Goal: Transaction & Acquisition: Purchase product/service

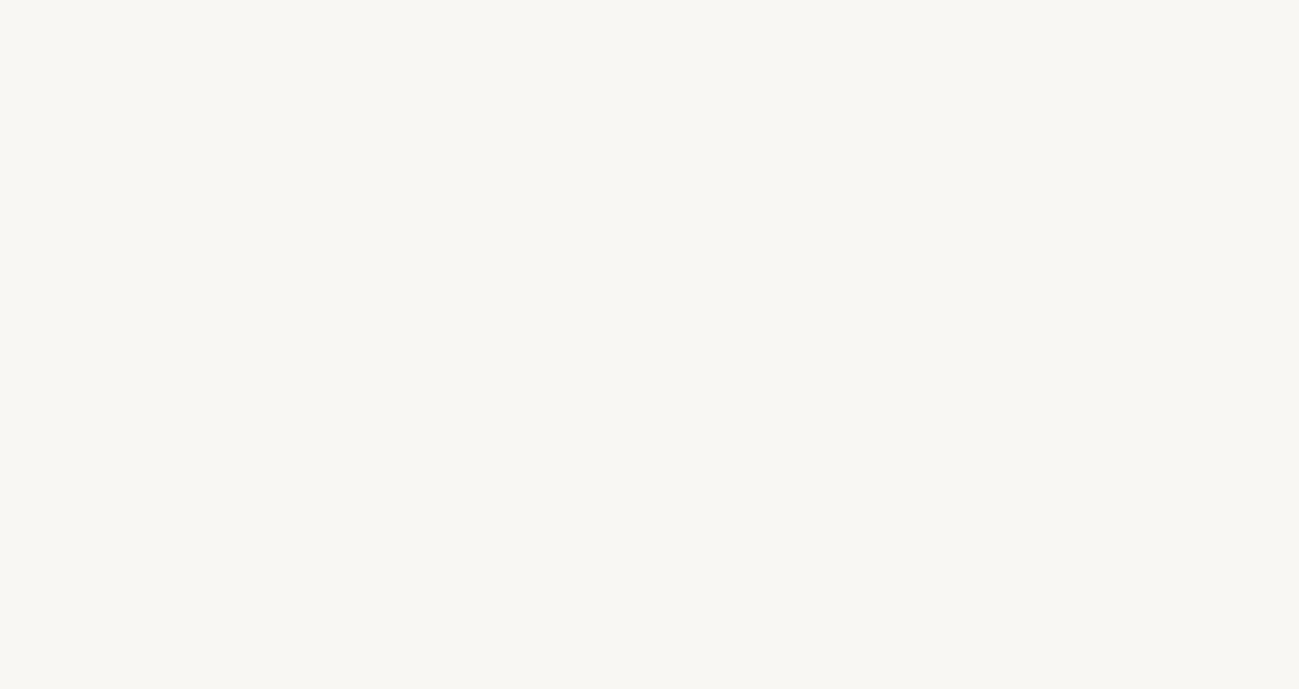
select select "FR"
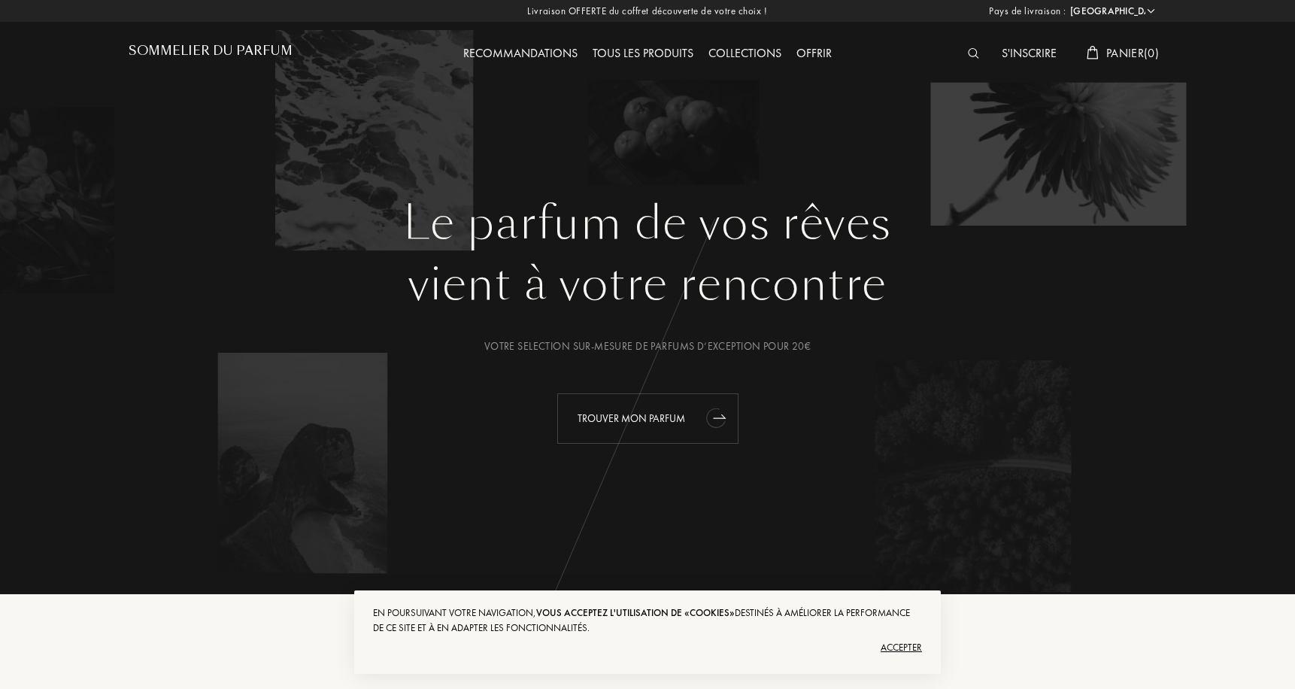
click at [604, 418] on div "Trouver mon parfum" at bounding box center [647, 418] width 181 height 50
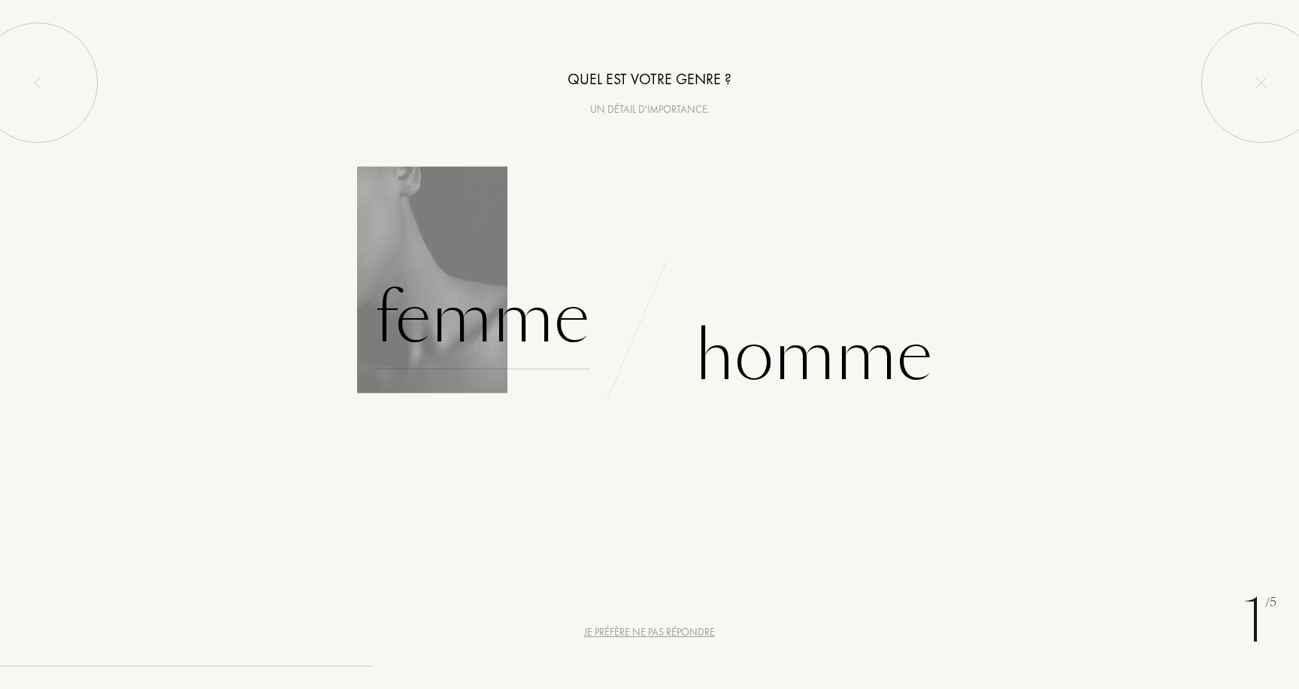
click at [558, 329] on div "Femme" at bounding box center [481, 318] width 215 height 101
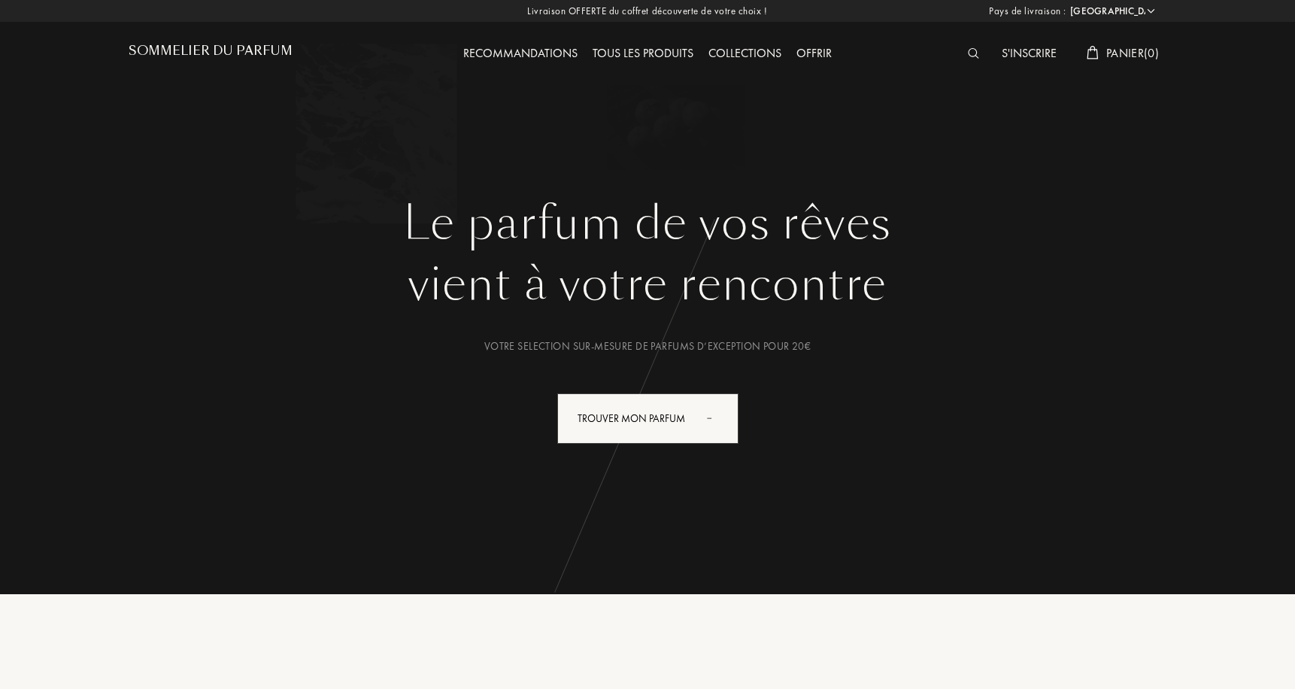
select select "FR"
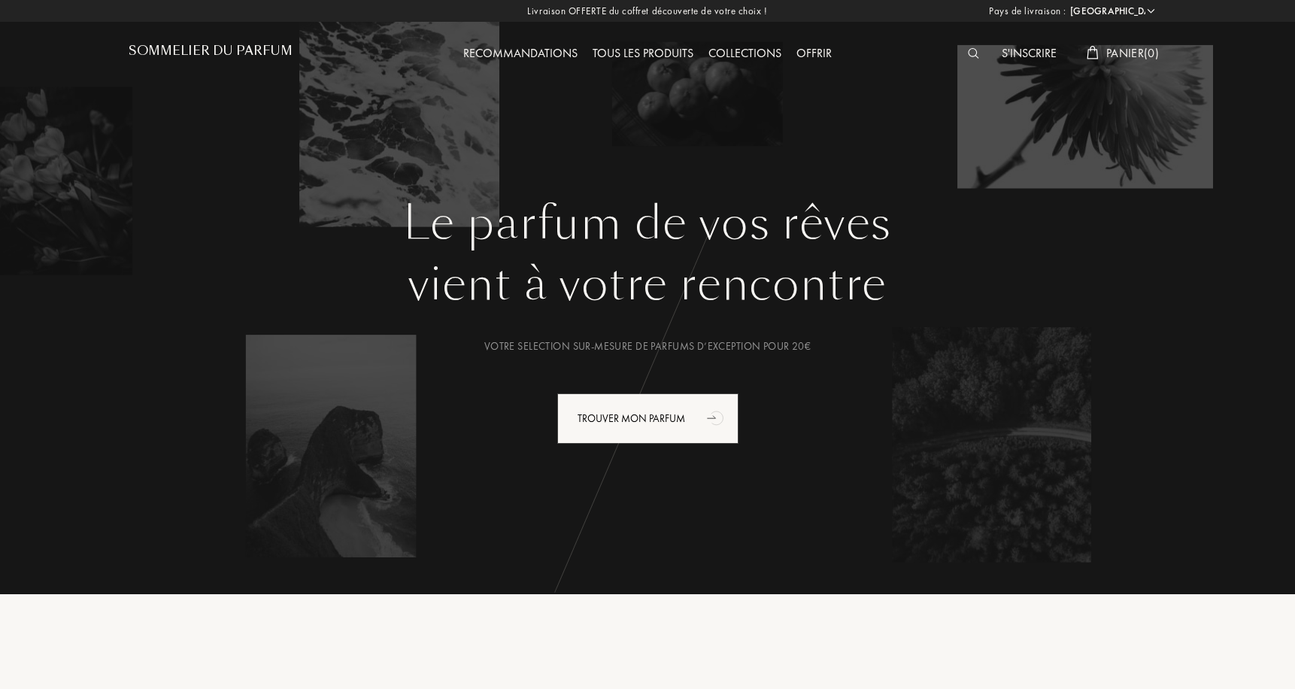
click at [1040, 49] on div "S'inscrire" at bounding box center [1029, 54] width 70 height 20
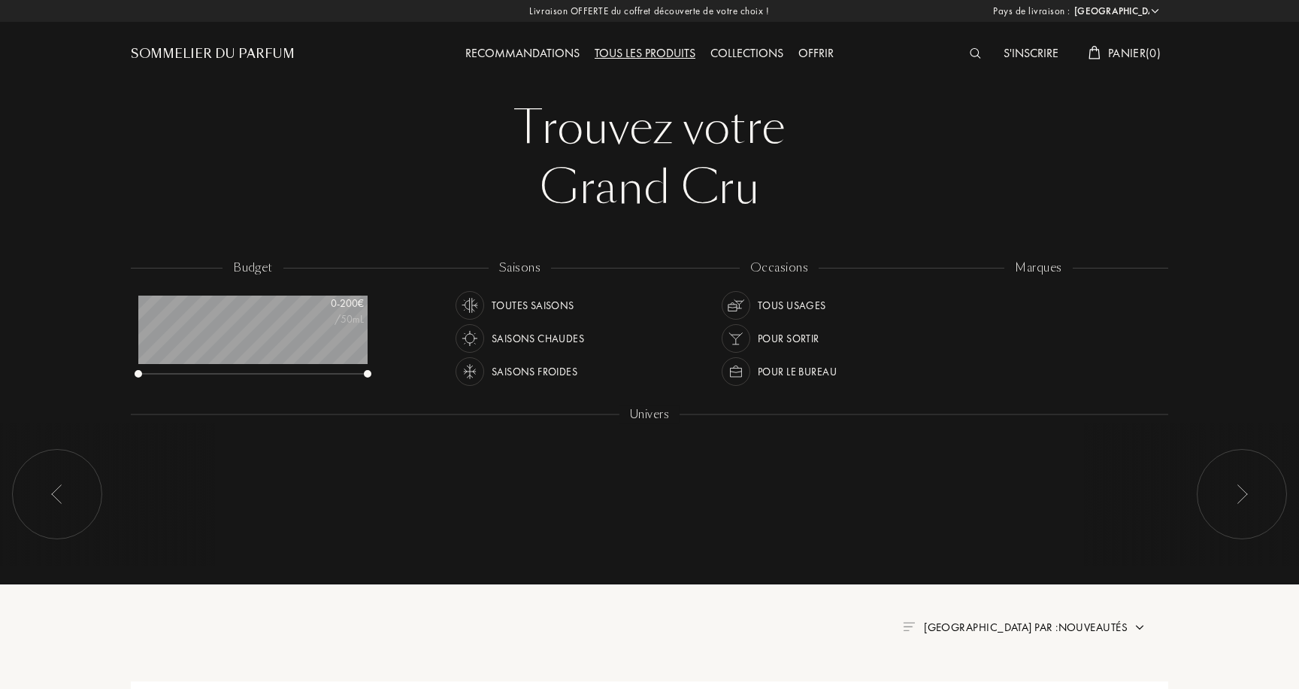
select select "FR"
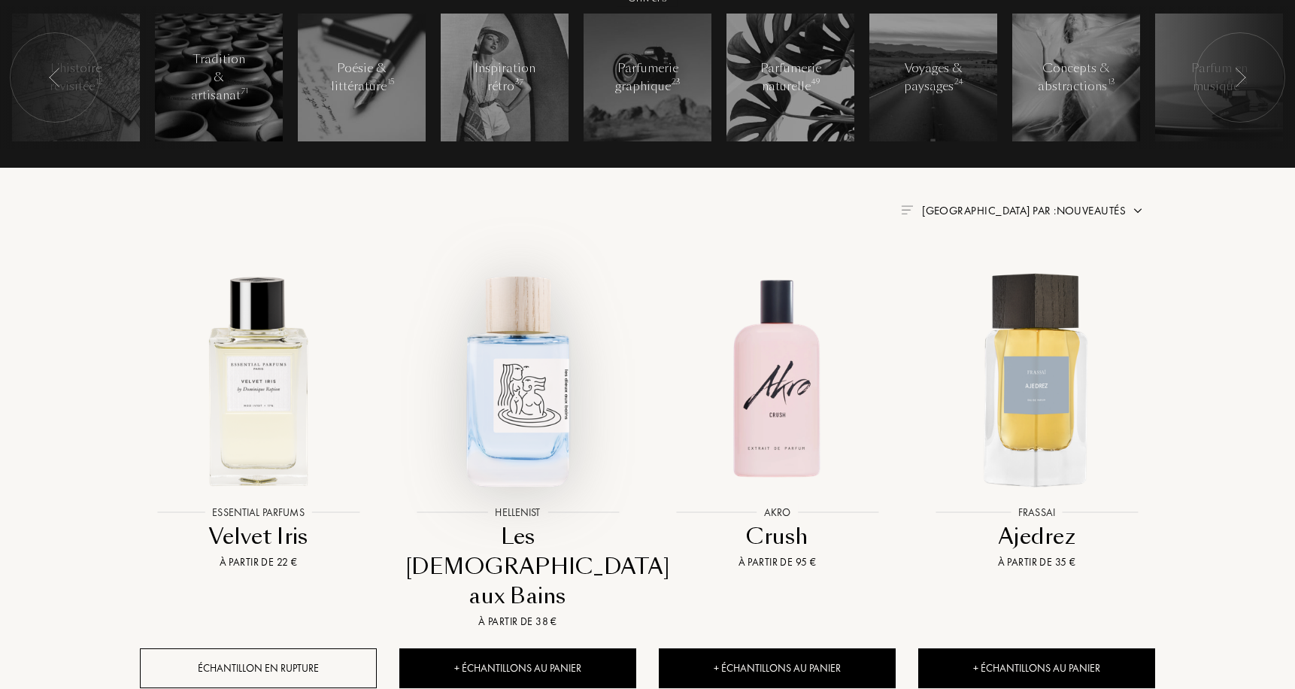
scroll to position [577, 0]
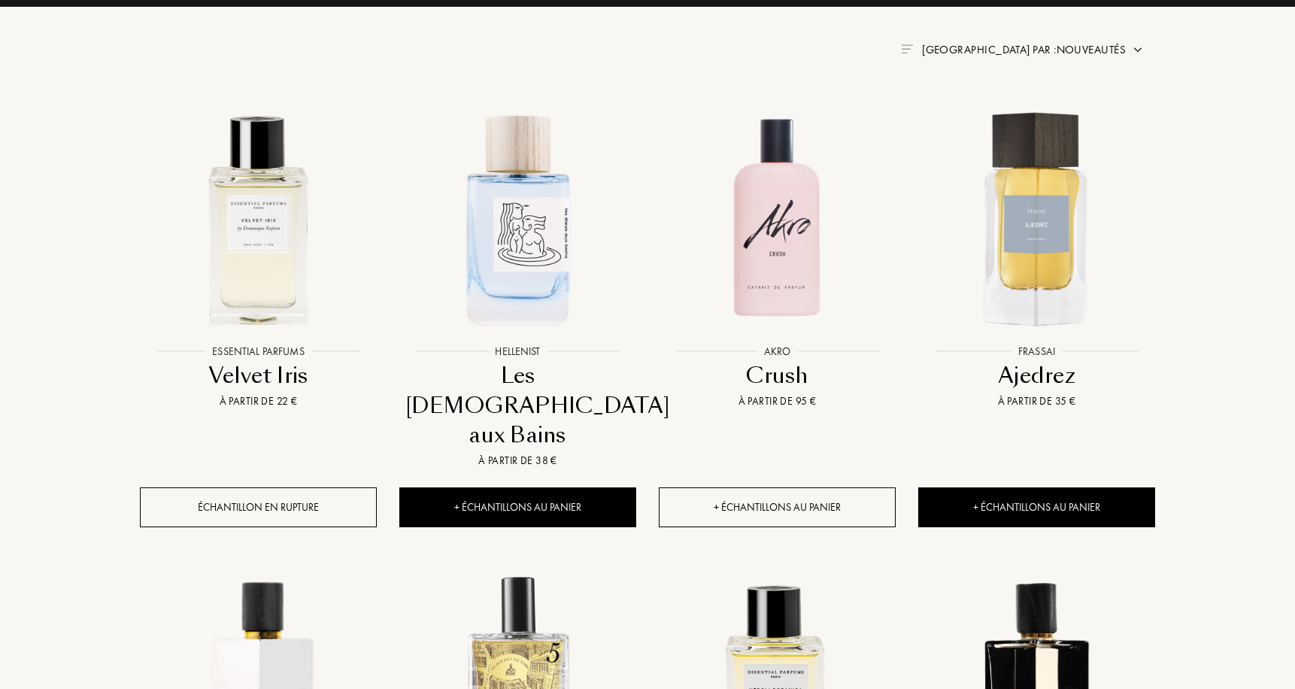
click at [813, 487] on div "+ Échantillons au panier" at bounding box center [777, 507] width 237 height 40
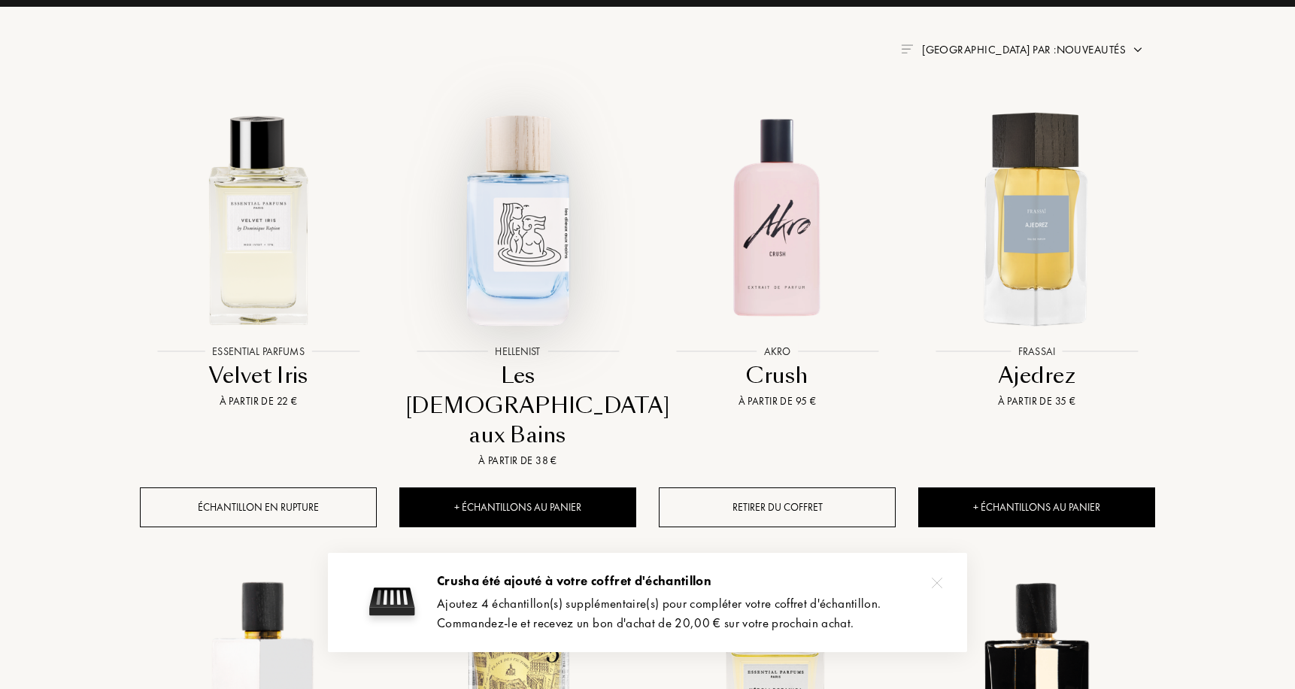
scroll to position [568, 0]
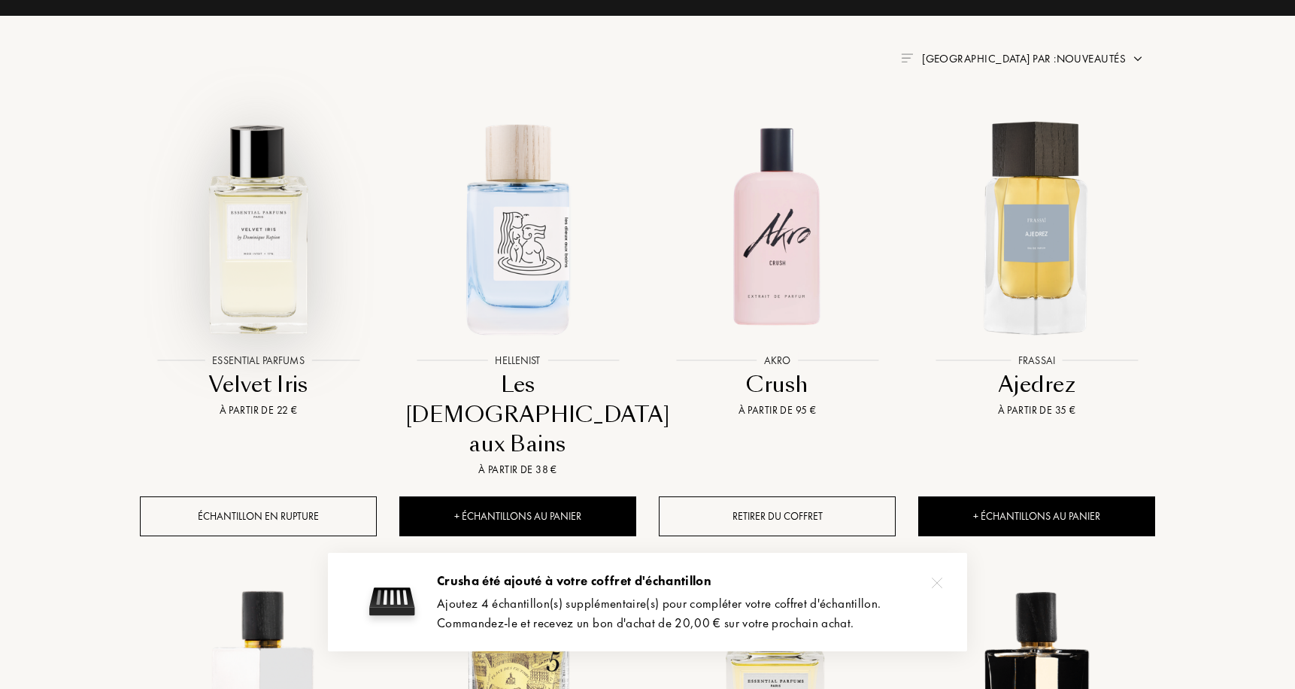
click at [217, 286] on img at bounding box center [258, 228] width 234 height 234
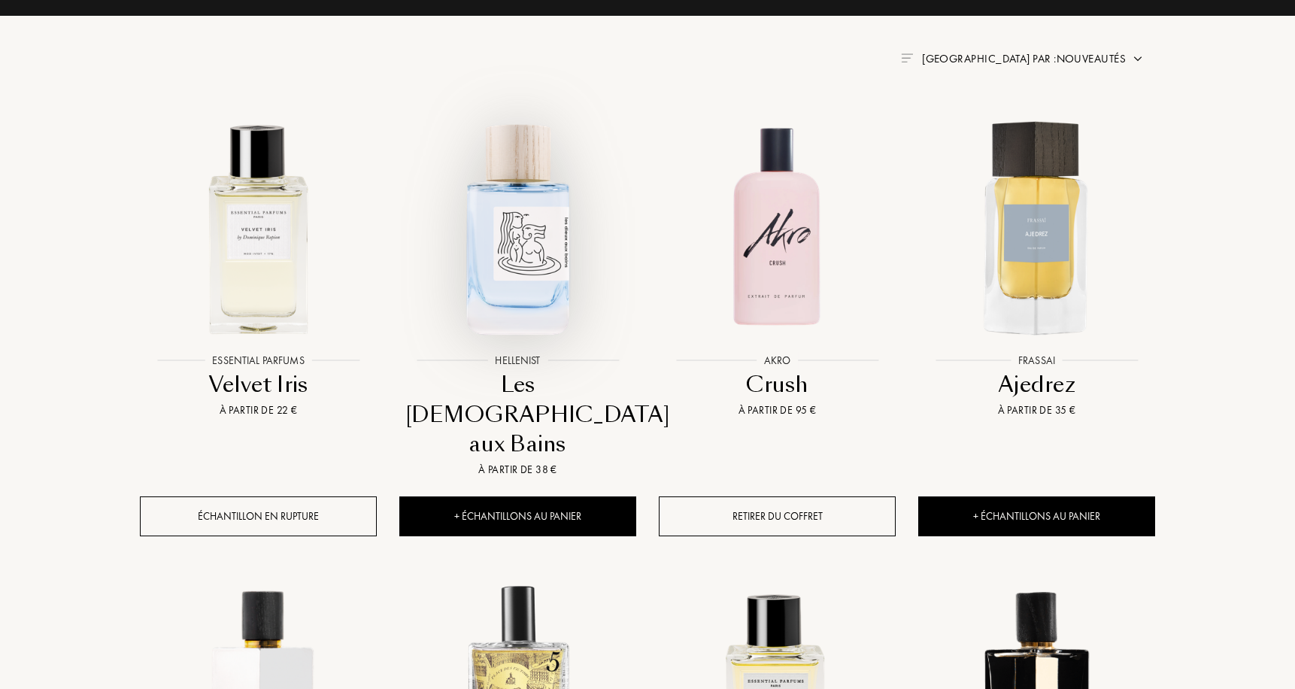
click at [512, 244] on img at bounding box center [518, 228] width 234 height 234
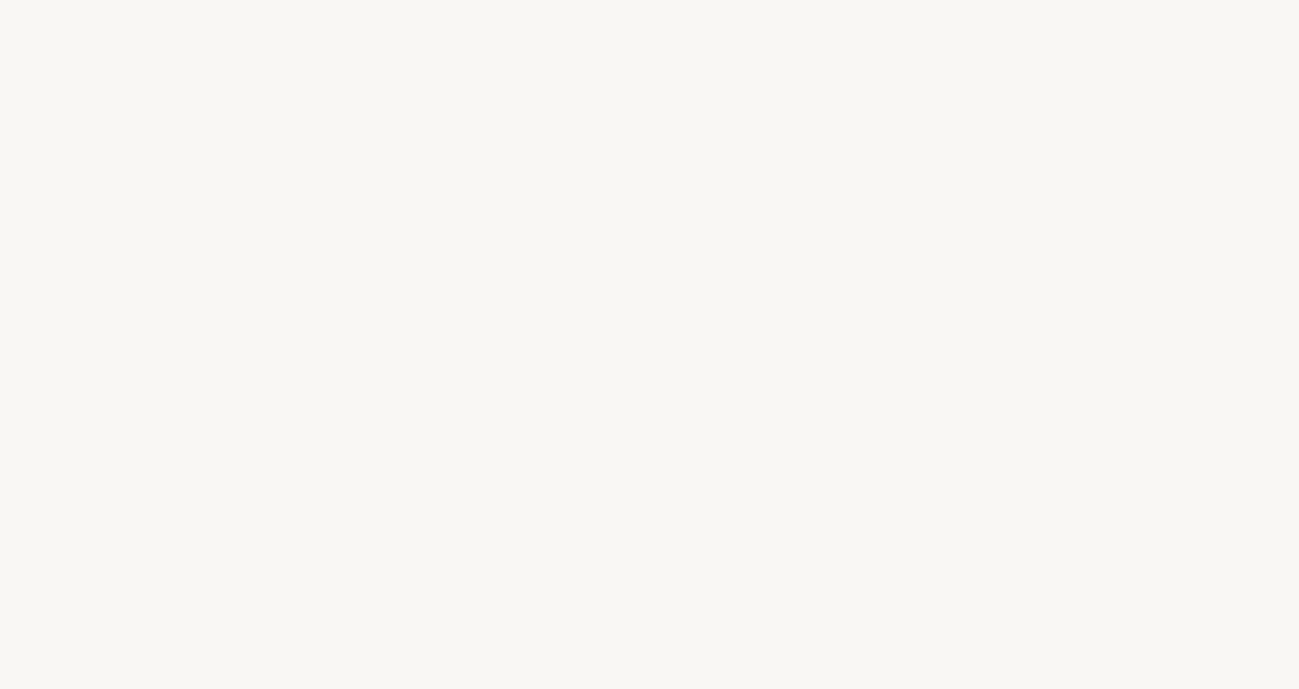
select select "FR"
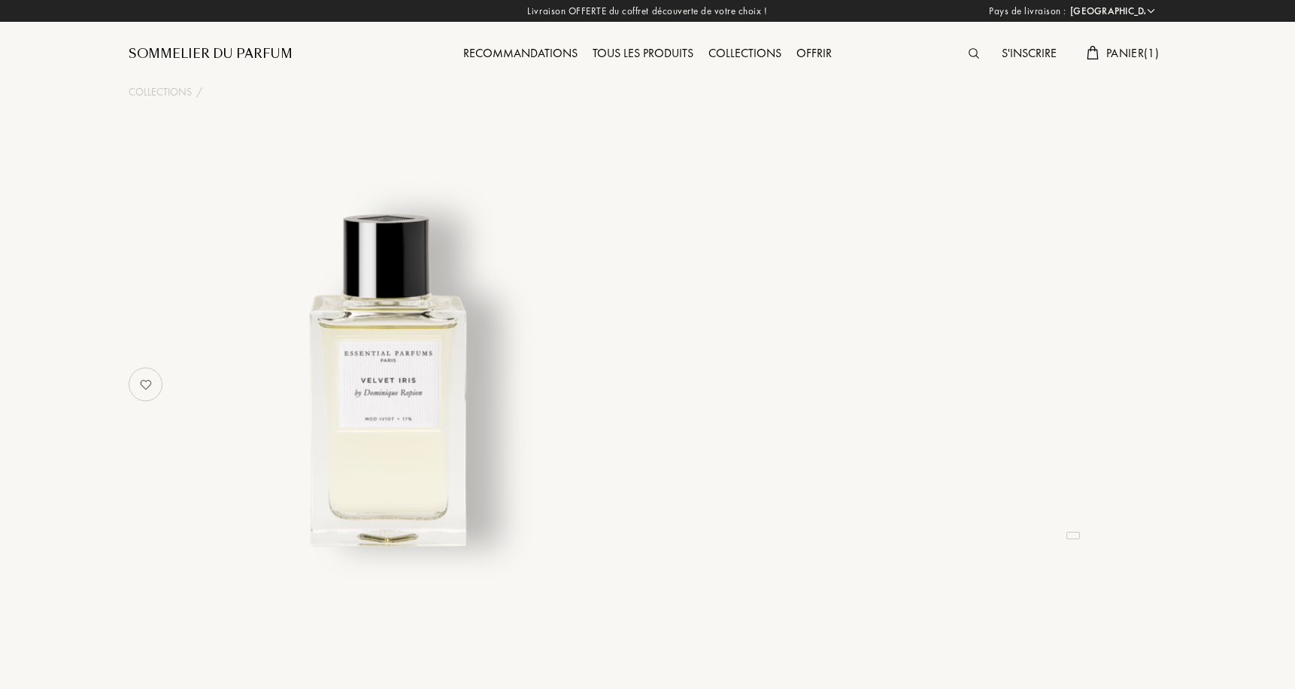
select select "3"
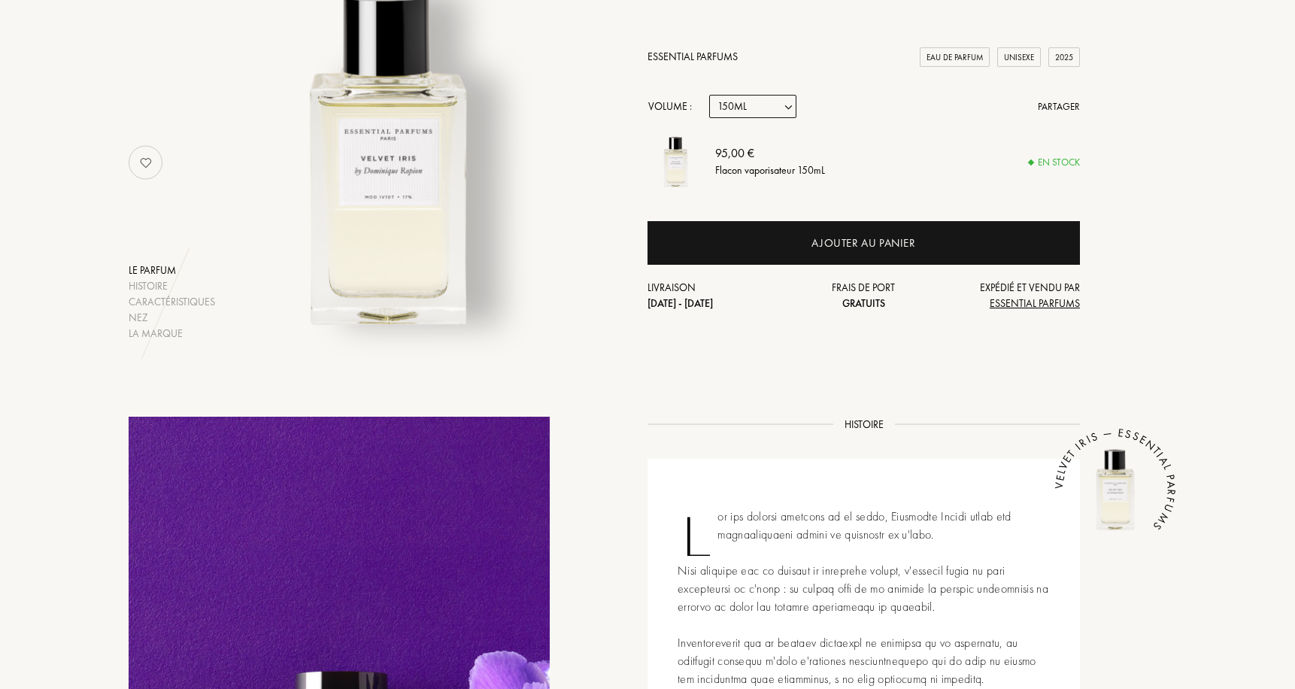
scroll to position [62, 0]
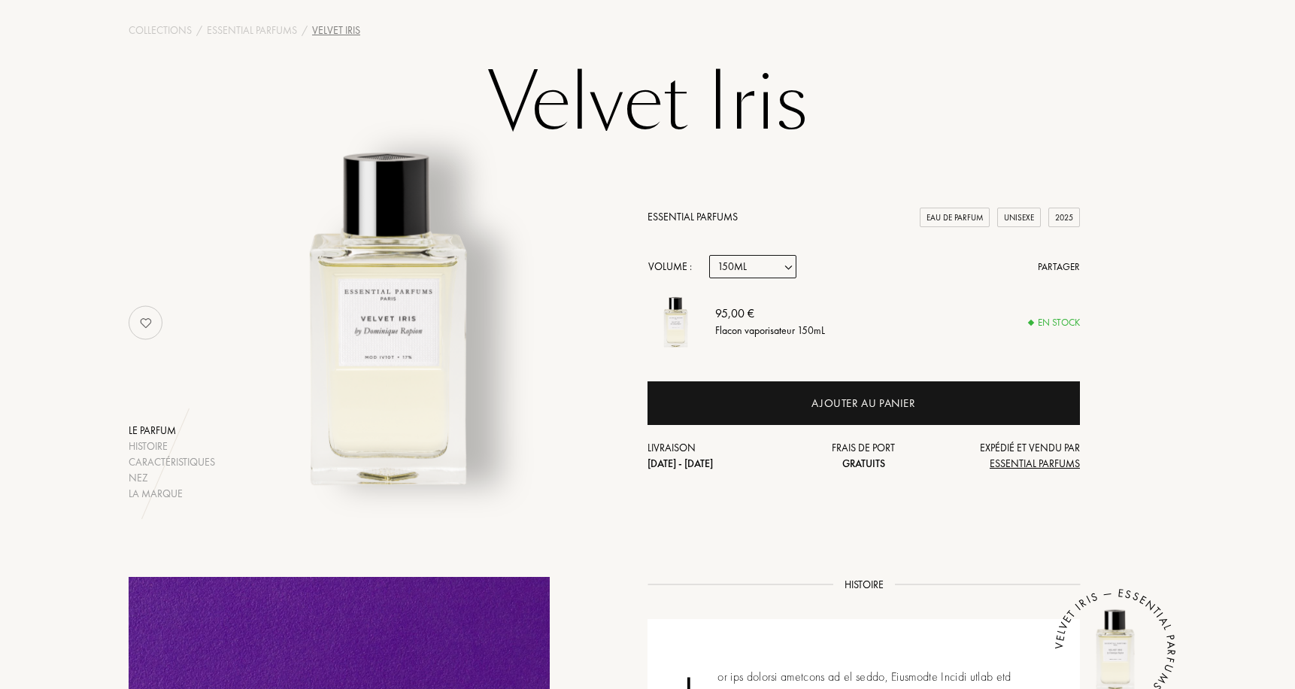
click at [789, 250] on div "Essential Parfums Eau de Parfum Unisexe 2025 Volume : Echantillon 10mL 100mL 15…" at bounding box center [863, 340] width 432 height 262
click at [787, 253] on div "Essential Parfums Eau de Parfum Unisexe 2025 Volume : Echantillon 10mL 100mL 15…" at bounding box center [863, 340] width 432 height 262
click at [786, 261] on select "Echantillon 10mL 100mL 150mL" at bounding box center [752, 266] width 87 height 23
select select "0"
click at [709, 255] on select "Echantillon 10mL 100mL 150mL" at bounding box center [752, 266] width 87 height 23
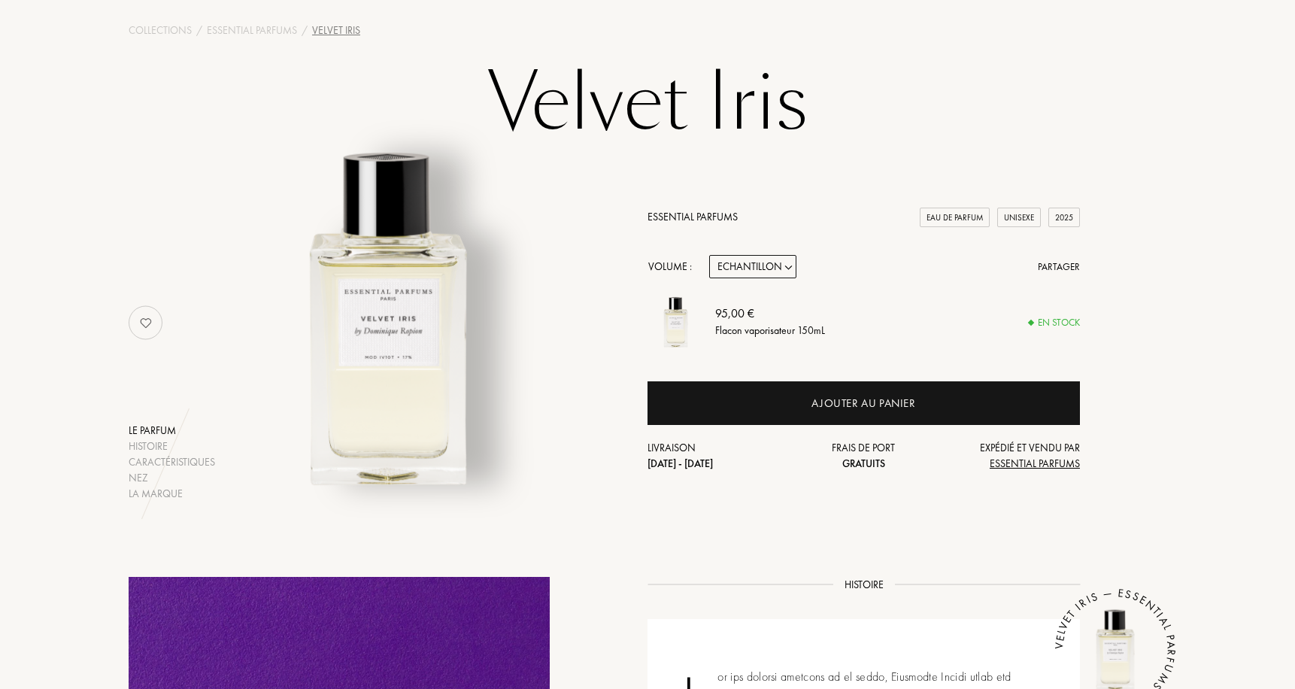
select select "0"
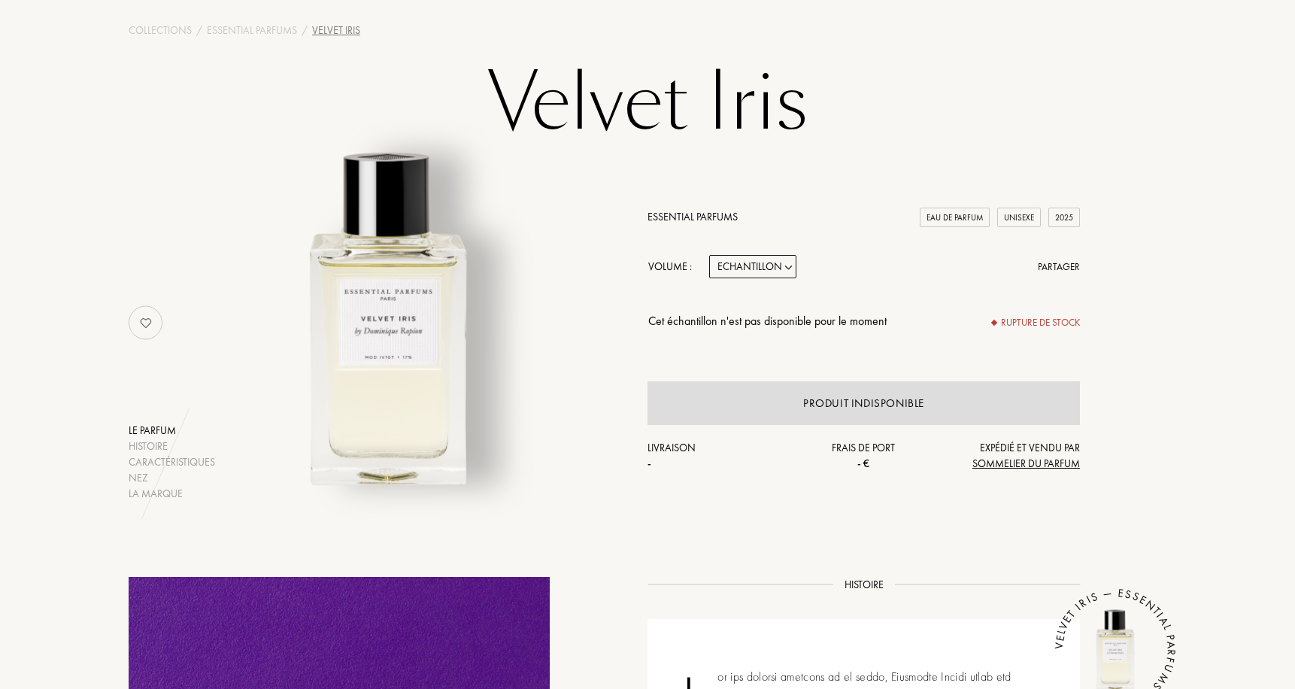
click at [412, 295] on img at bounding box center [388, 315] width 372 height 372
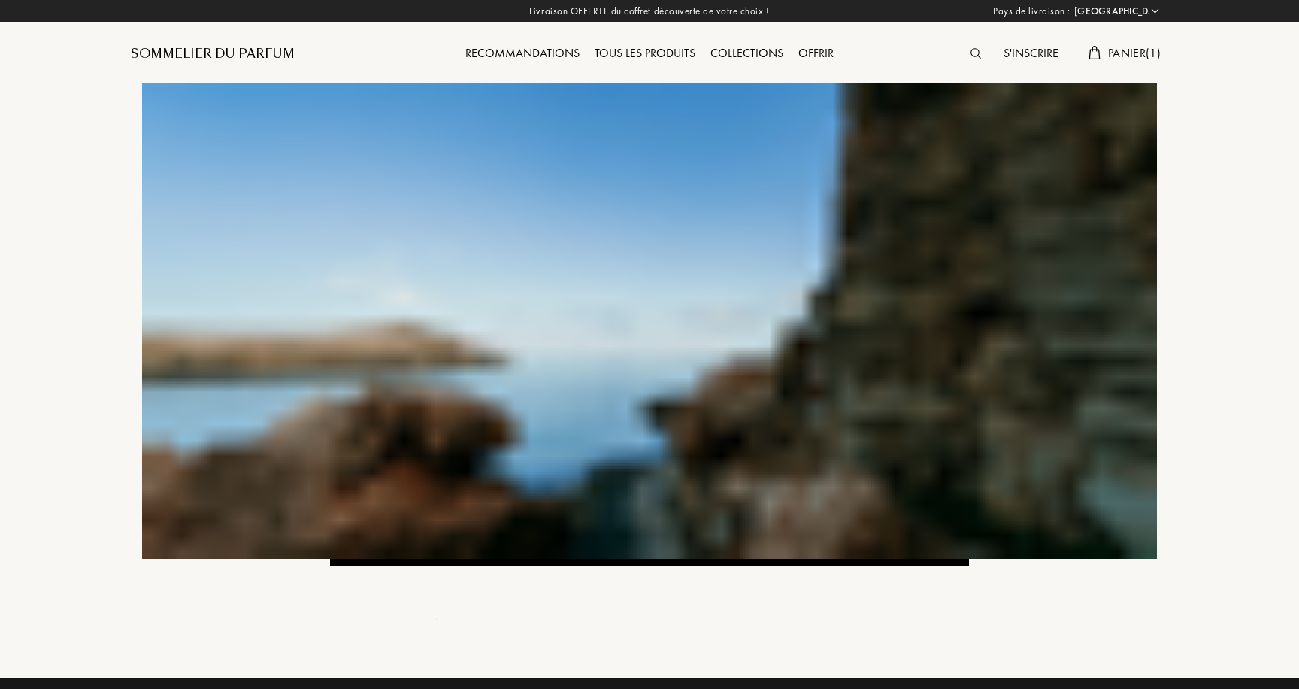
select select "FR"
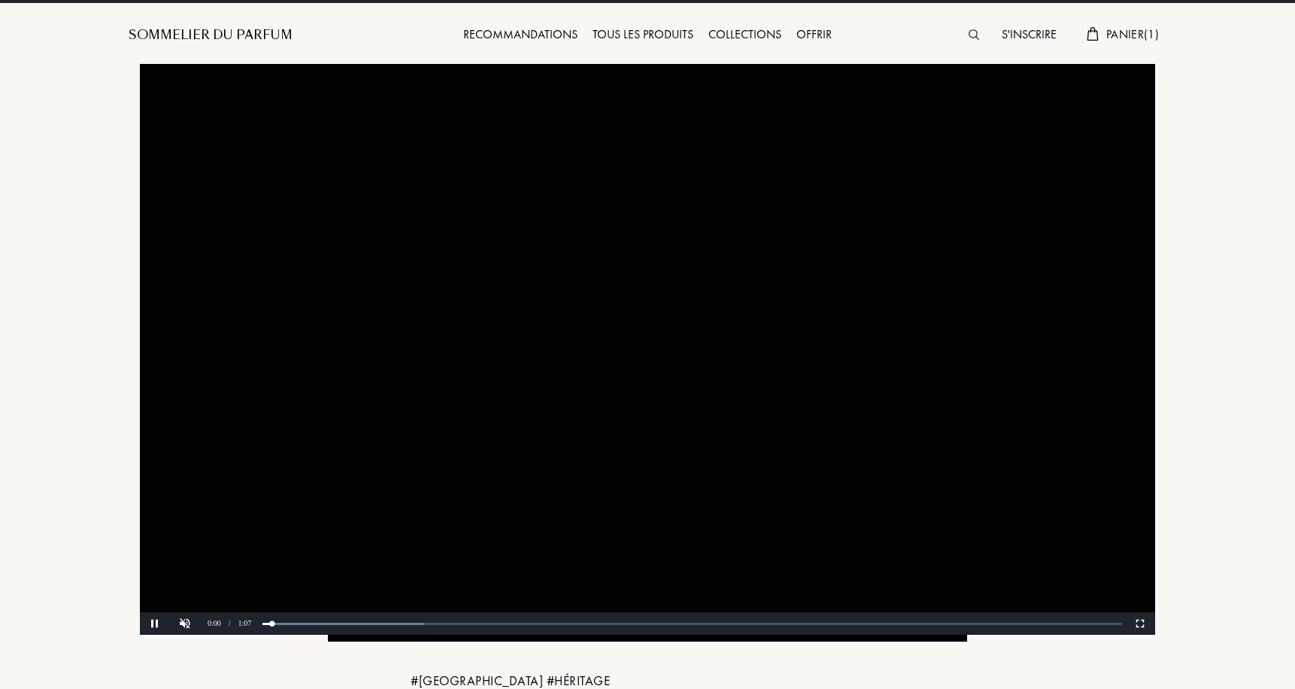
scroll to position [165, 0]
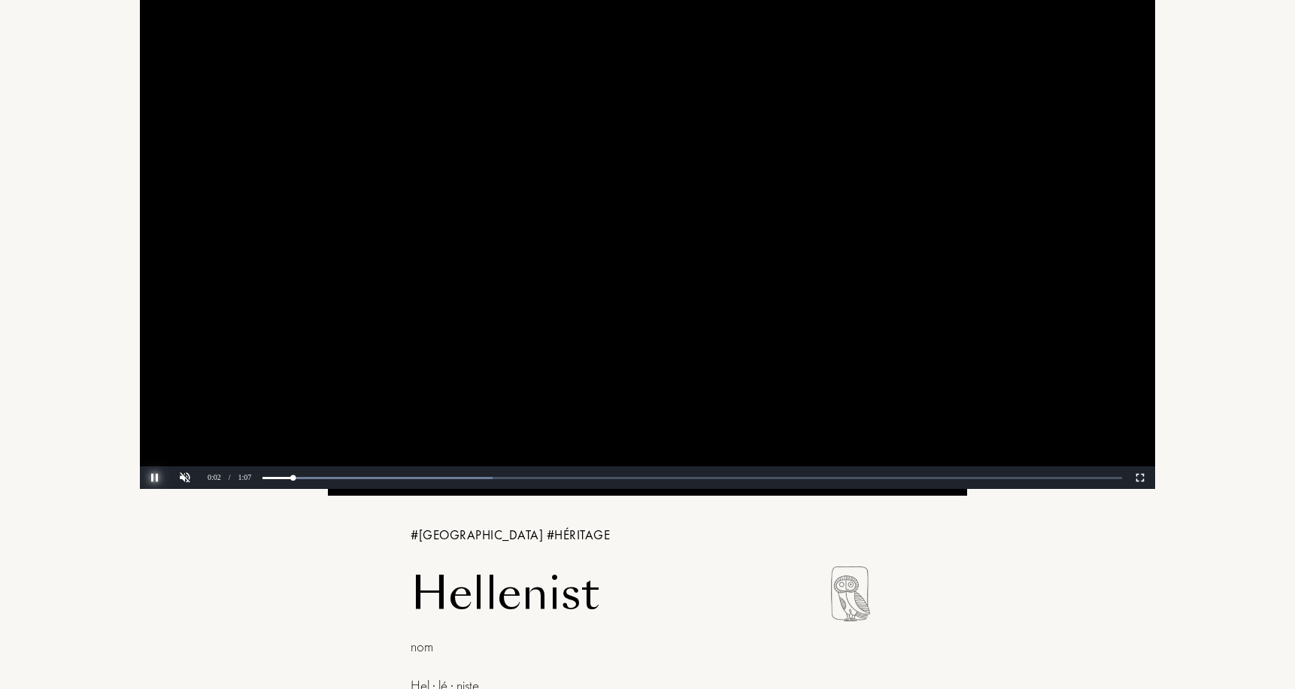
click at [163, 479] on button "Pause" at bounding box center [155, 477] width 30 height 23
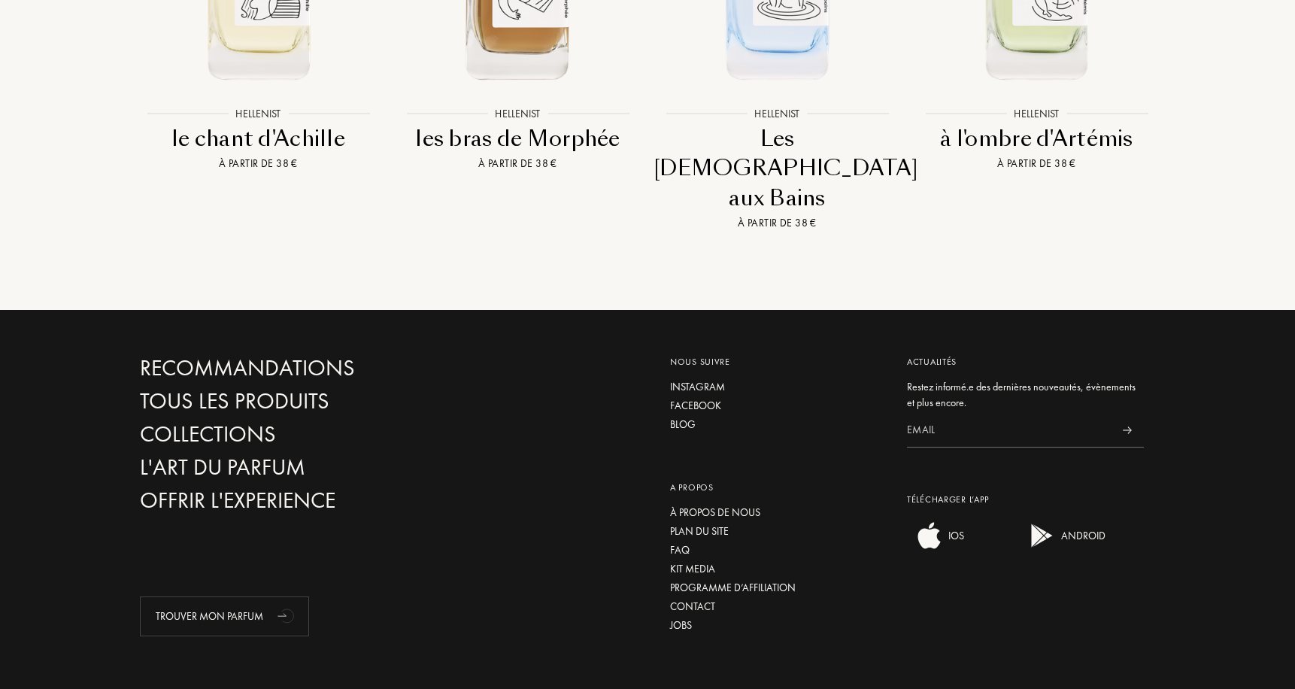
scroll to position [1649, 0]
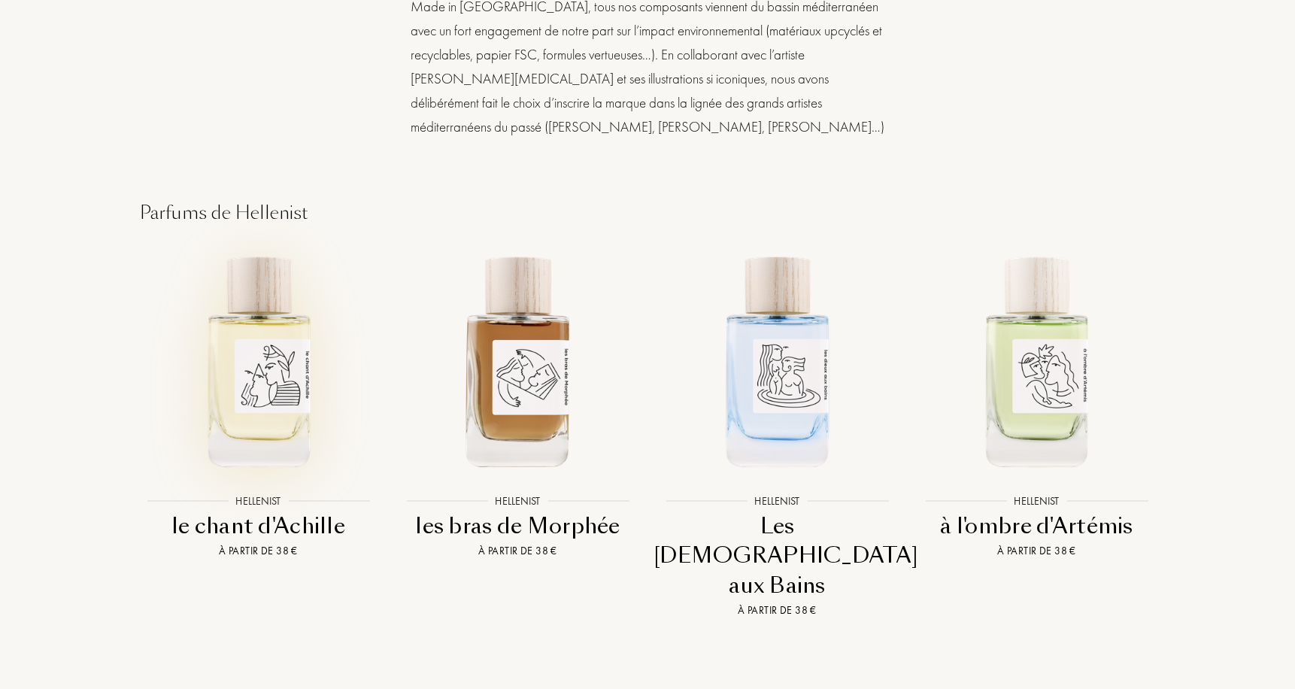
click at [320, 409] on img at bounding box center [258, 360] width 234 height 234
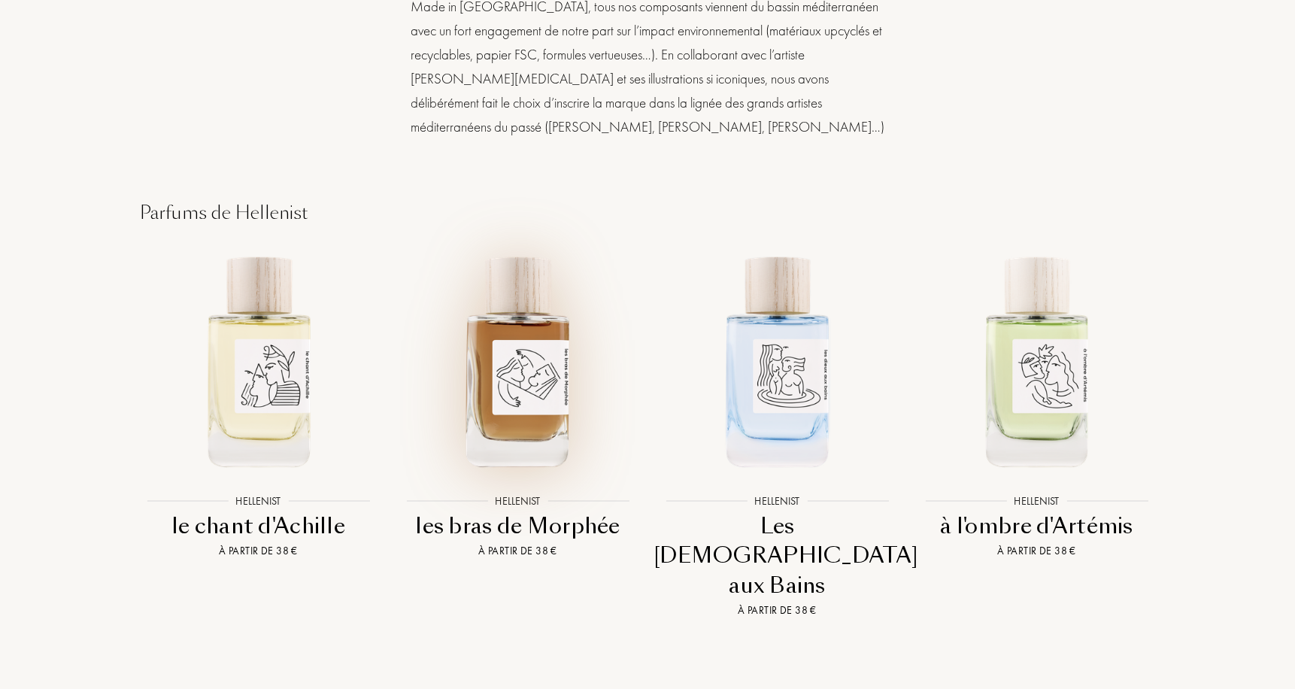
click at [568, 341] on img at bounding box center [518, 360] width 234 height 234
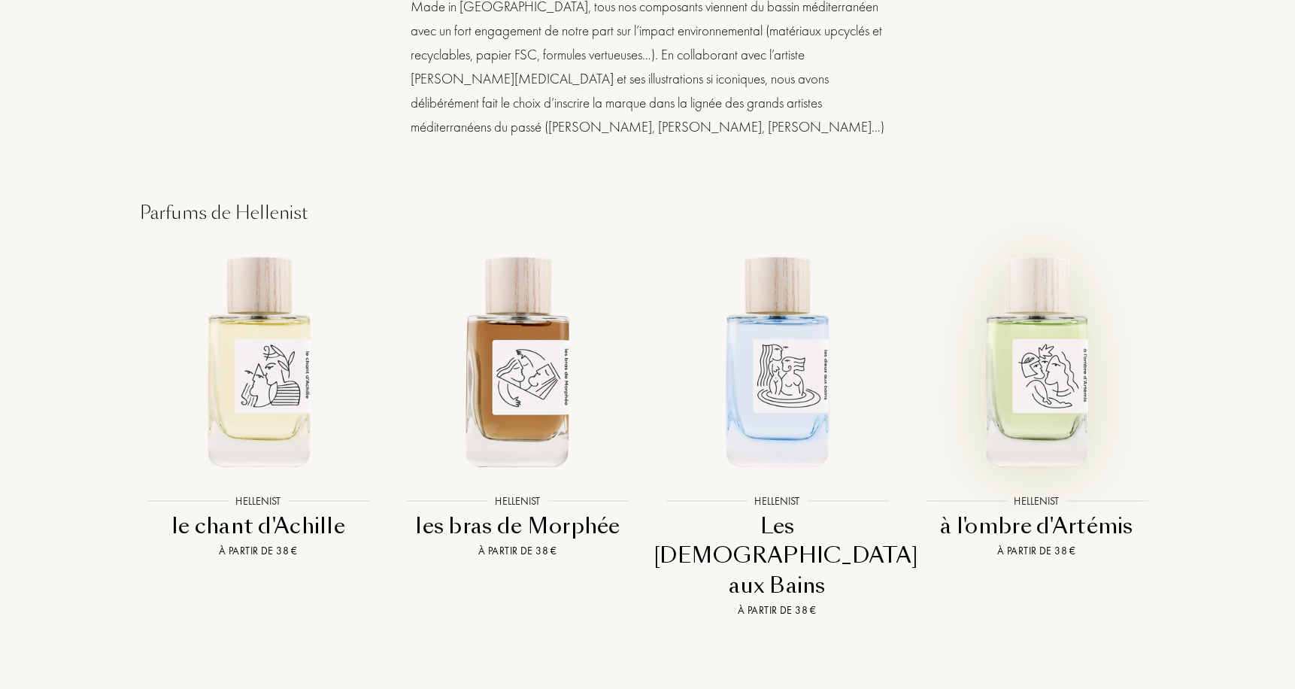
click at [1059, 374] on img at bounding box center [1036, 360] width 234 height 234
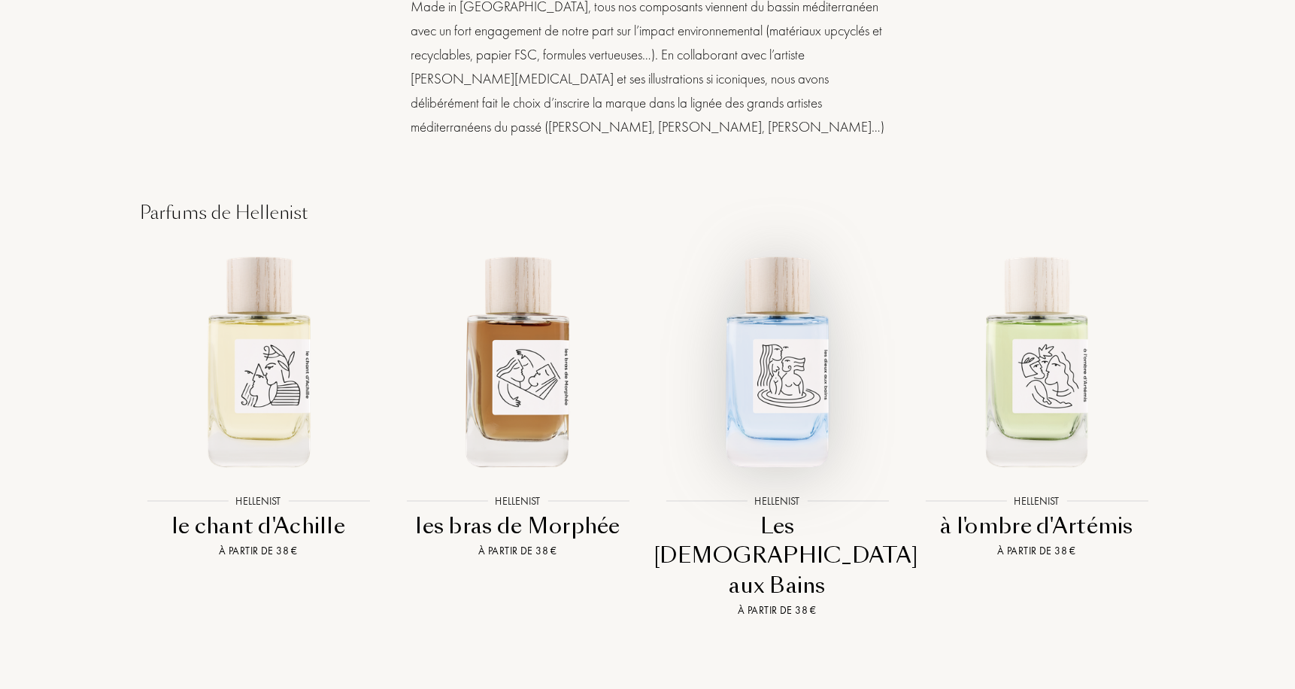
click at [781, 329] on img at bounding box center [777, 360] width 234 height 234
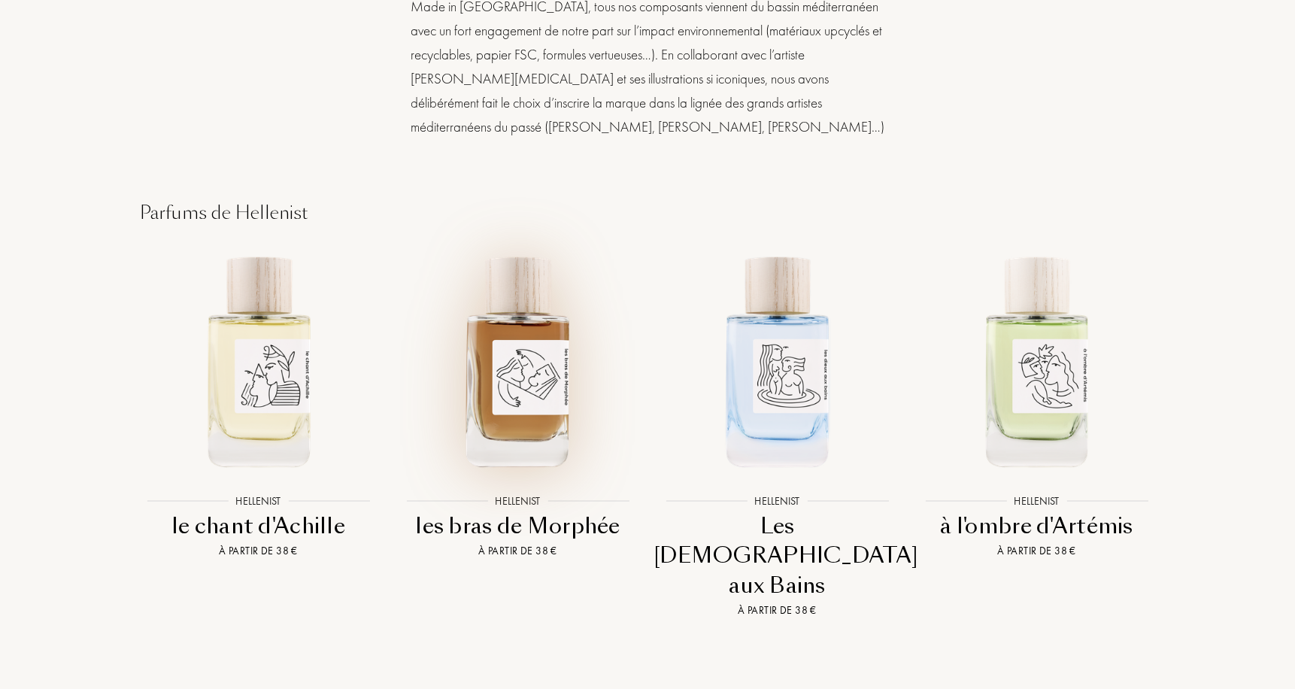
click at [485, 405] on img at bounding box center [518, 360] width 234 height 234
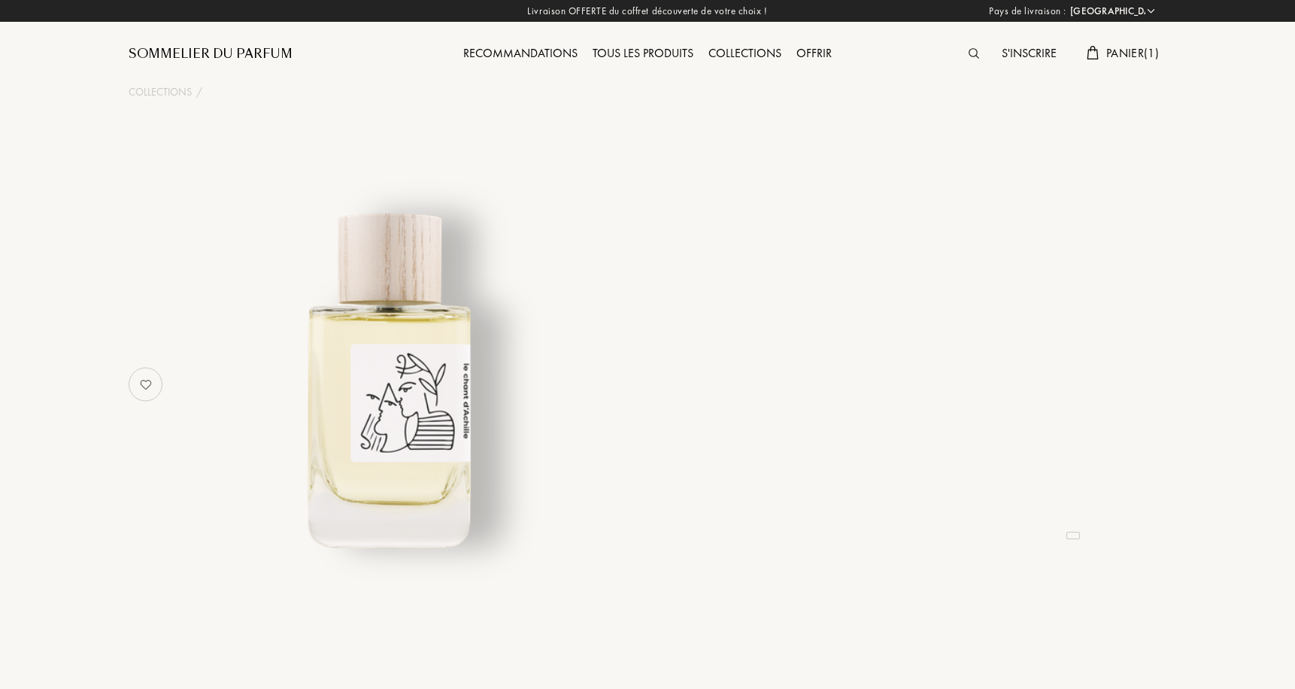
select select "FR"
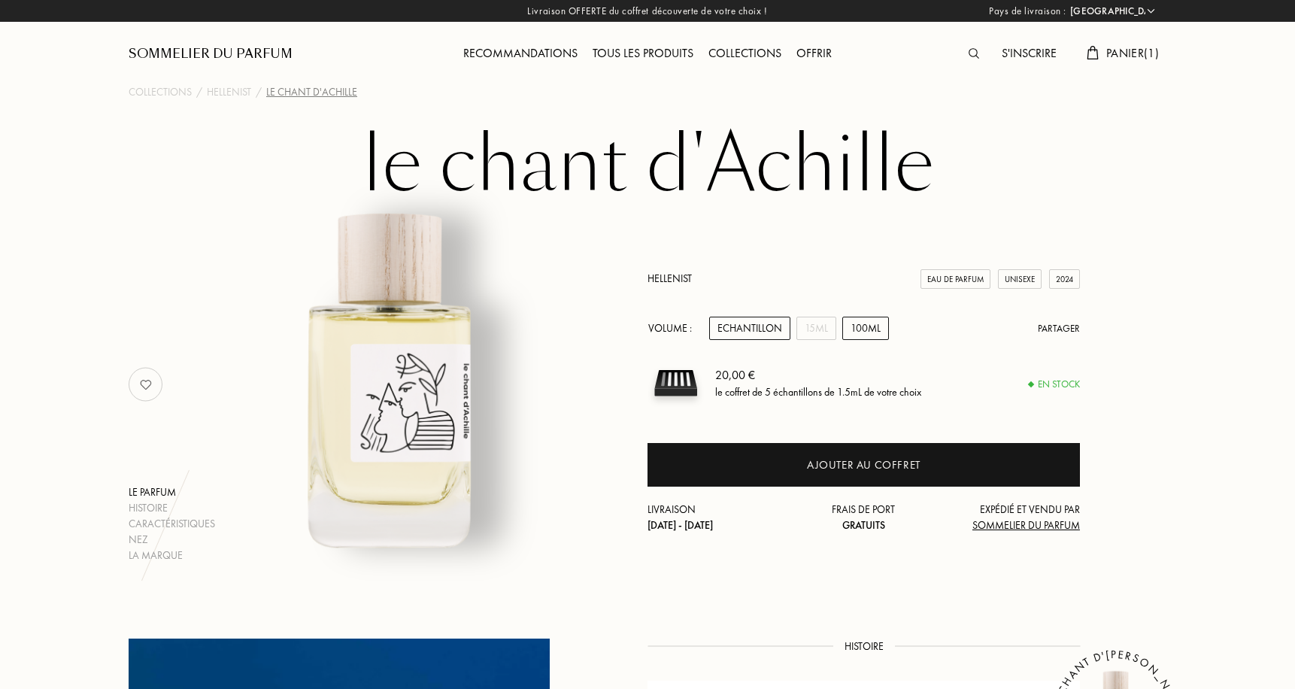
click at [856, 330] on div "100mL" at bounding box center [865, 328] width 47 height 23
click at [755, 333] on div "Echantillon" at bounding box center [749, 328] width 81 height 23
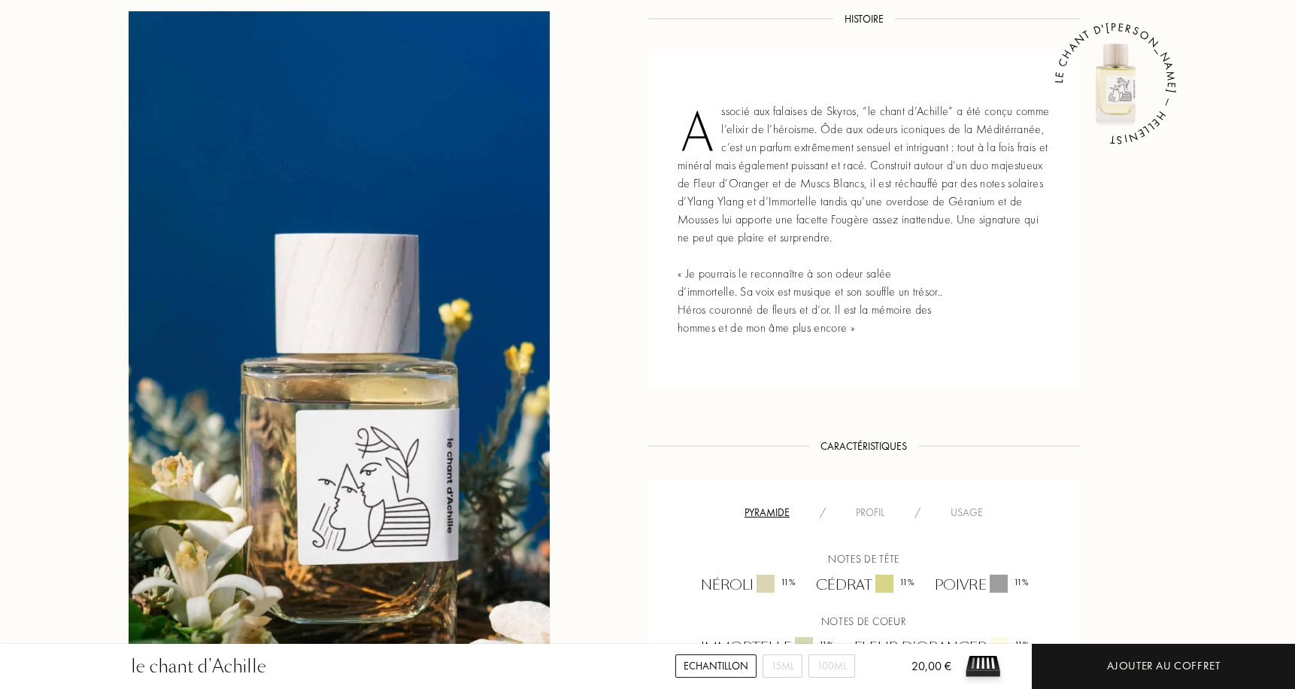
scroll to position [852, 0]
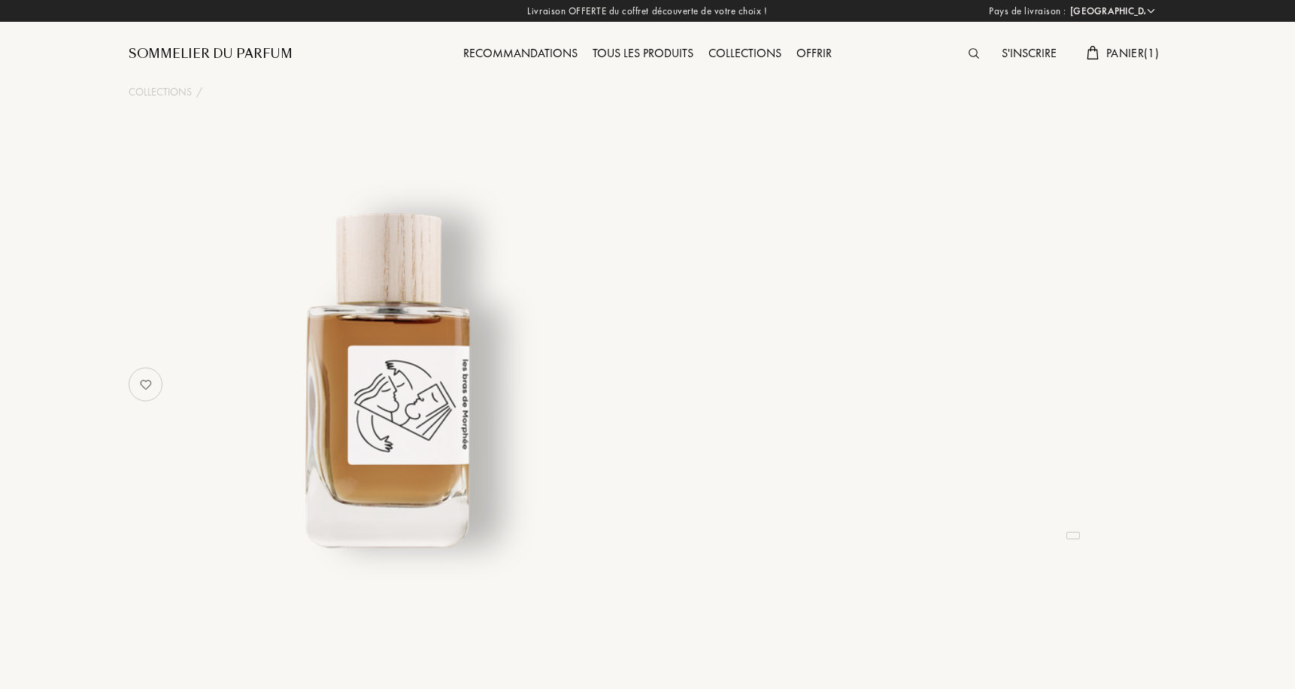
select select "FR"
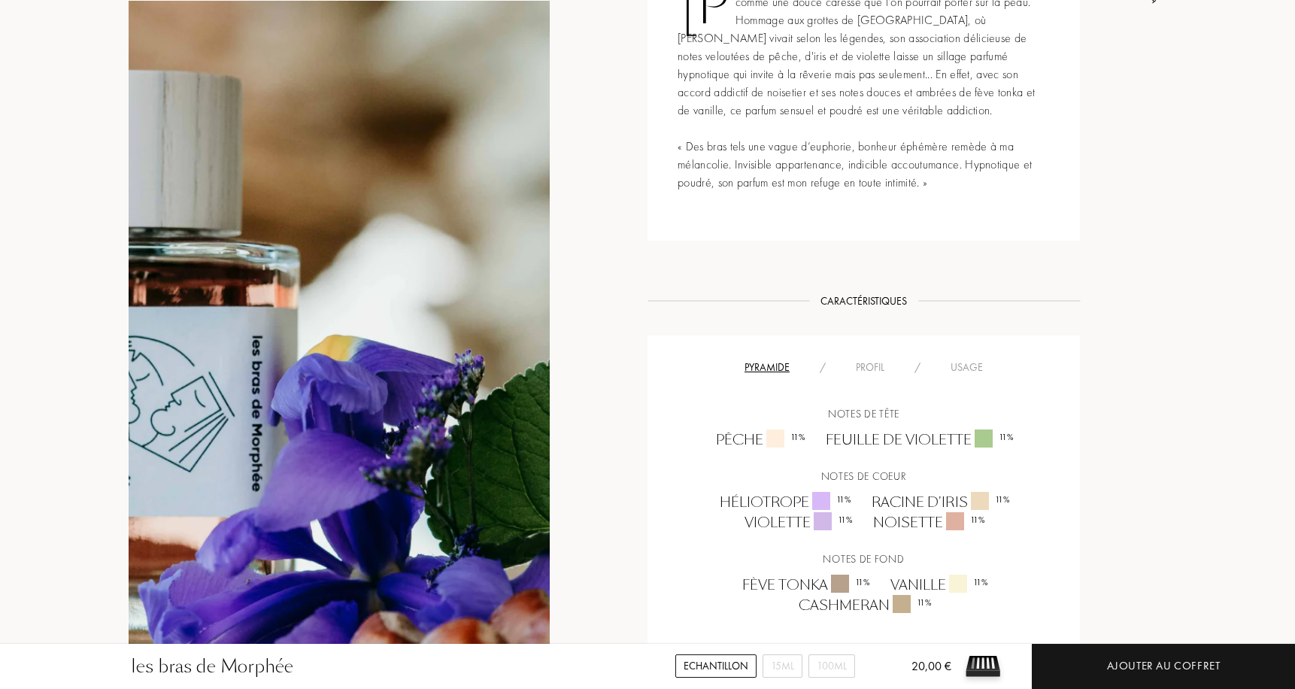
scroll to position [621, 0]
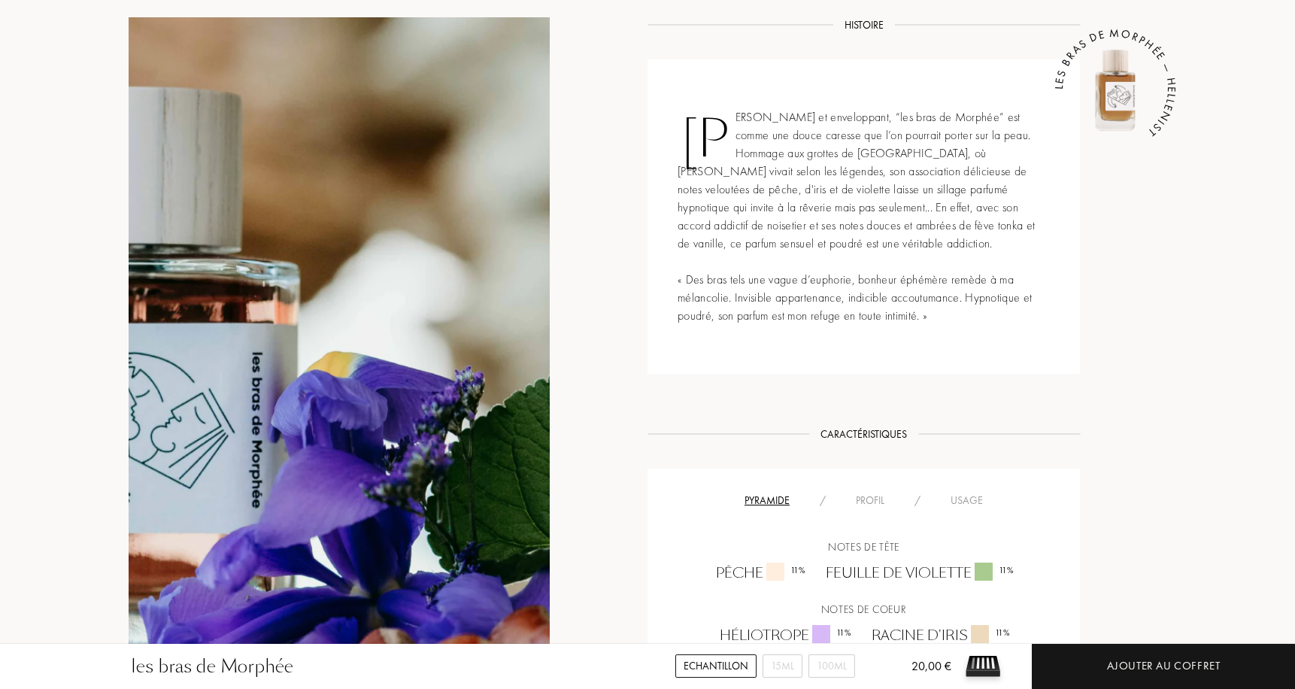
click at [1128, 92] on img at bounding box center [1115, 89] width 90 height 90
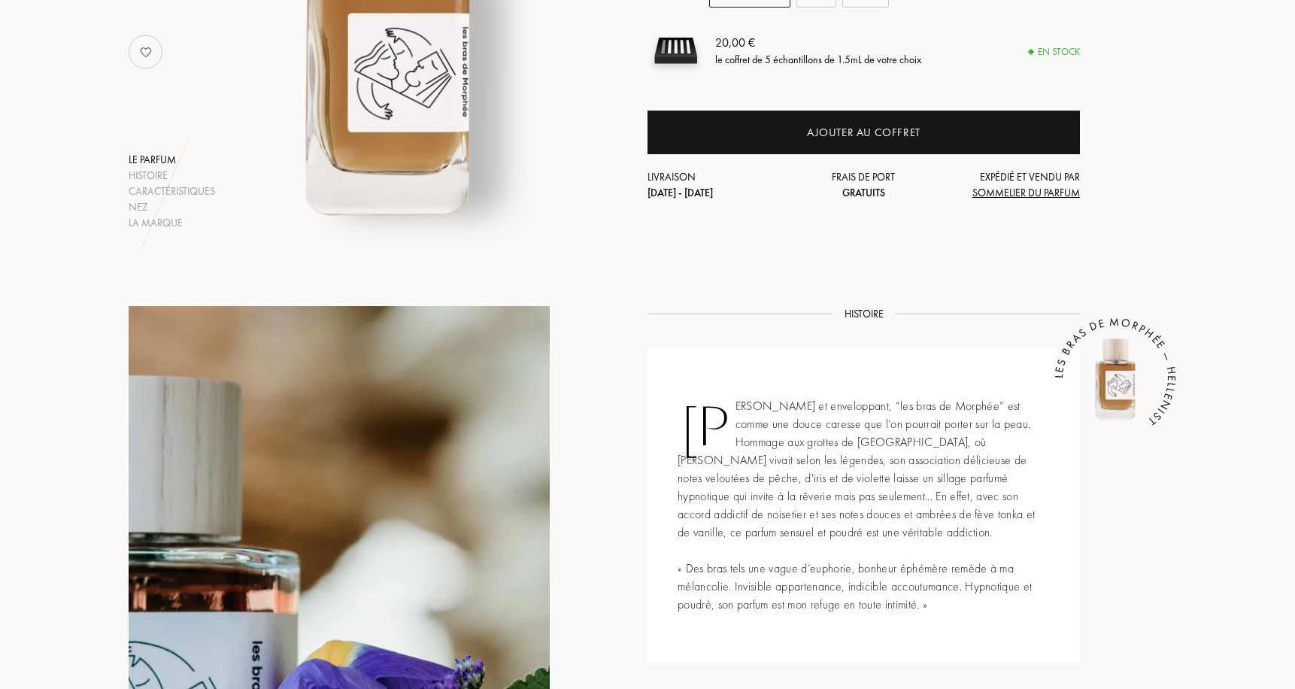
scroll to position [109, 0]
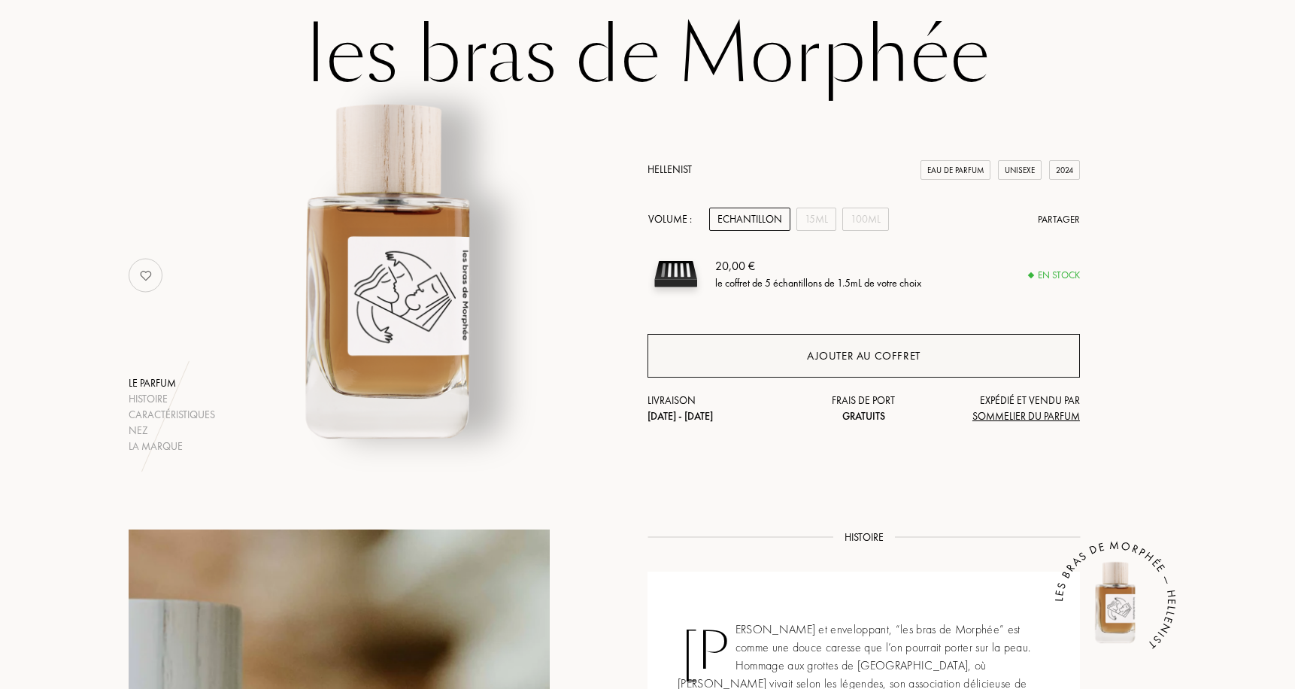
click at [781, 361] on div "Ajouter au coffret" at bounding box center [863, 356] width 432 height 44
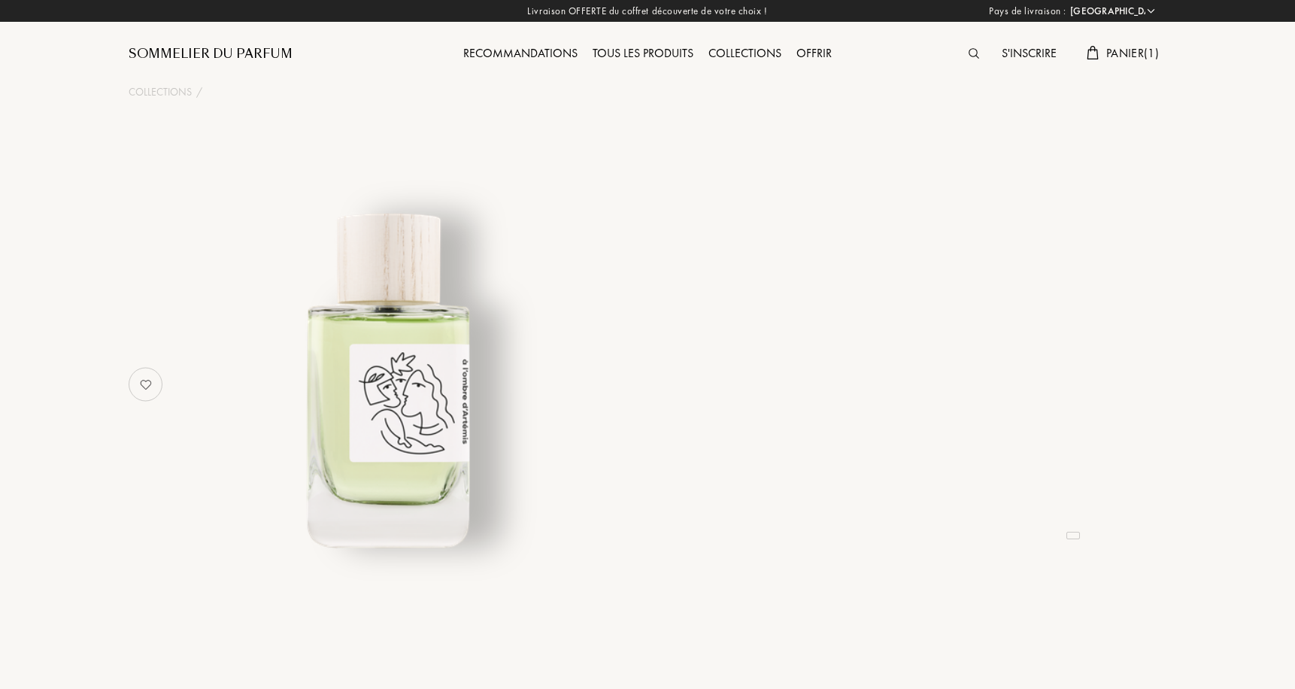
select select "FR"
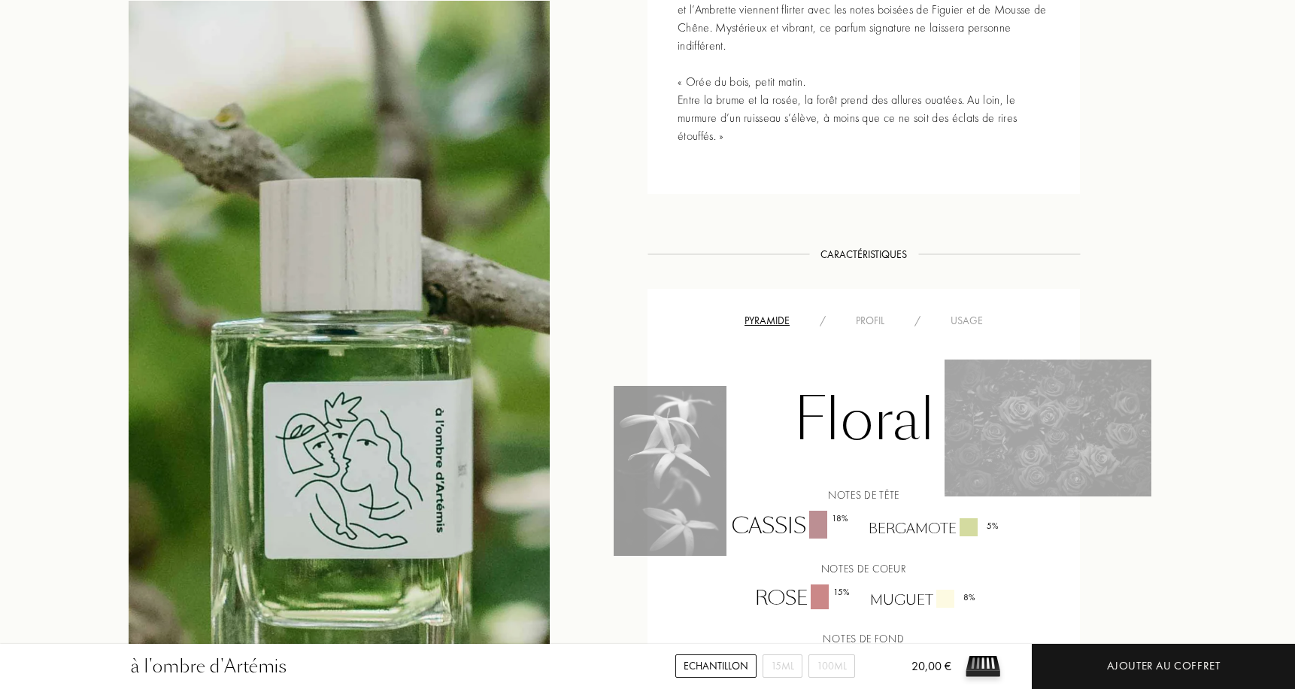
scroll to position [961, 0]
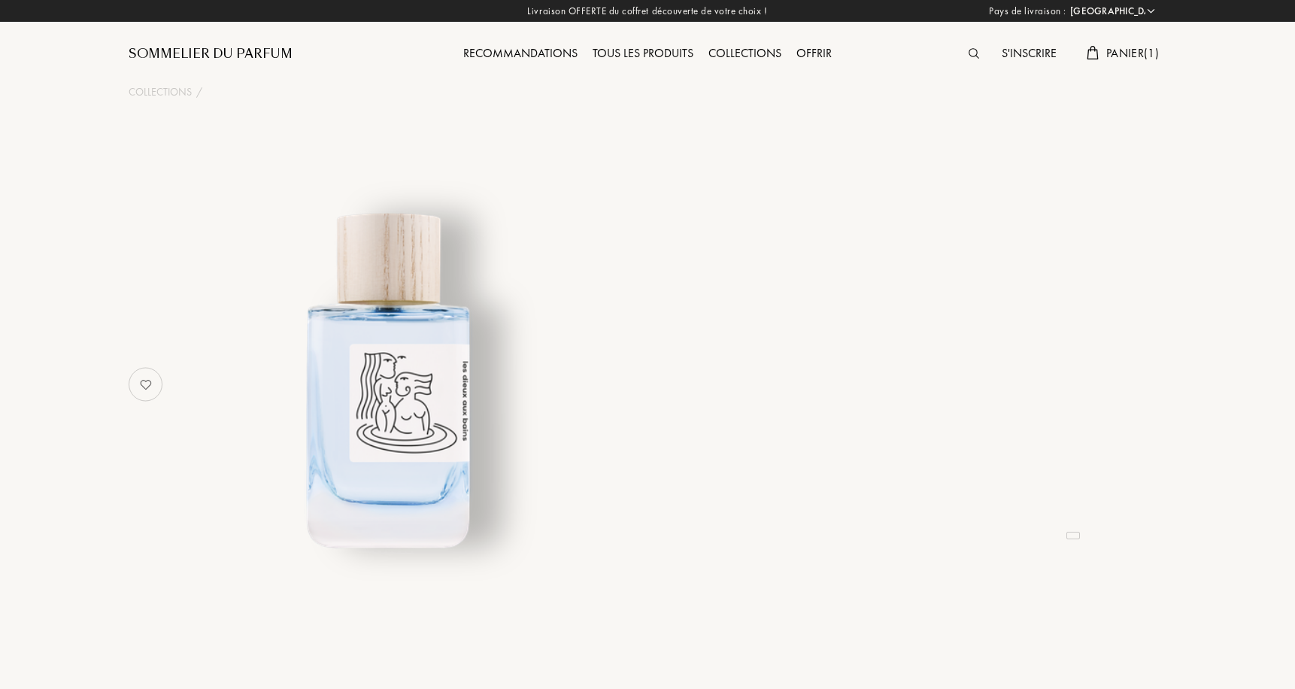
select select "FR"
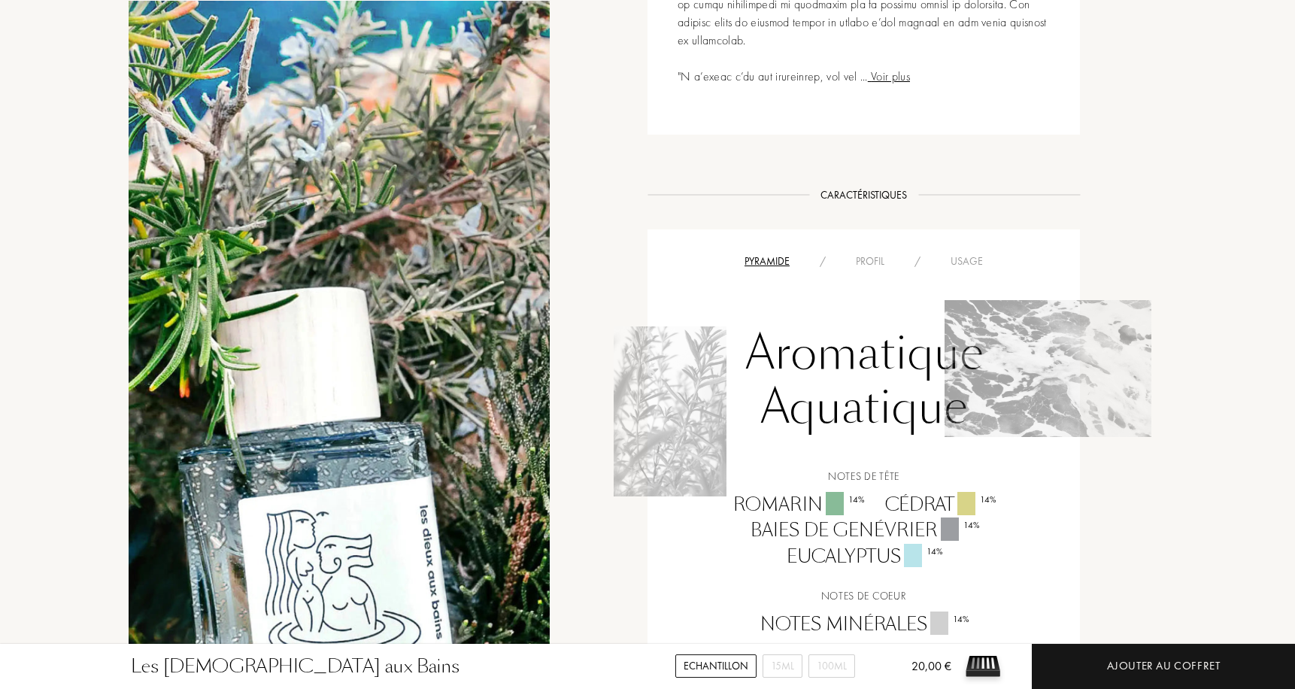
scroll to position [729, 0]
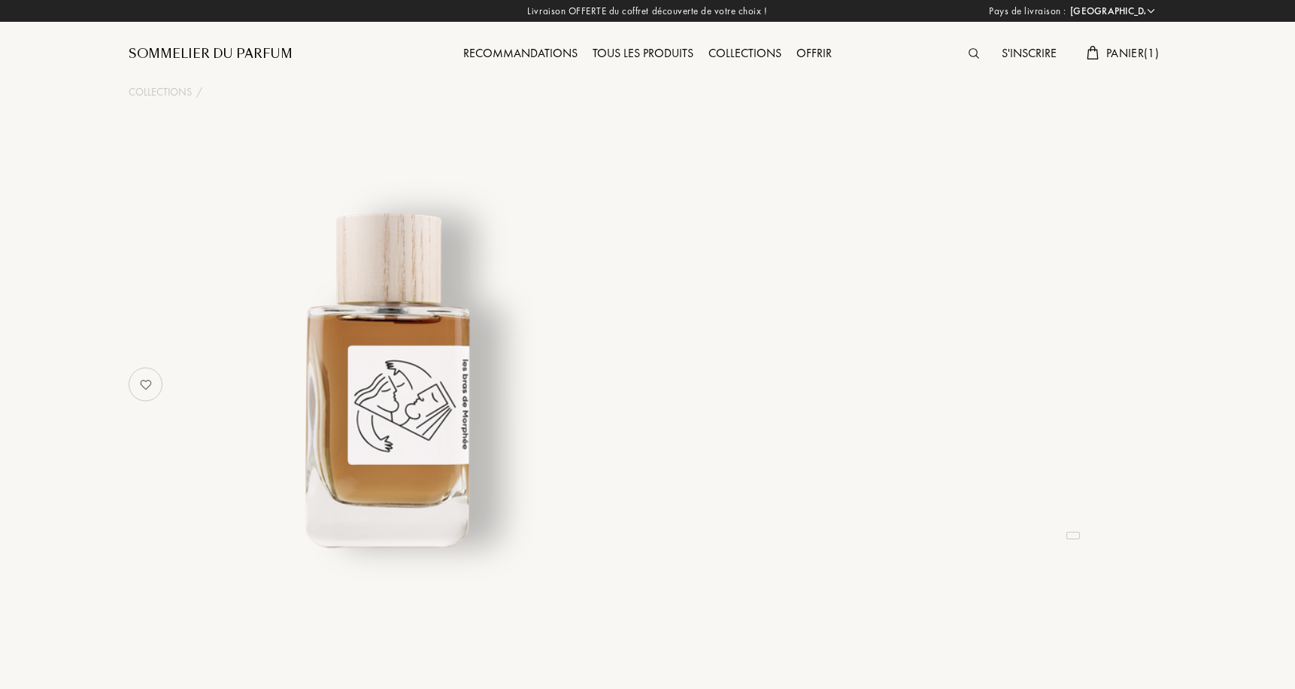
select select "FR"
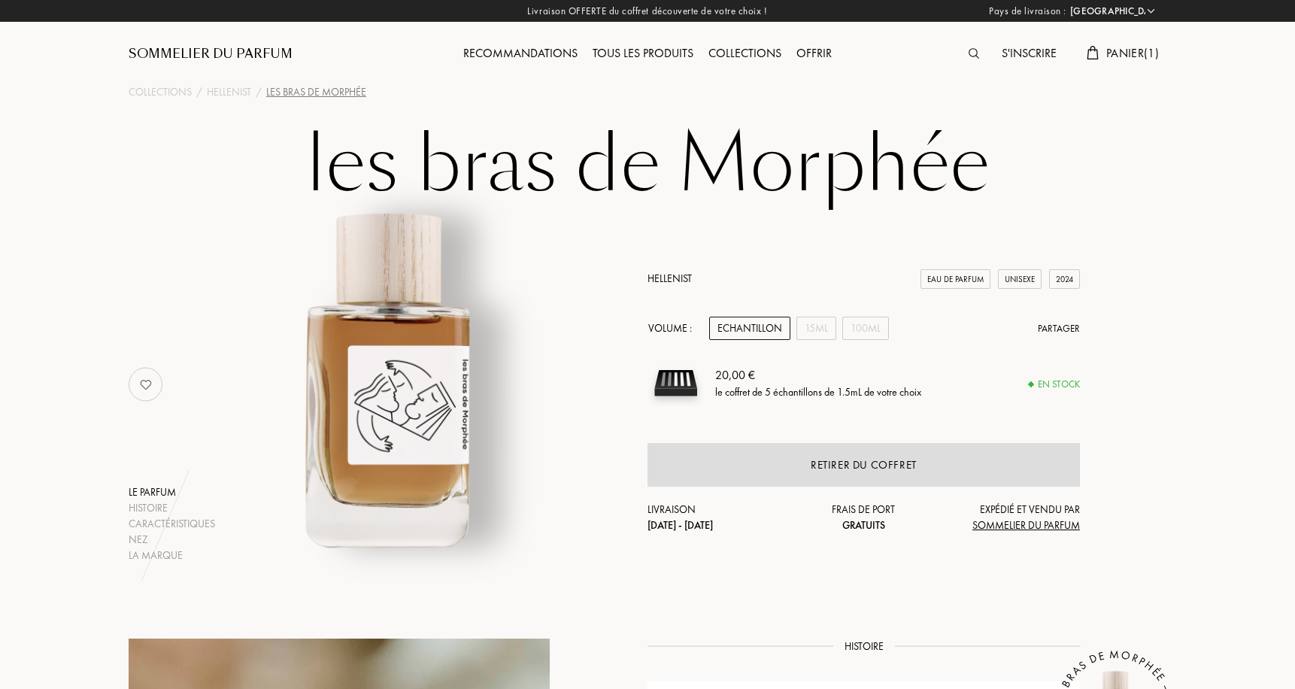
click at [500, 47] on div "Recommandations" at bounding box center [520, 54] width 129 height 20
click at [147, 91] on div "Collections" at bounding box center [160, 92] width 63 height 16
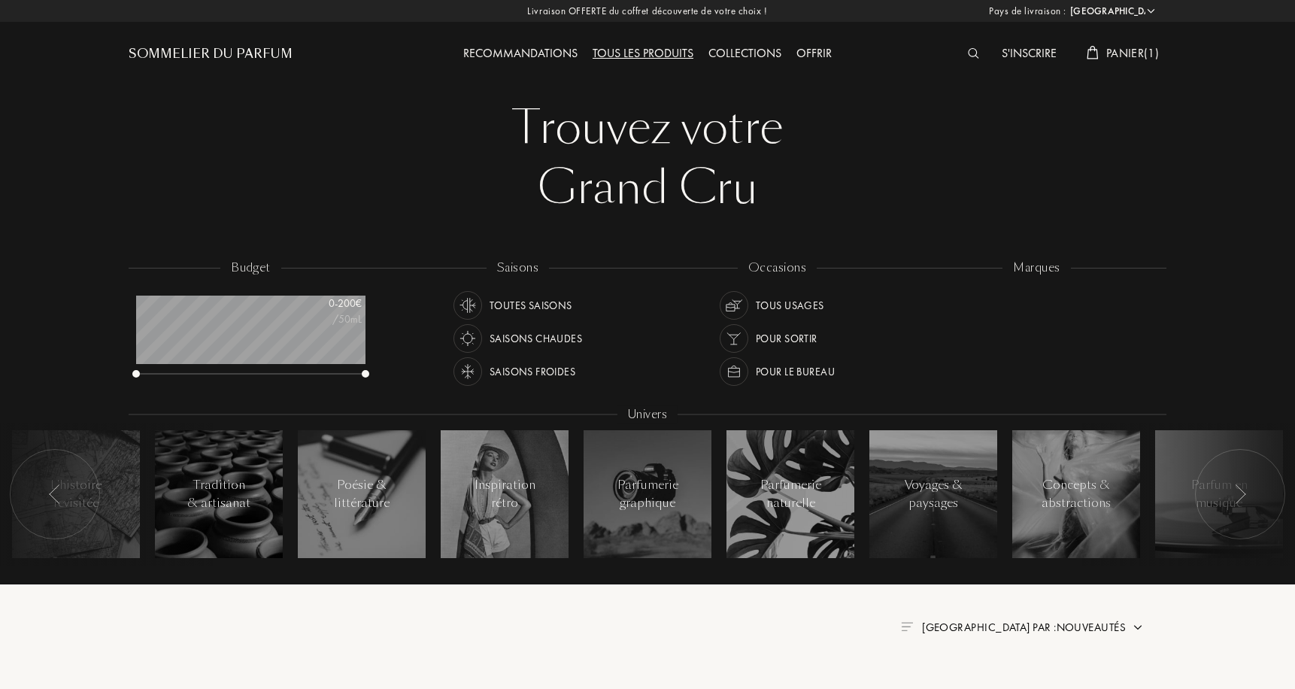
select select "FR"
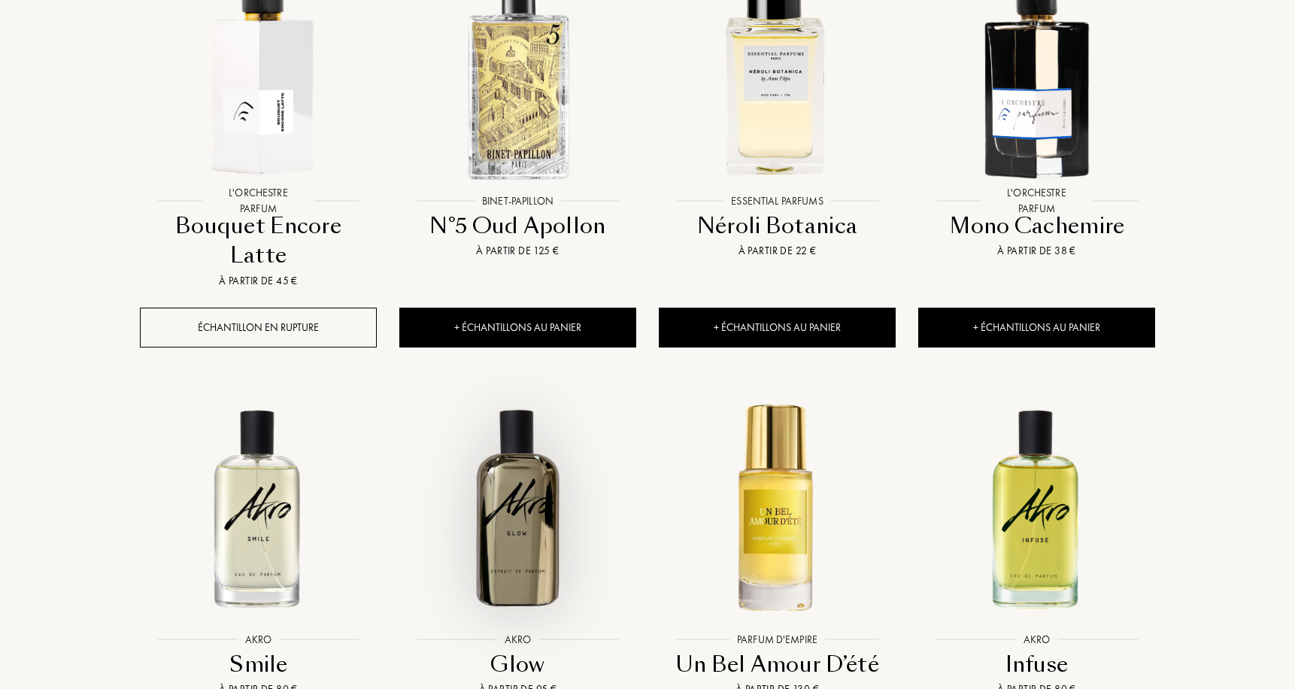
scroll to position [1333, 0]
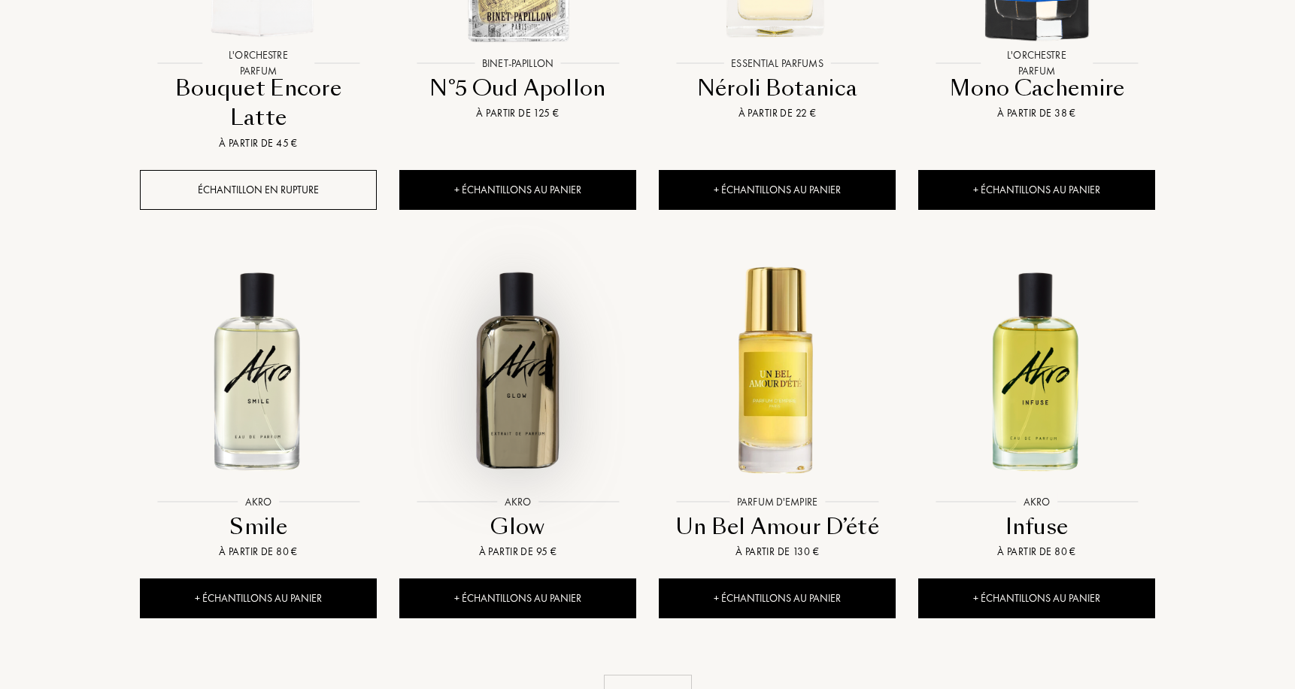
click at [553, 314] on img at bounding box center [518, 370] width 234 height 234
click at [644, 674] on div "Voir plus" at bounding box center [648, 697] width 88 height 47
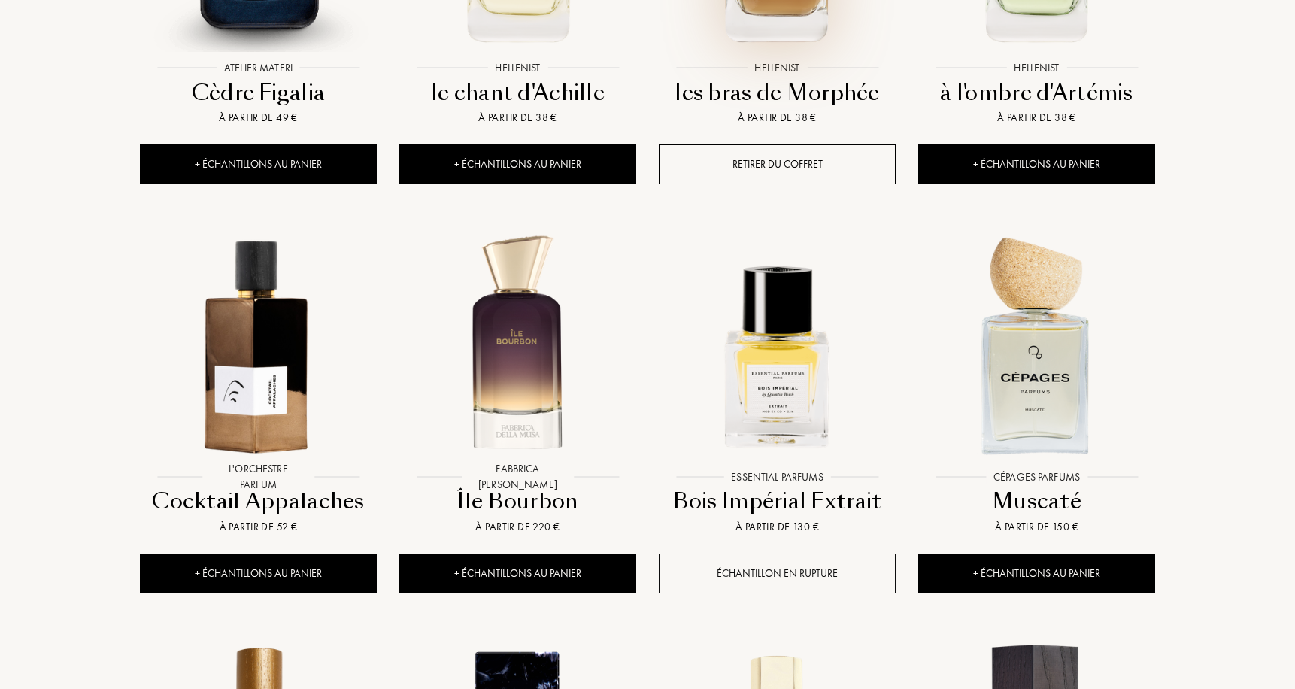
scroll to position [2302, 0]
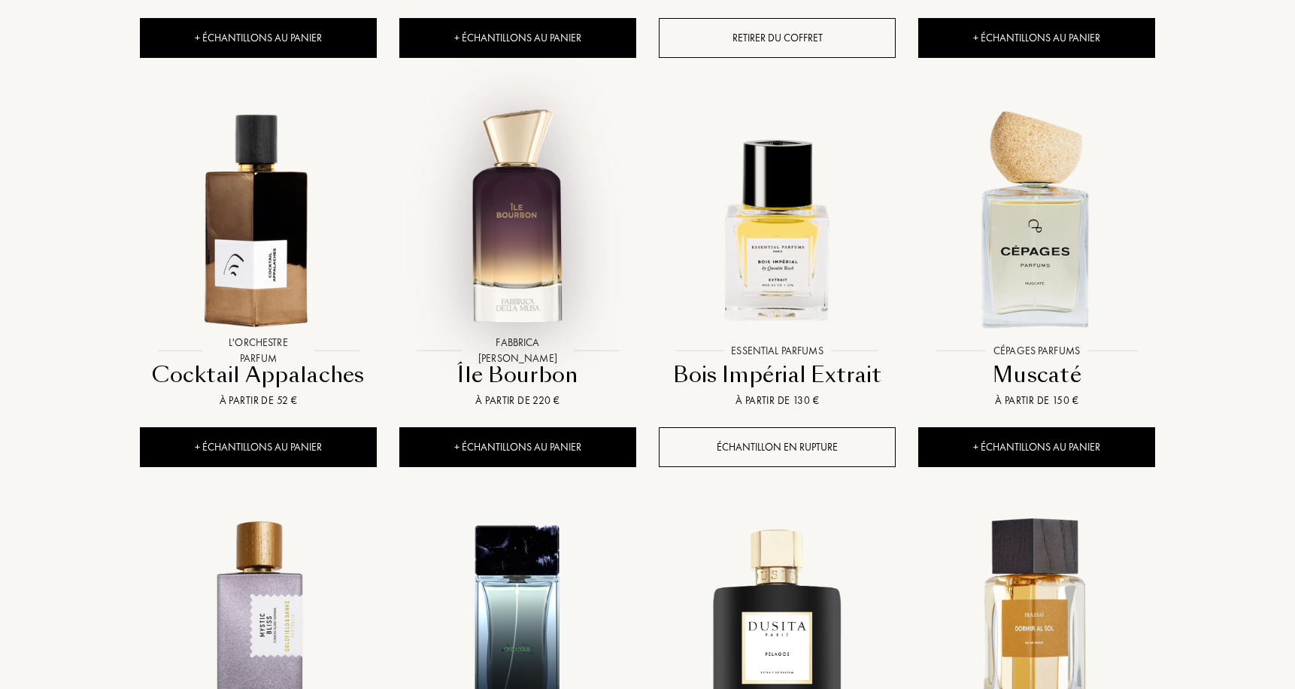
click at [550, 176] on img at bounding box center [518, 218] width 234 height 234
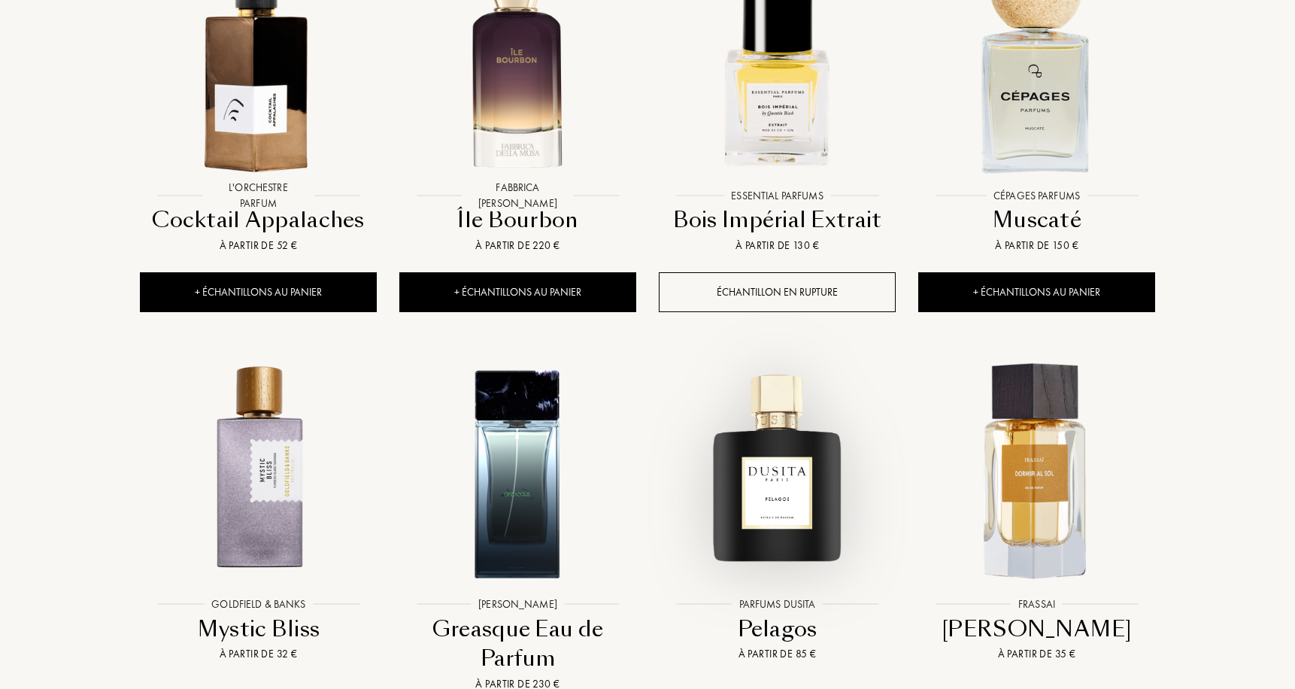
scroll to position [2592, 0]
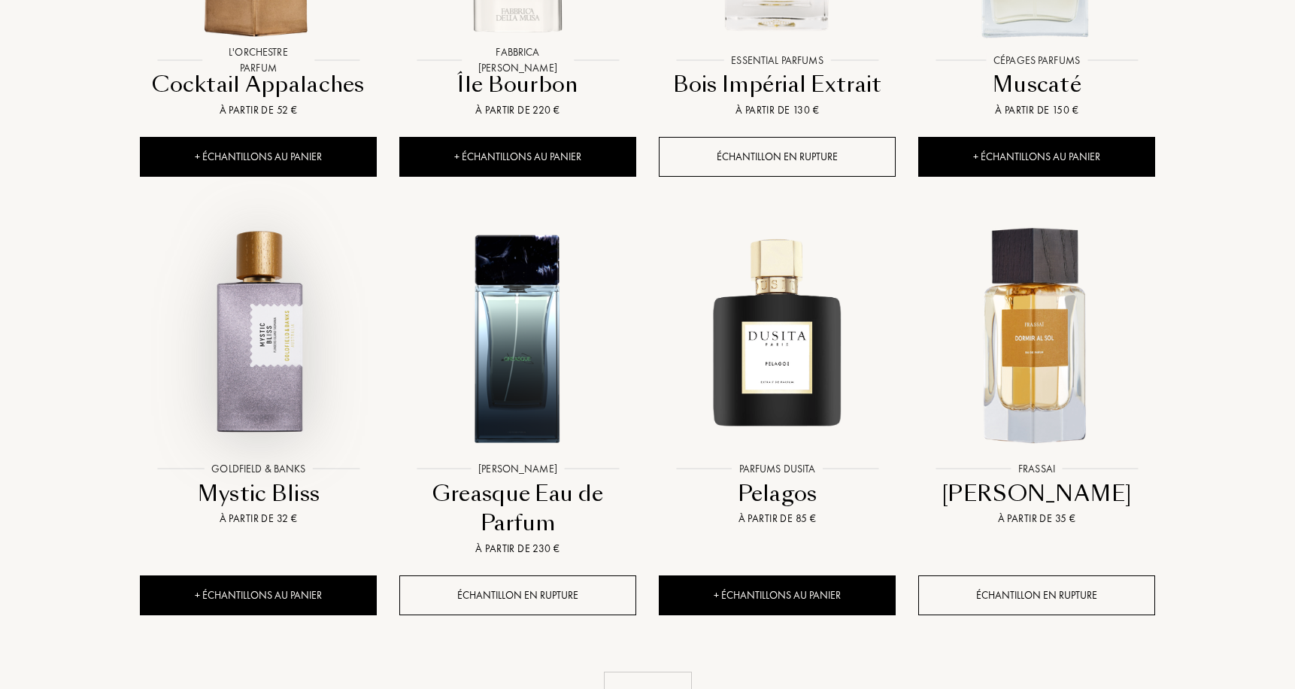
click at [244, 329] on img at bounding box center [258, 337] width 234 height 234
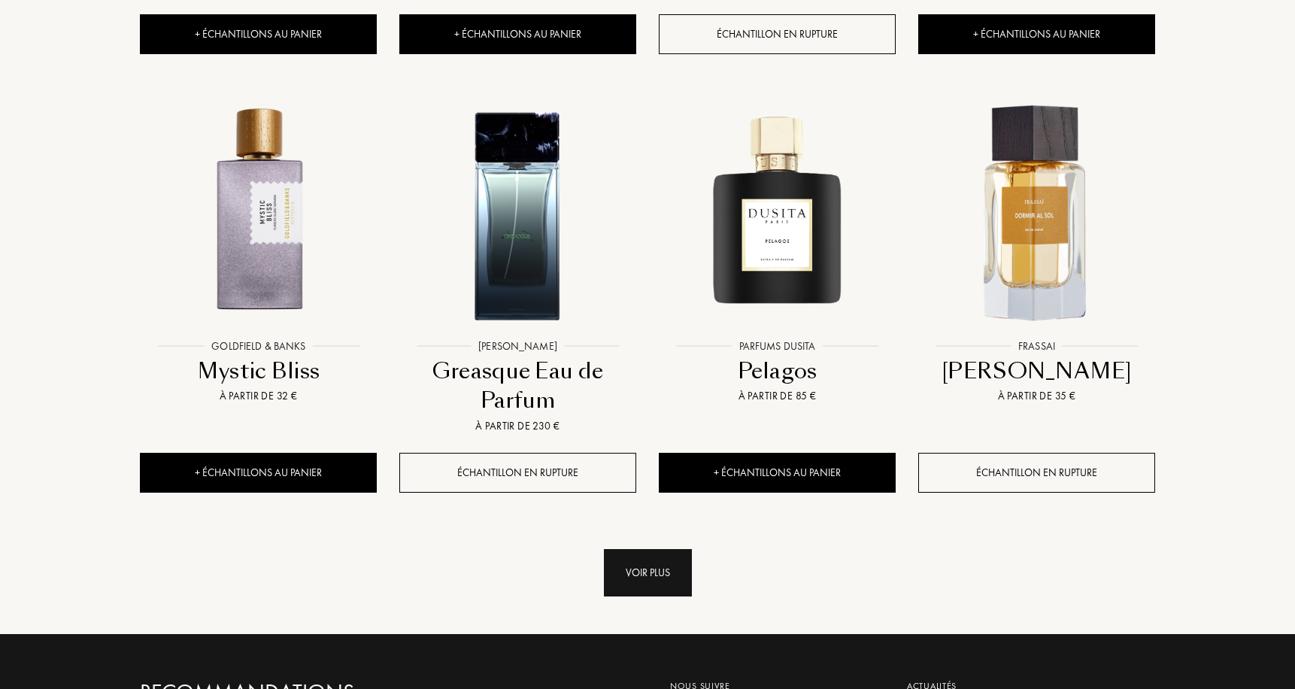
click at [627, 549] on div "Voir plus" at bounding box center [648, 572] width 88 height 47
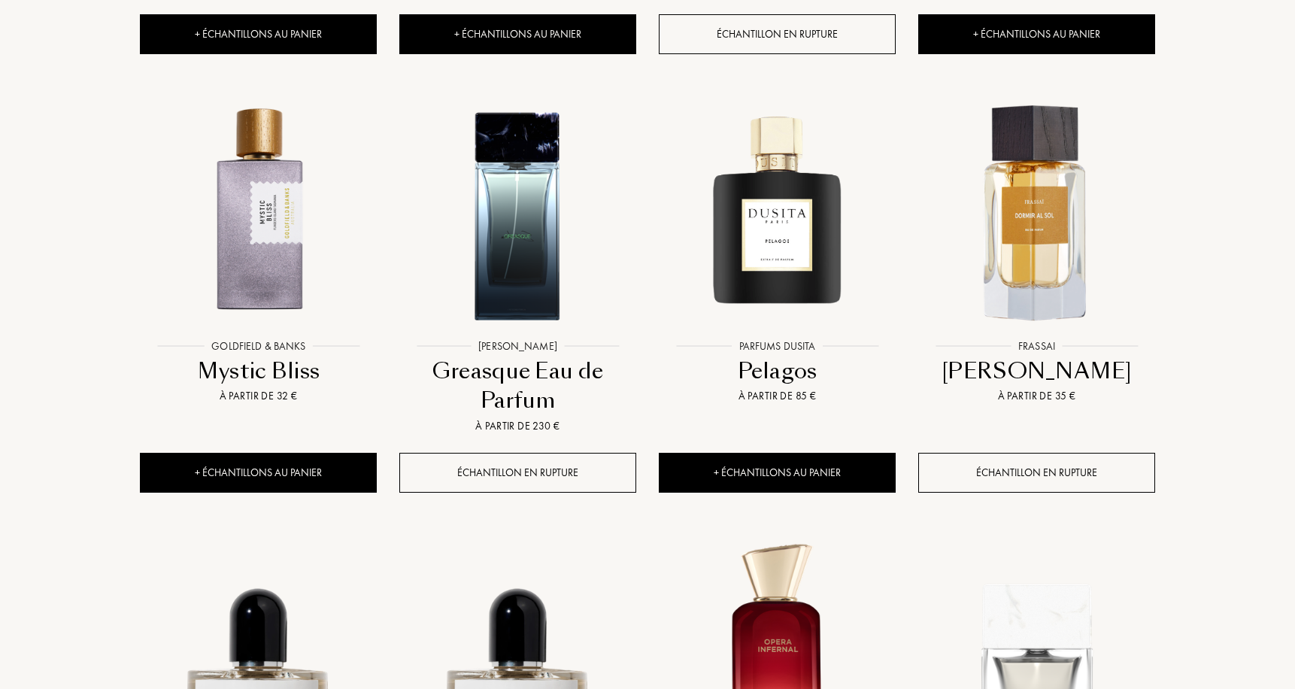
scroll to position [2866, 0]
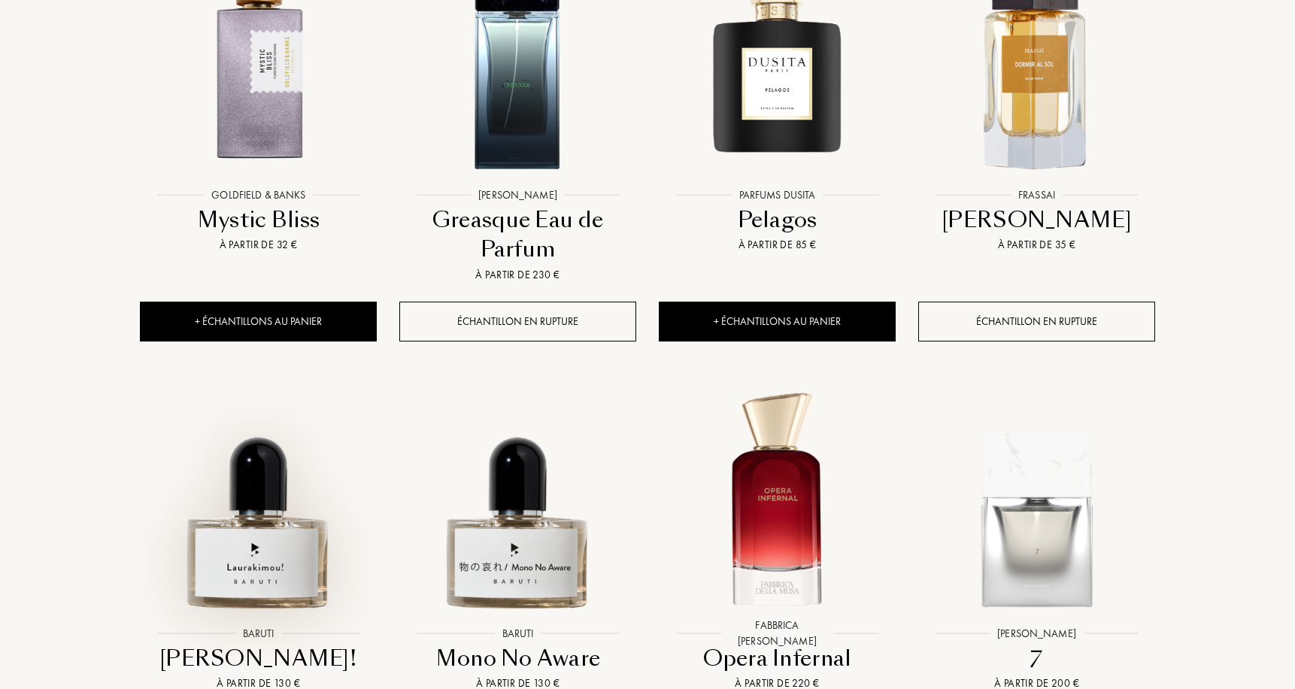
click at [252, 419] on img at bounding box center [258, 501] width 234 height 234
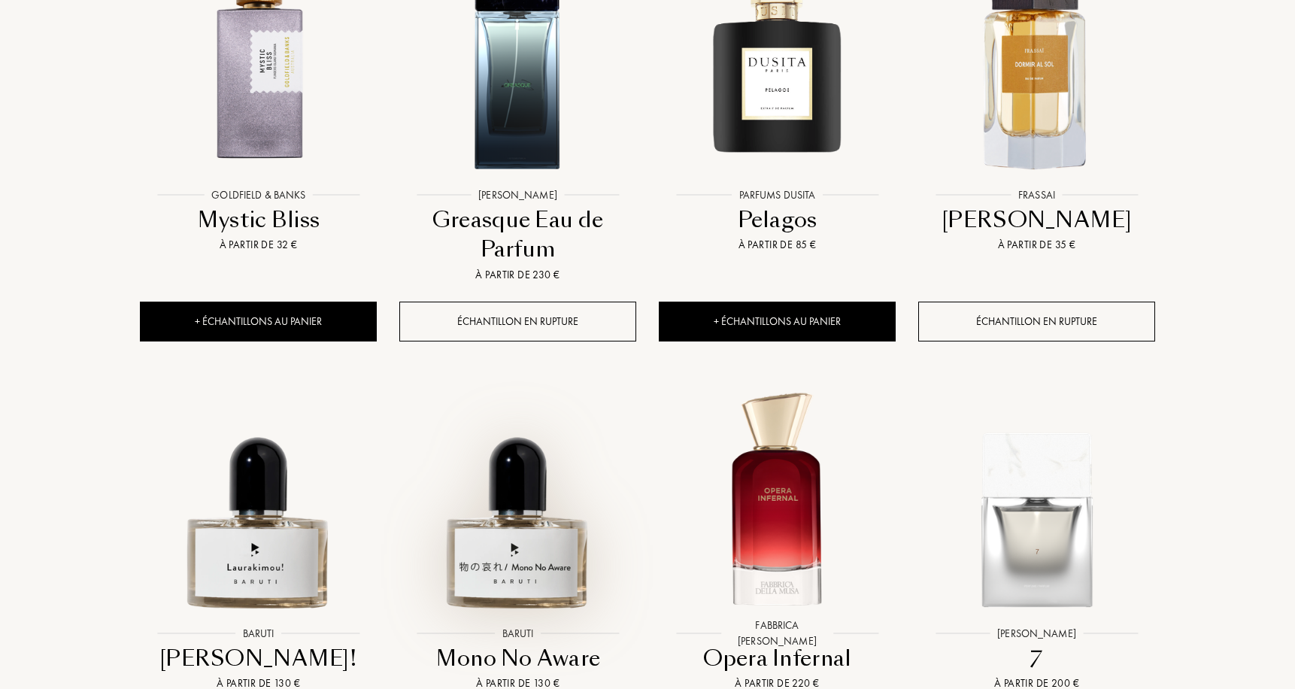
click at [487, 468] on img at bounding box center [518, 501] width 234 height 234
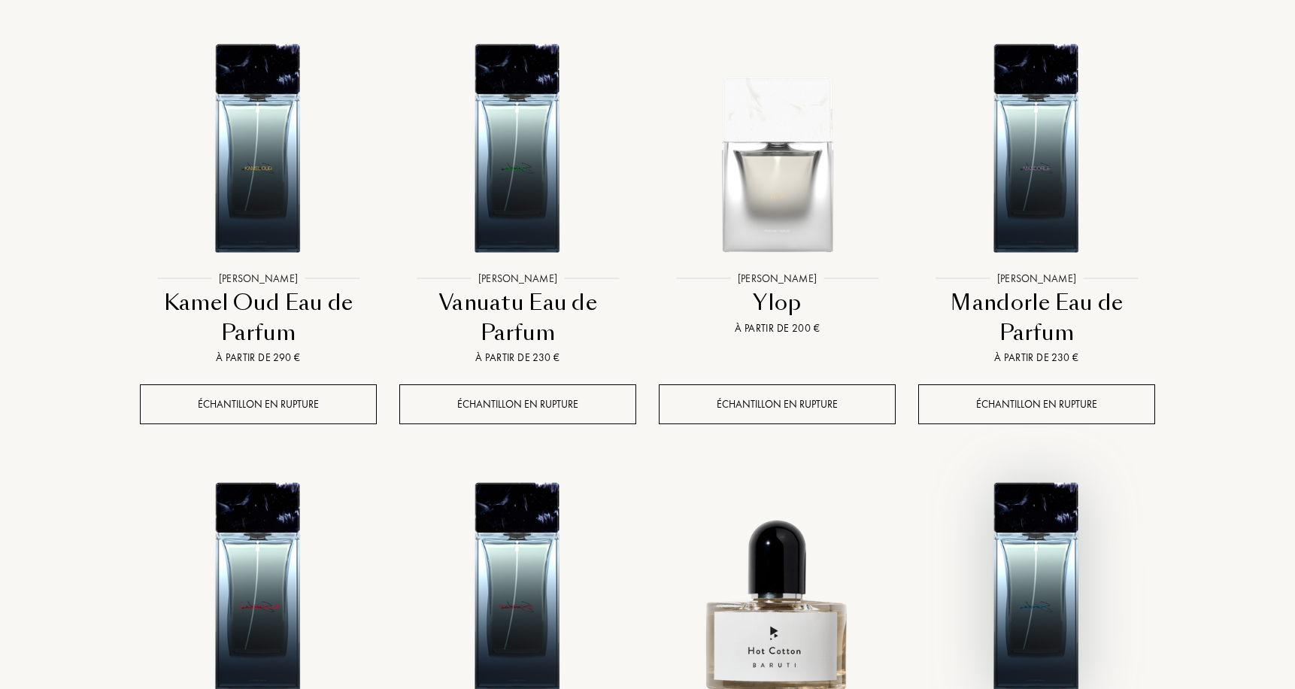
scroll to position [3901, 0]
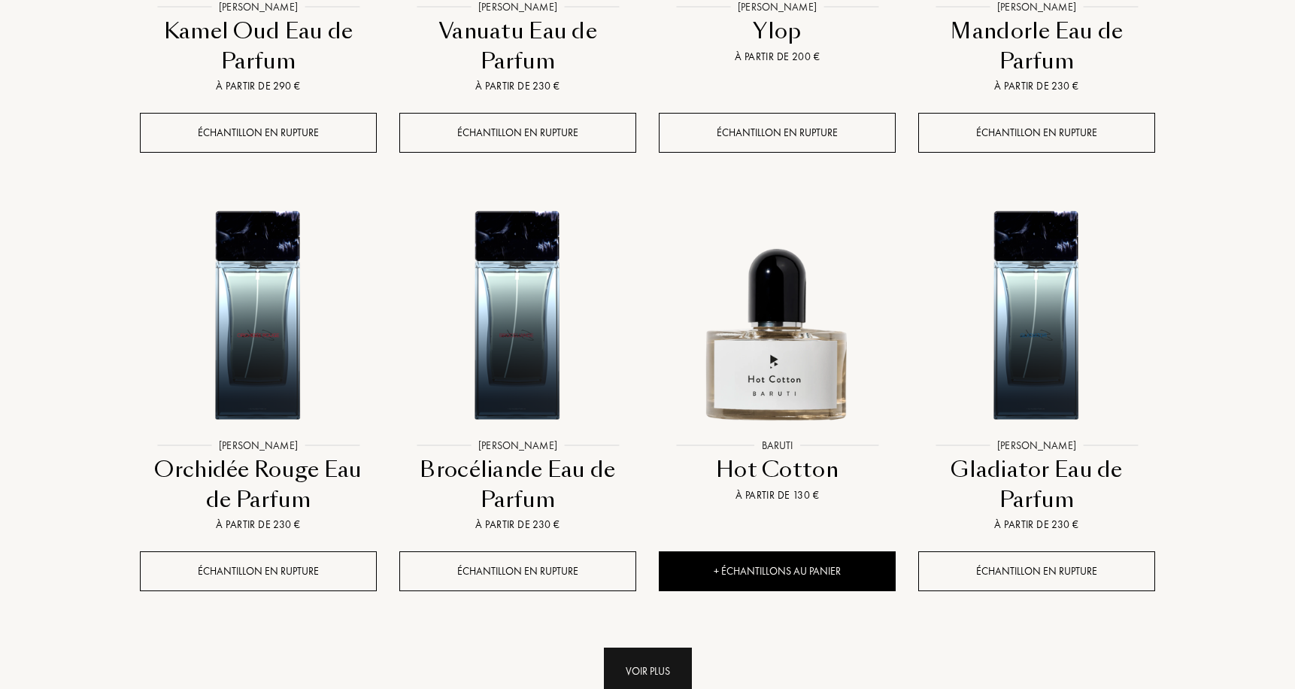
click at [626, 647] on div "Voir plus" at bounding box center [648, 670] width 88 height 47
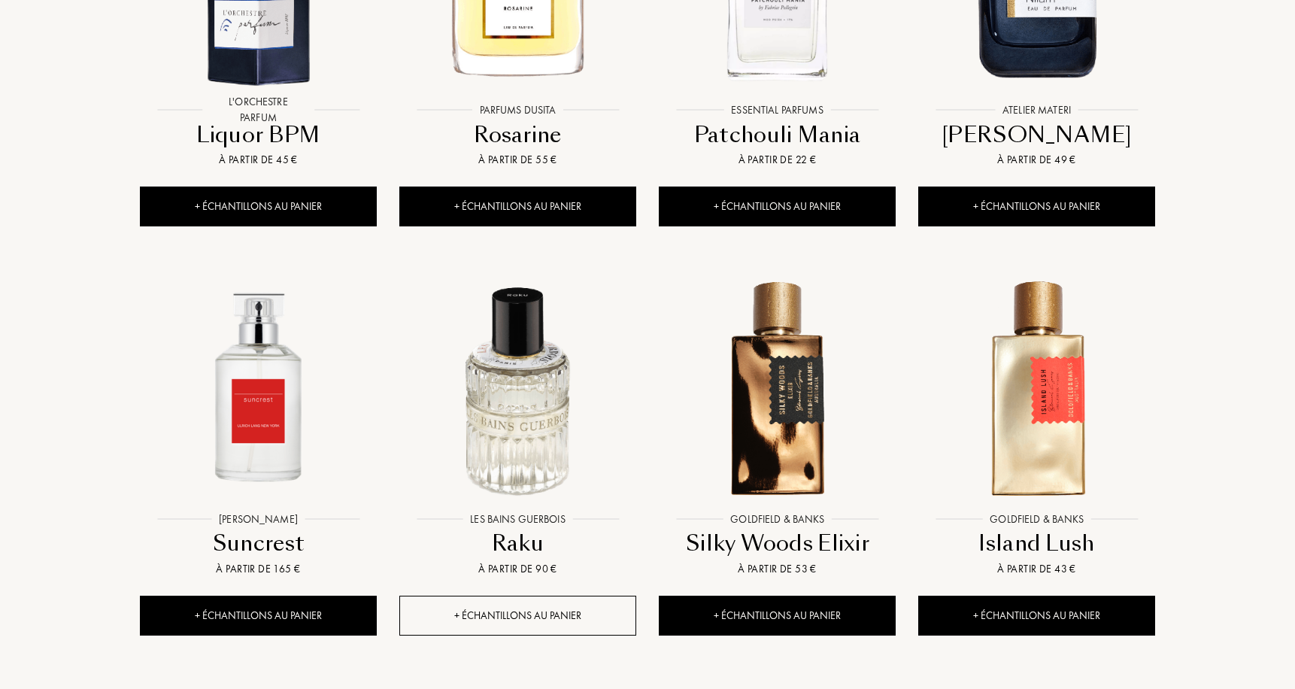
scroll to position [5331, 0]
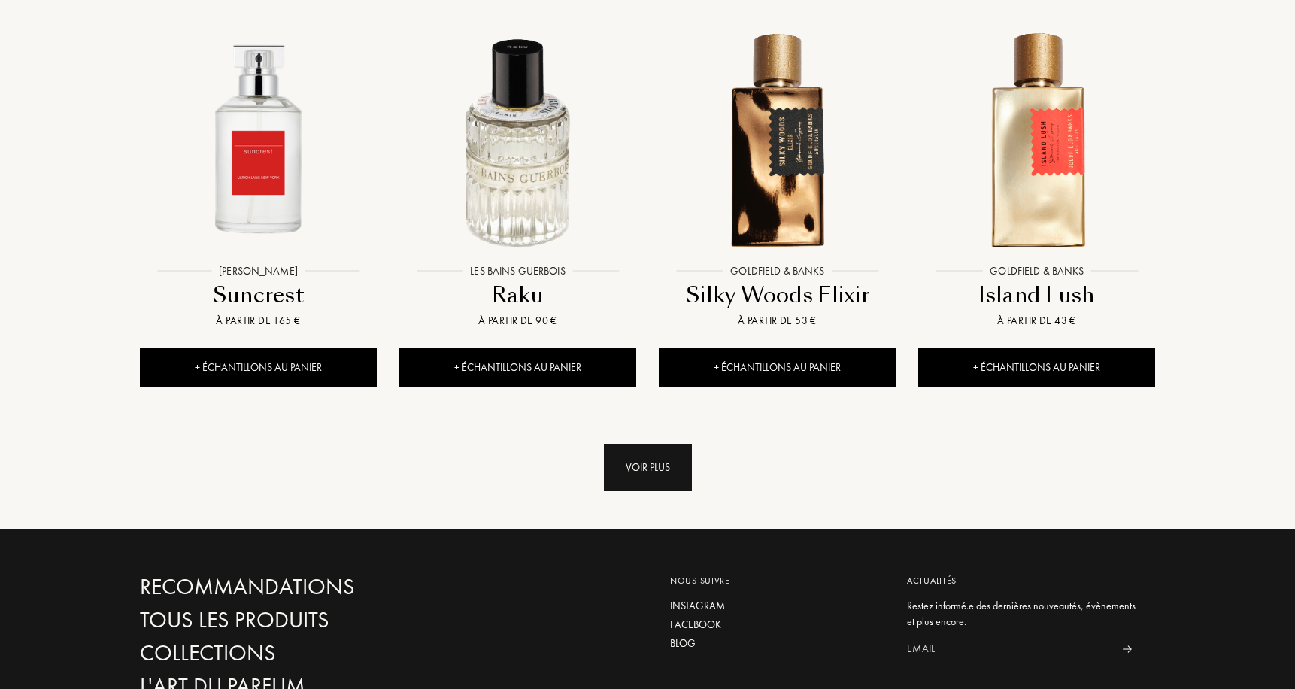
click at [638, 444] on div "Voir plus" at bounding box center [648, 467] width 88 height 47
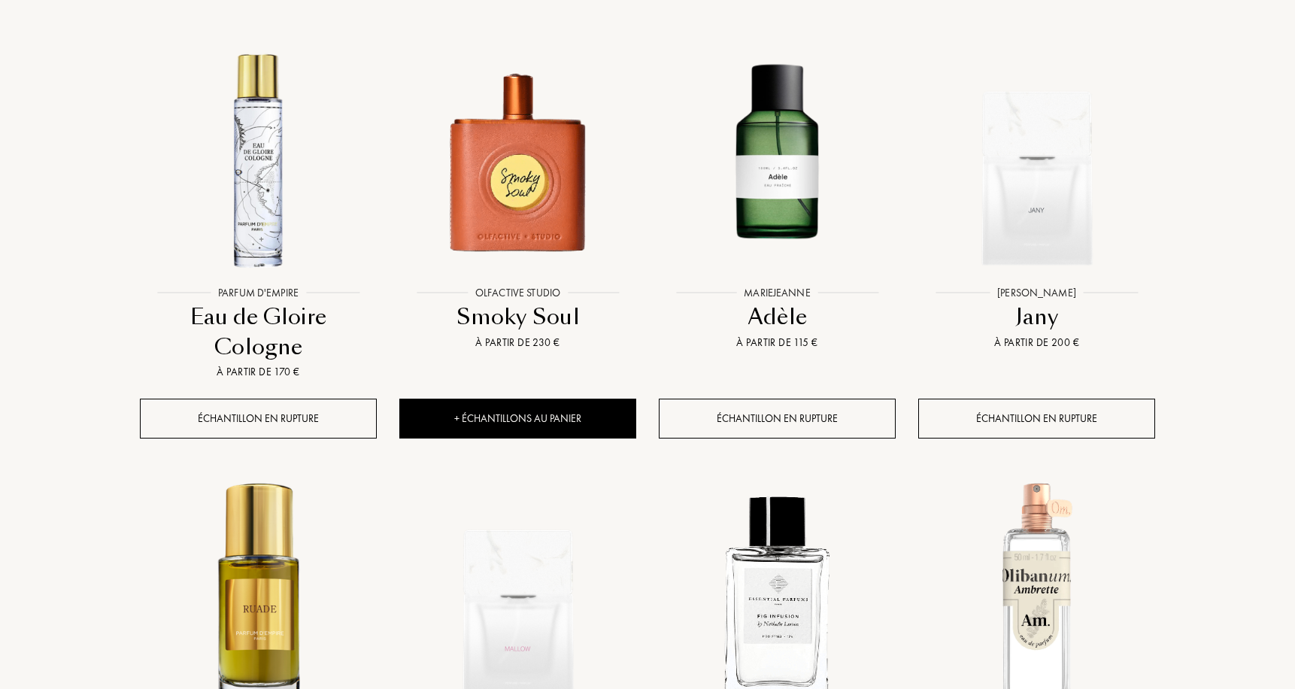
scroll to position [6376, 0]
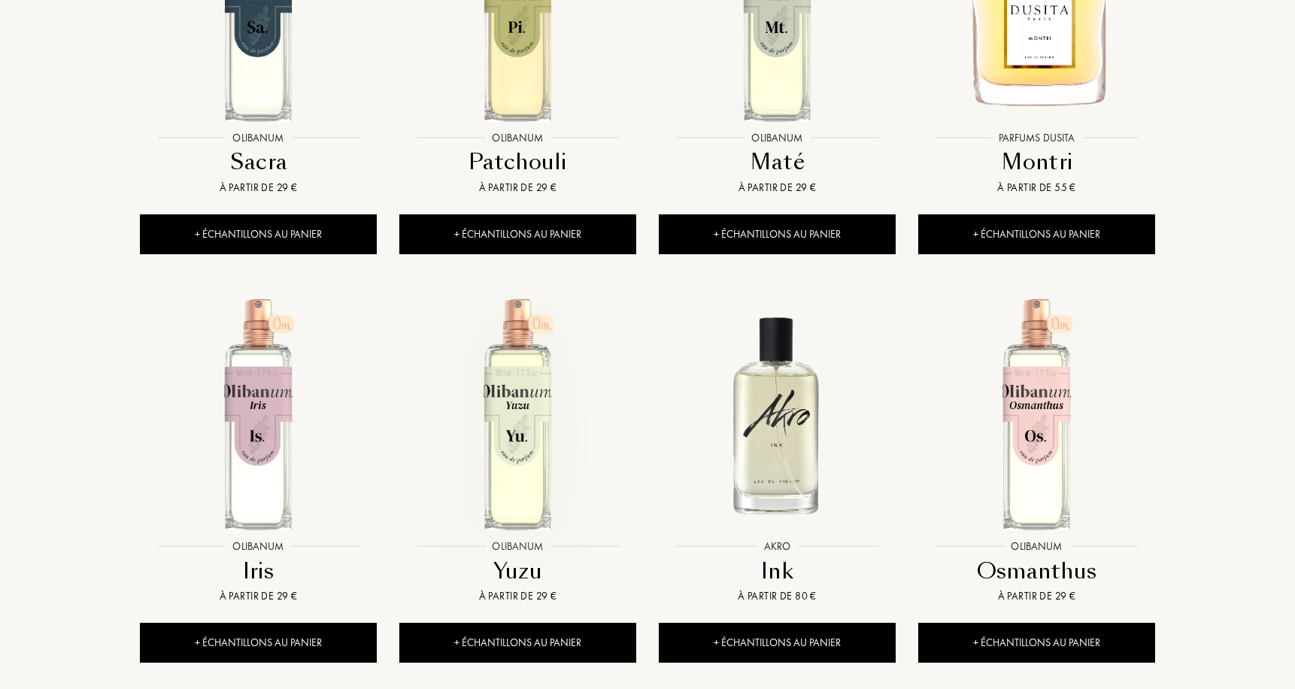
scroll to position [7720, 0]
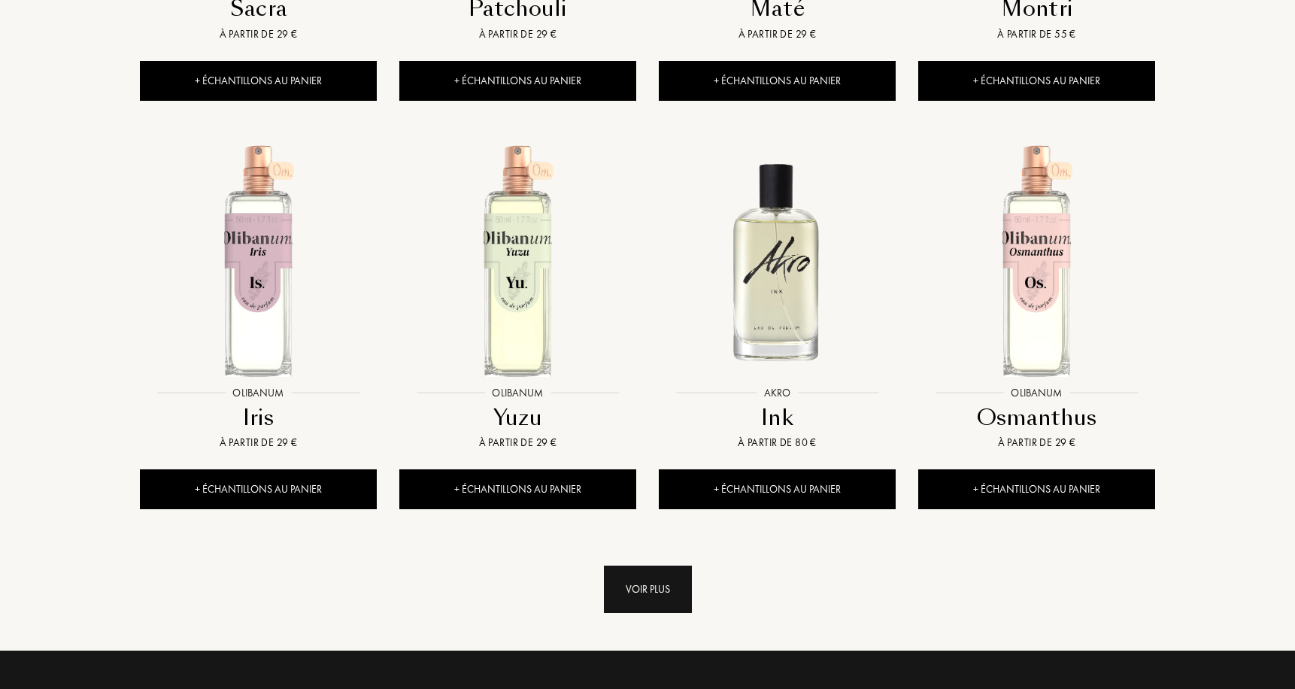
click at [665, 565] on div "Voir plus" at bounding box center [648, 588] width 88 height 47
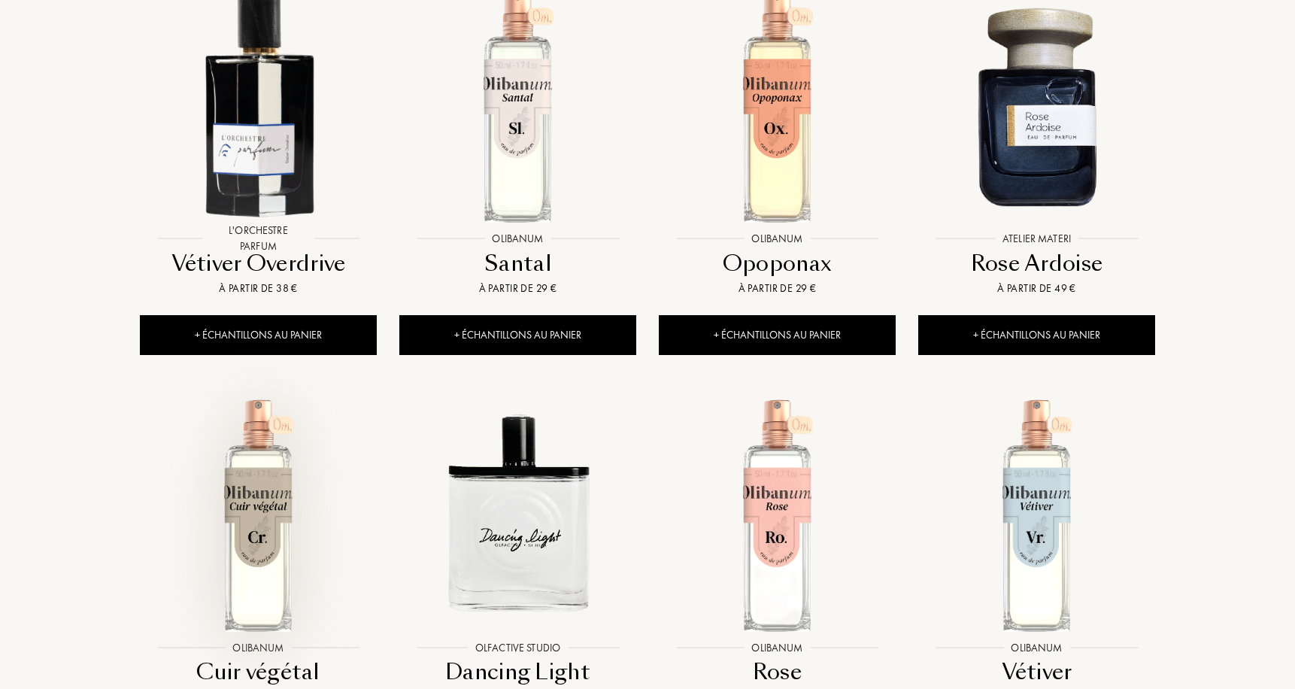
scroll to position [8837, 0]
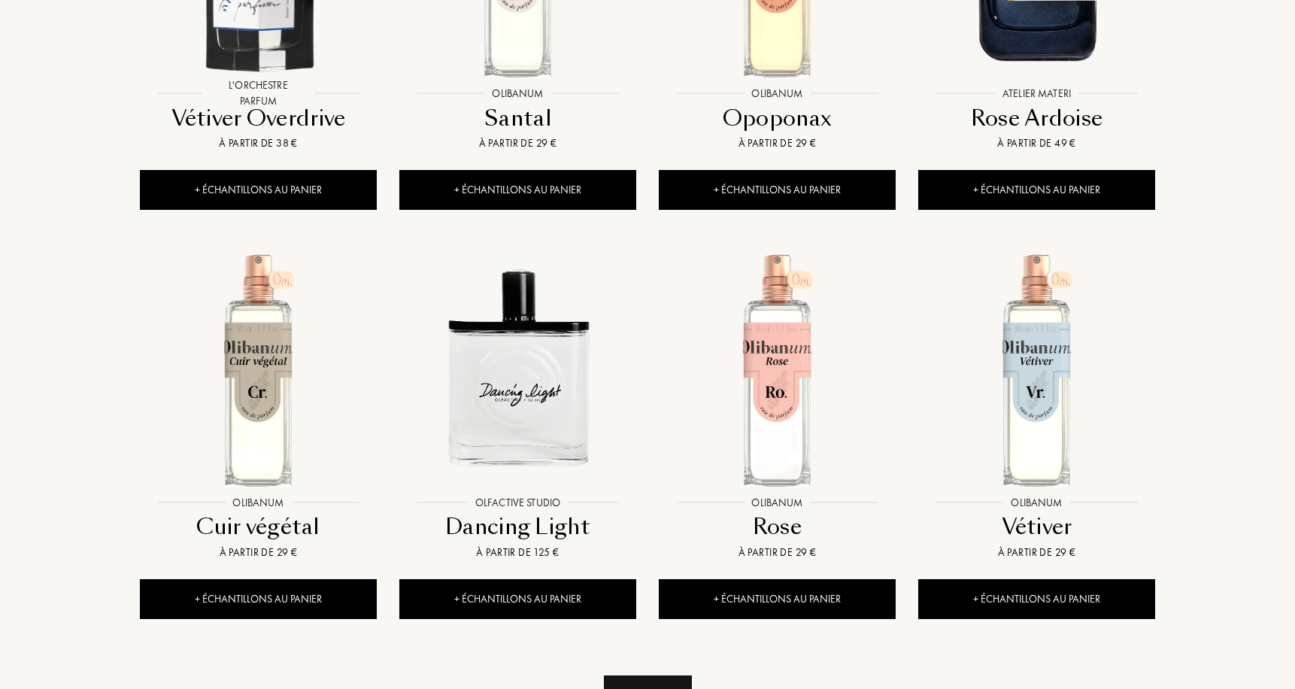
click at [647, 675] on div "Voir plus" at bounding box center [648, 698] width 88 height 47
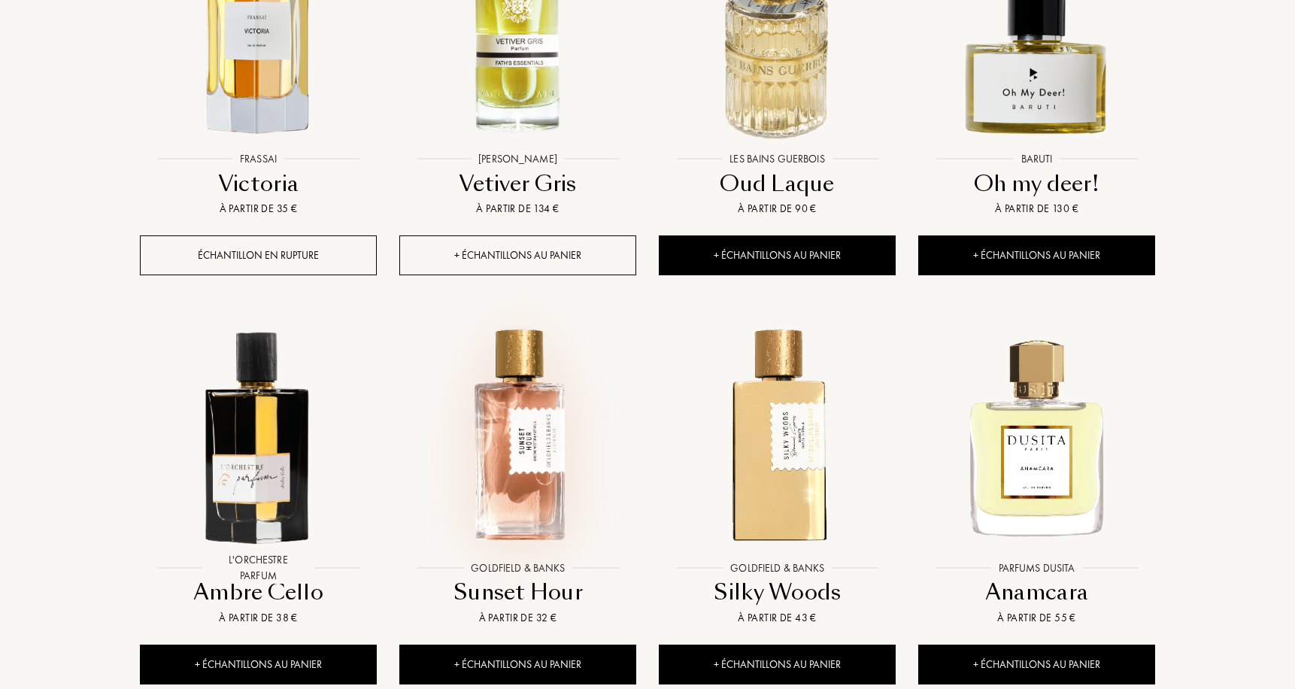
scroll to position [10291, 0]
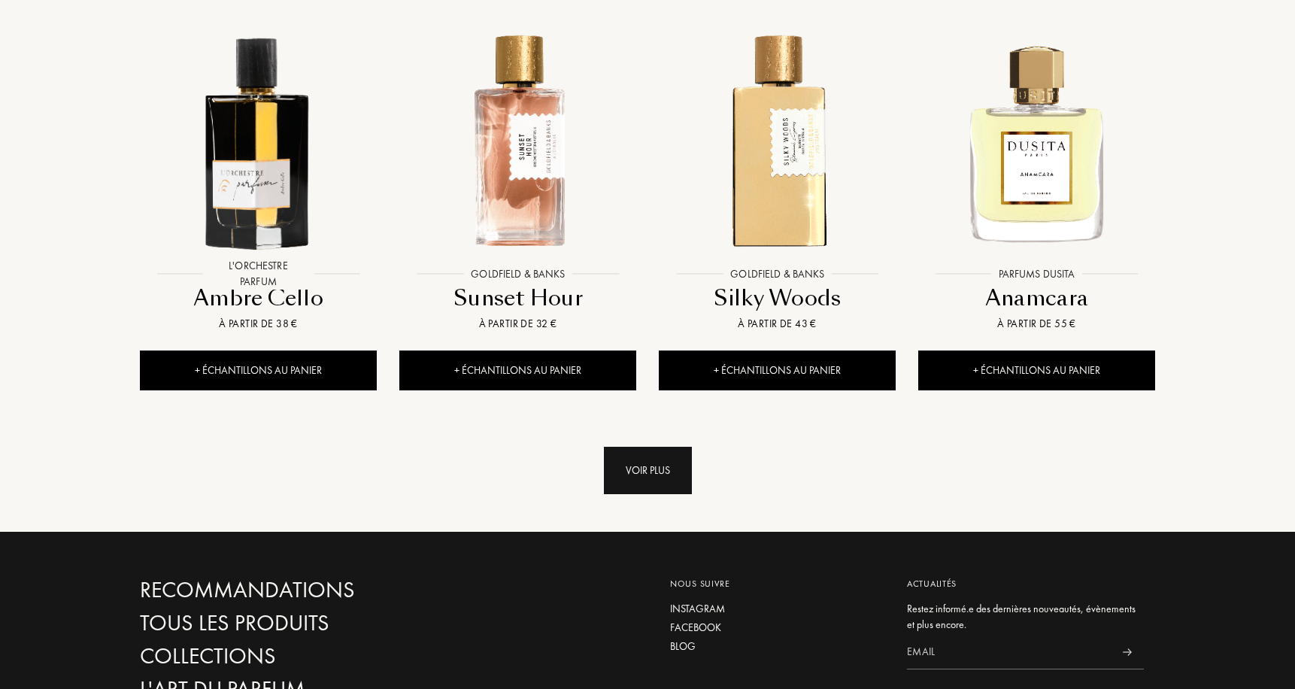
click at [666, 447] on div "Voir plus" at bounding box center [648, 470] width 88 height 47
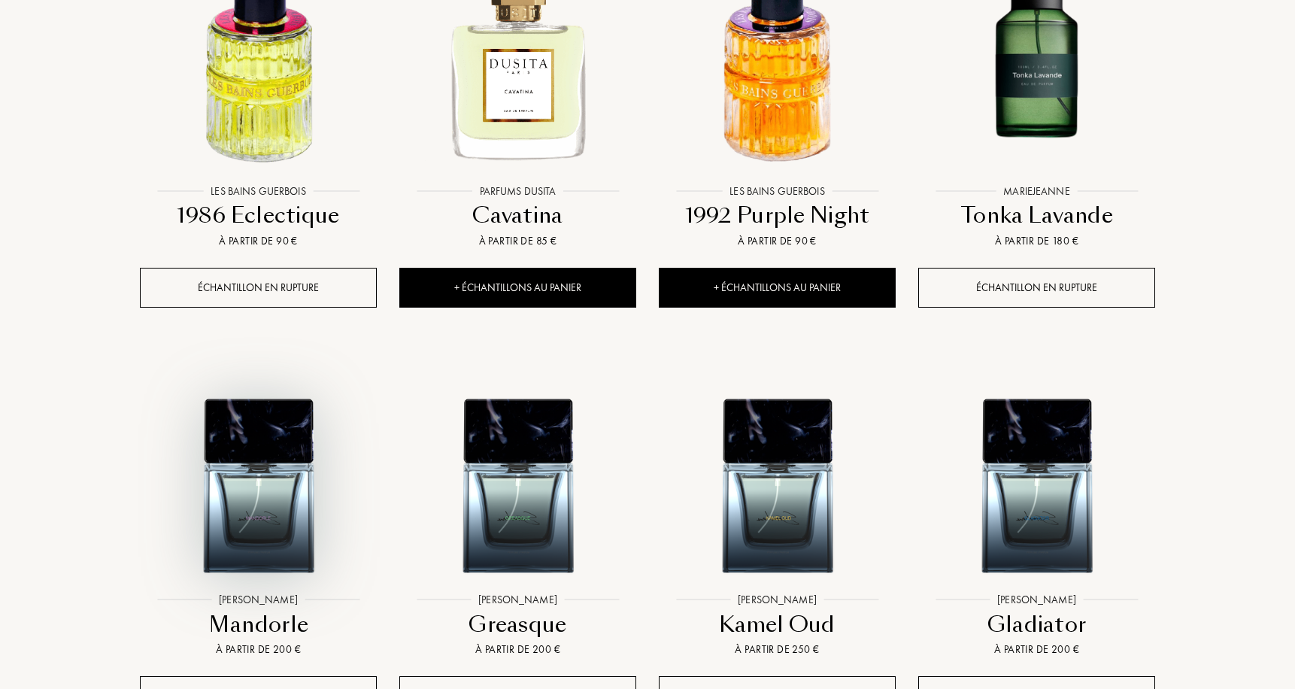
scroll to position [11478, 0]
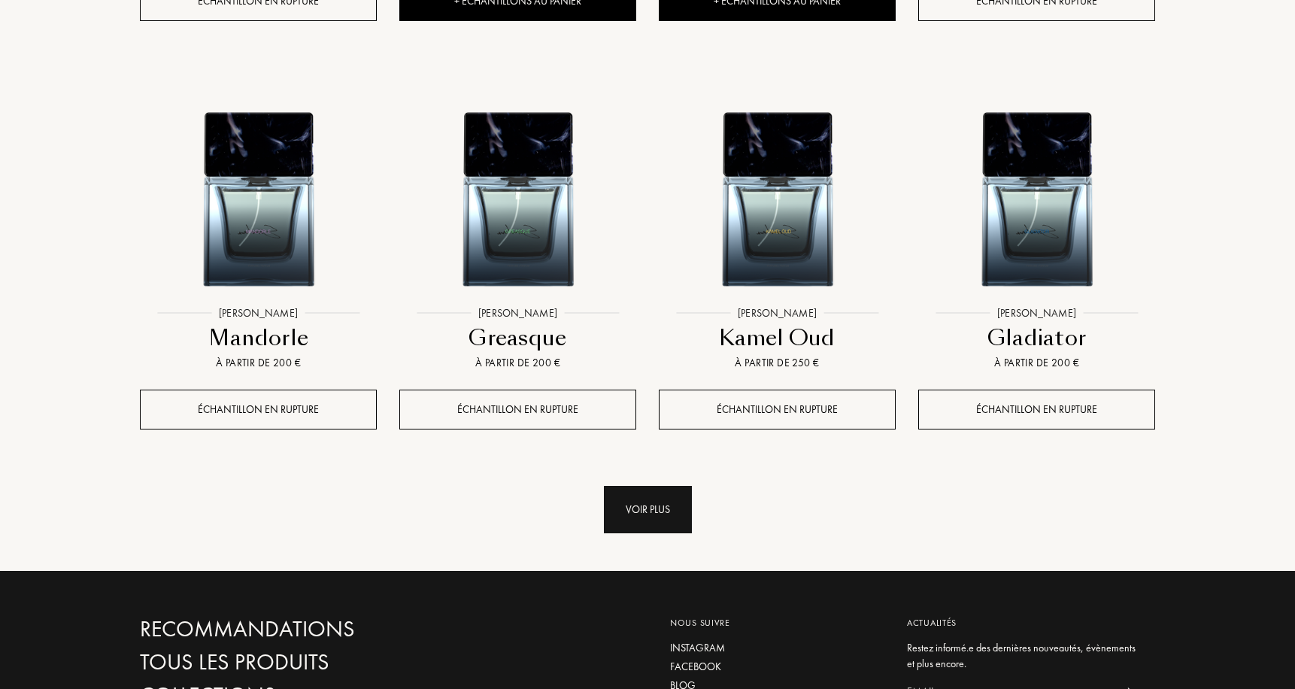
click at [613, 486] on div "Voir plus" at bounding box center [648, 509] width 88 height 47
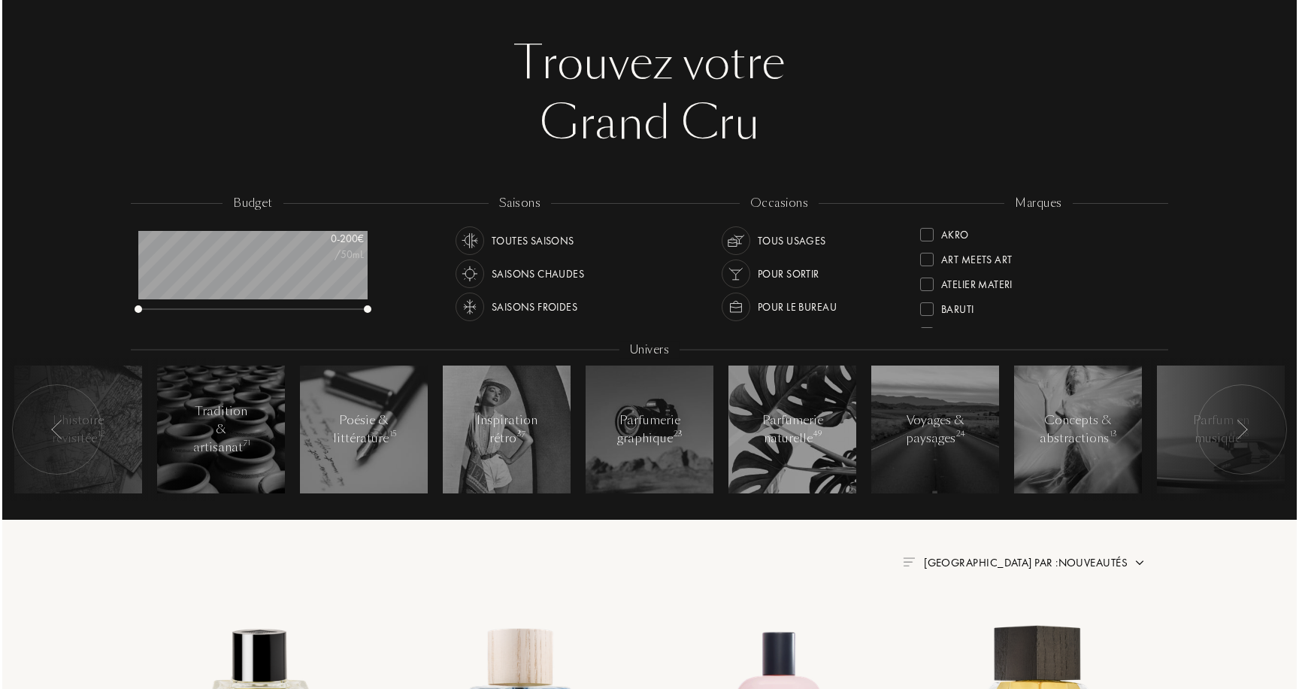
scroll to position [0, 0]
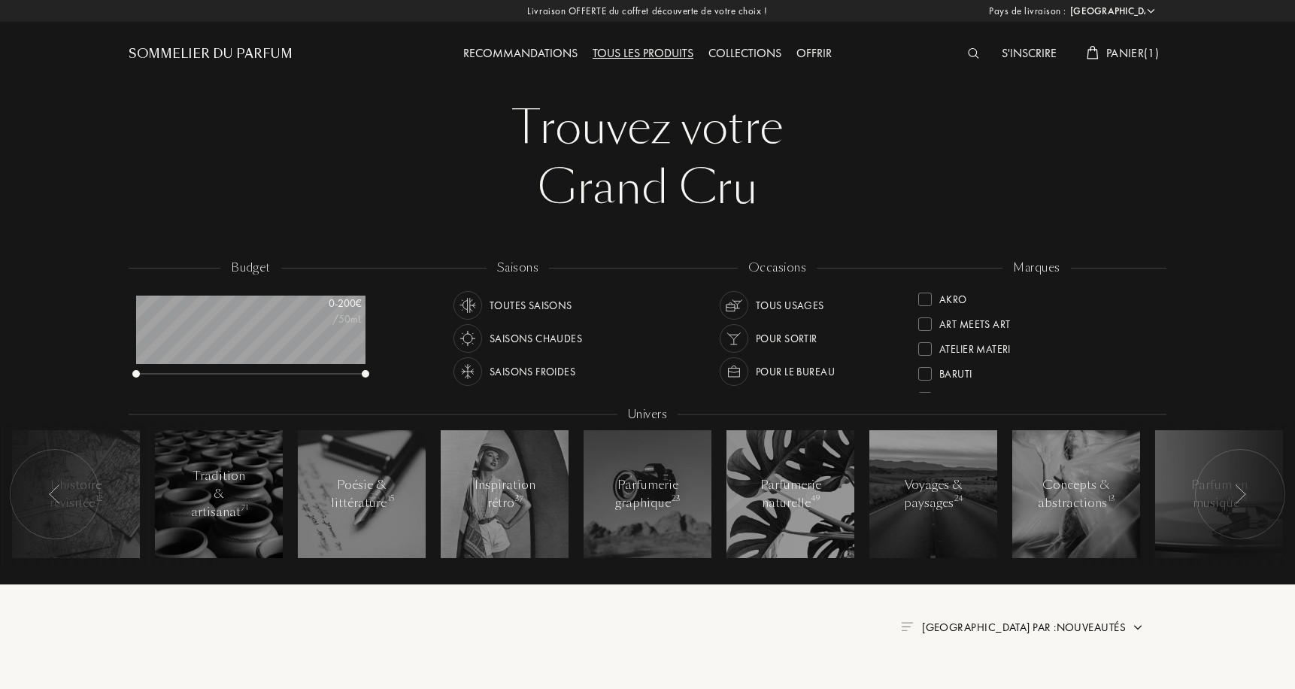
click at [1143, 59] on span "Panier ( 1 )" at bounding box center [1132, 53] width 53 height 16
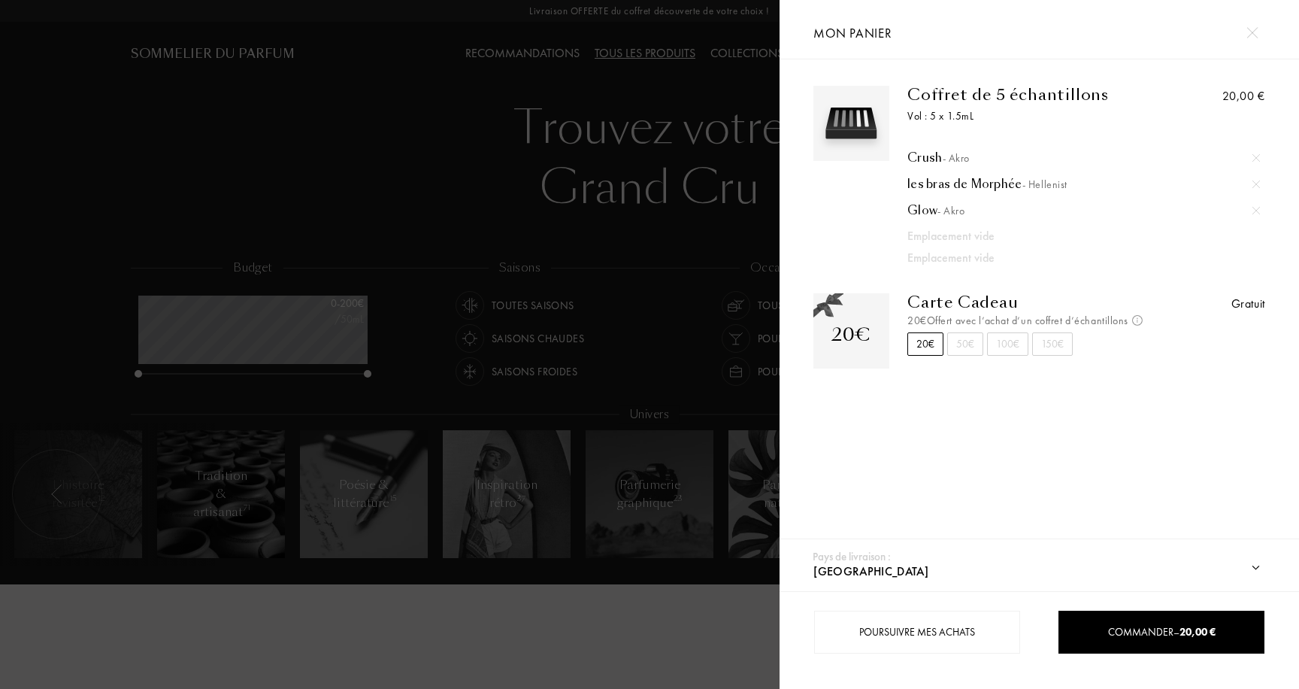
click at [881, 117] on img at bounding box center [851, 123] width 68 height 68
click at [971, 86] on div "Coffret de 5 échantillons" at bounding box center [1029, 95] width 245 height 18
click at [971, 92] on div "Coffret de 5 échantillons" at bounding box center [1029, 95] width 245 height 18
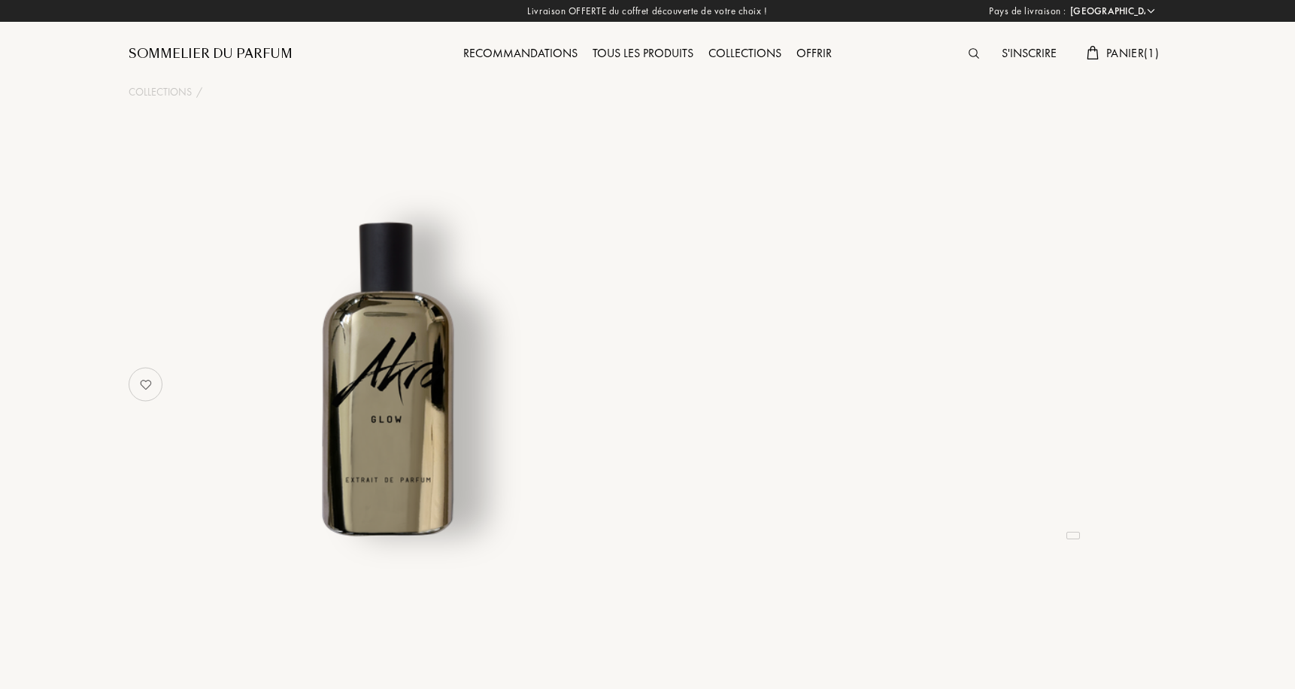
select select "FR"
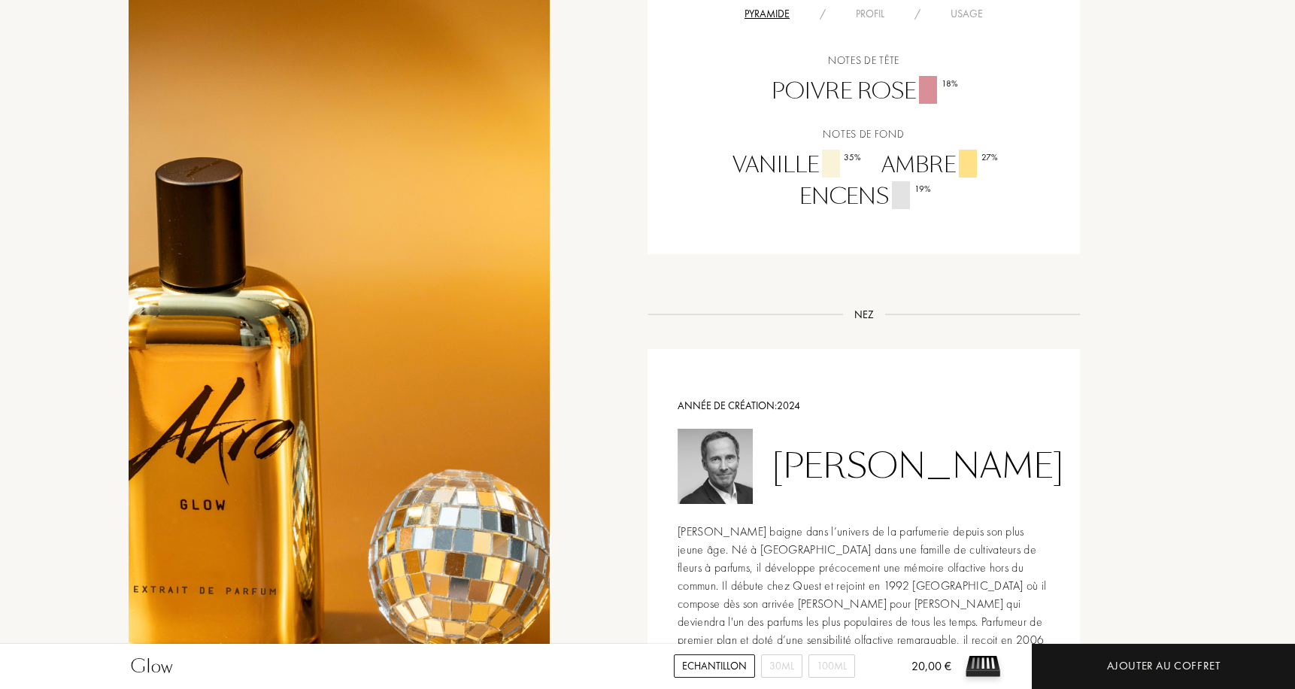
scroll to position [1051, 0]
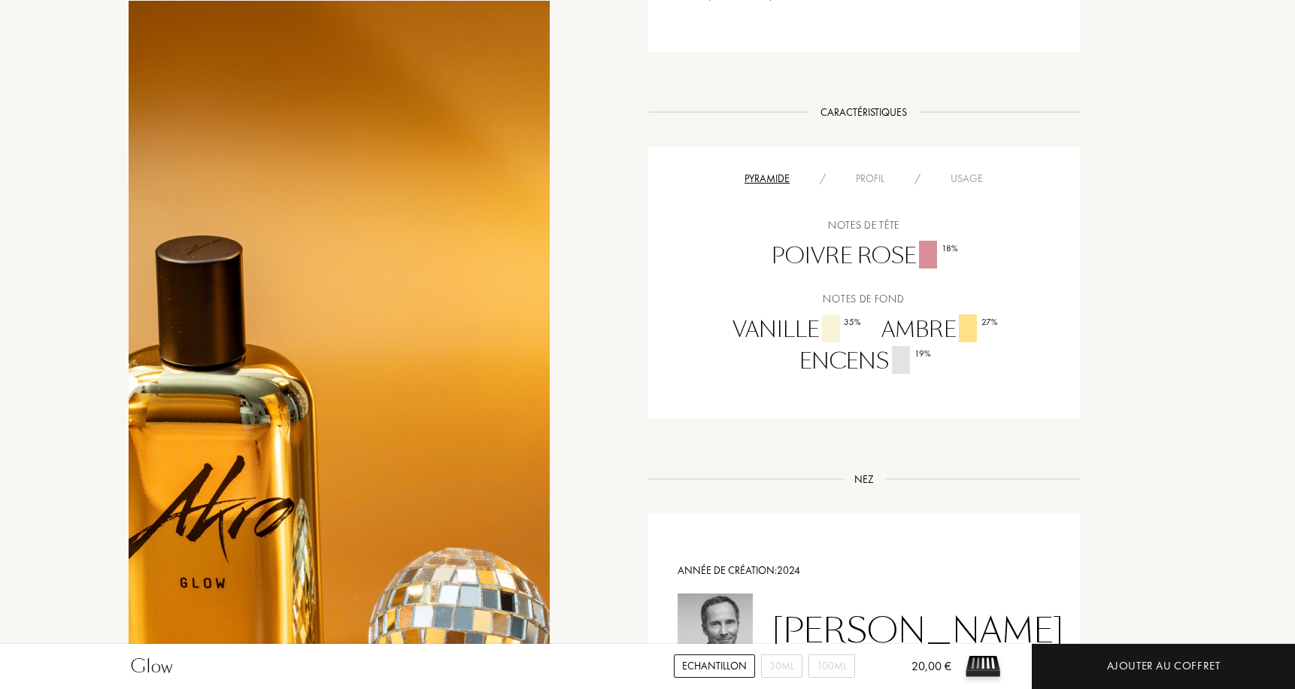
click at [878, 179] on div "Profil" at bounding box center [870, 179] width 59 height 16
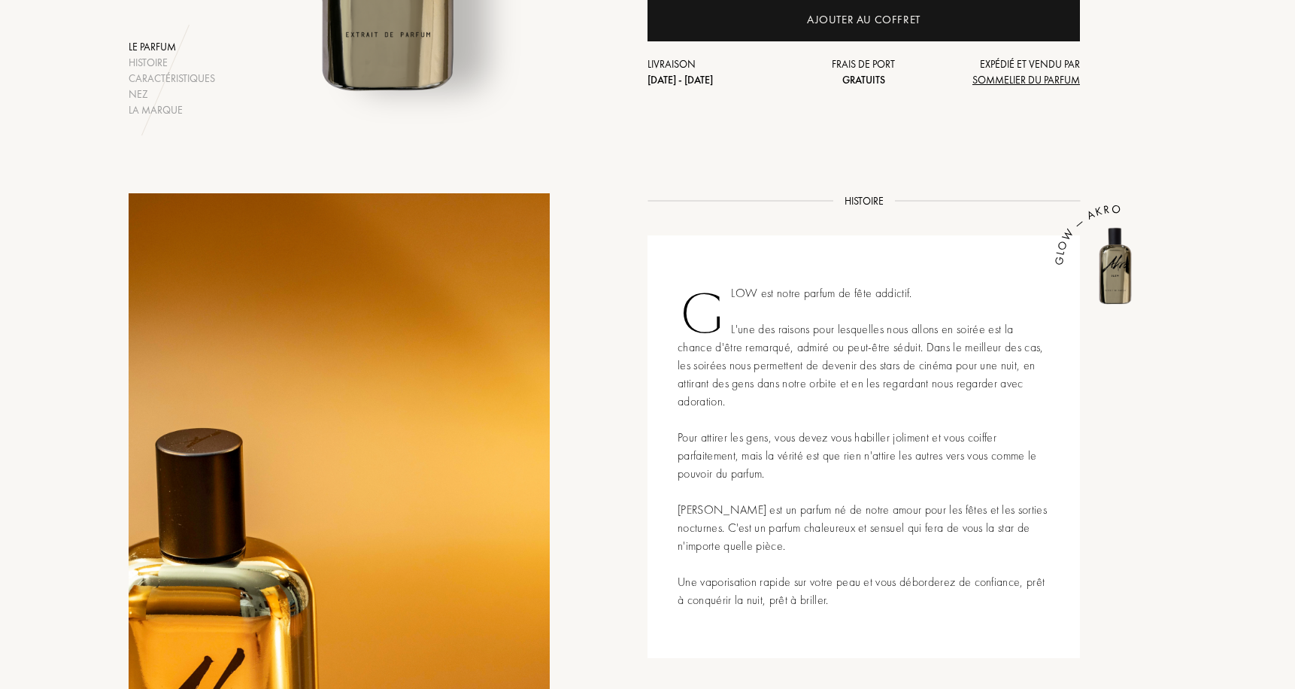
scroll to position [57, 0]
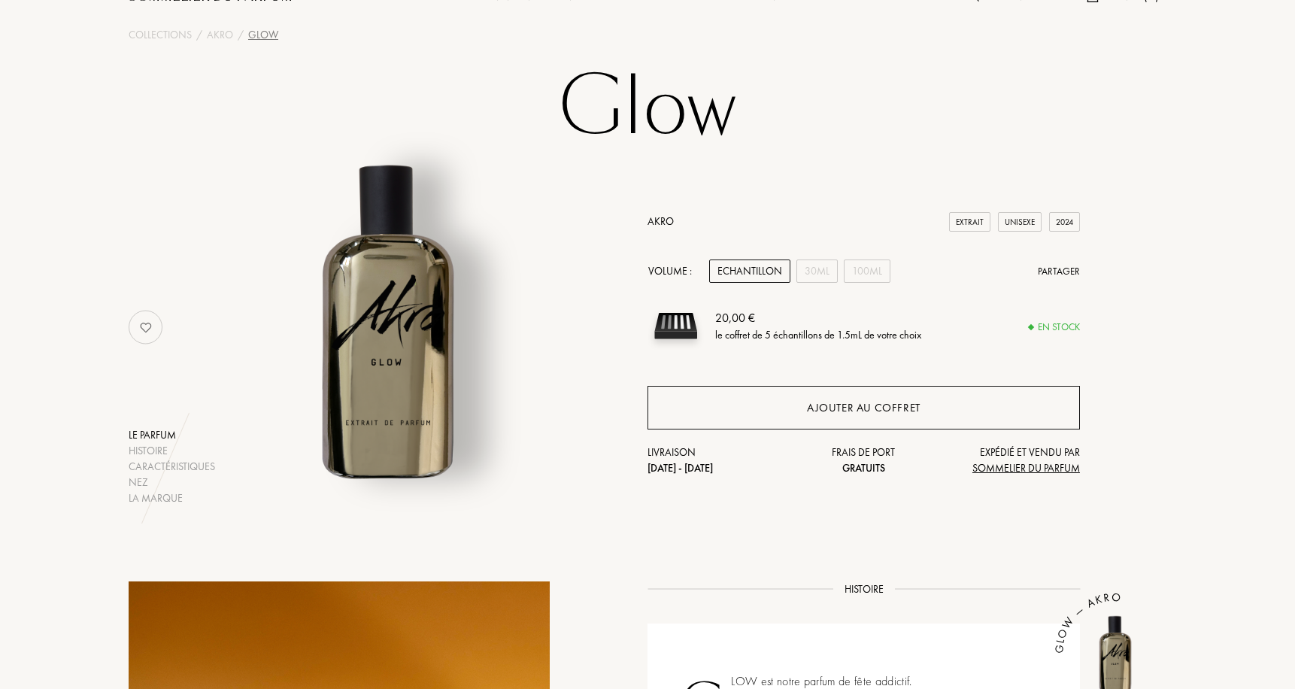
click at [734, 426] on div "Ajouter au coffret" at bounding box center [863, 408] width 432 height 44
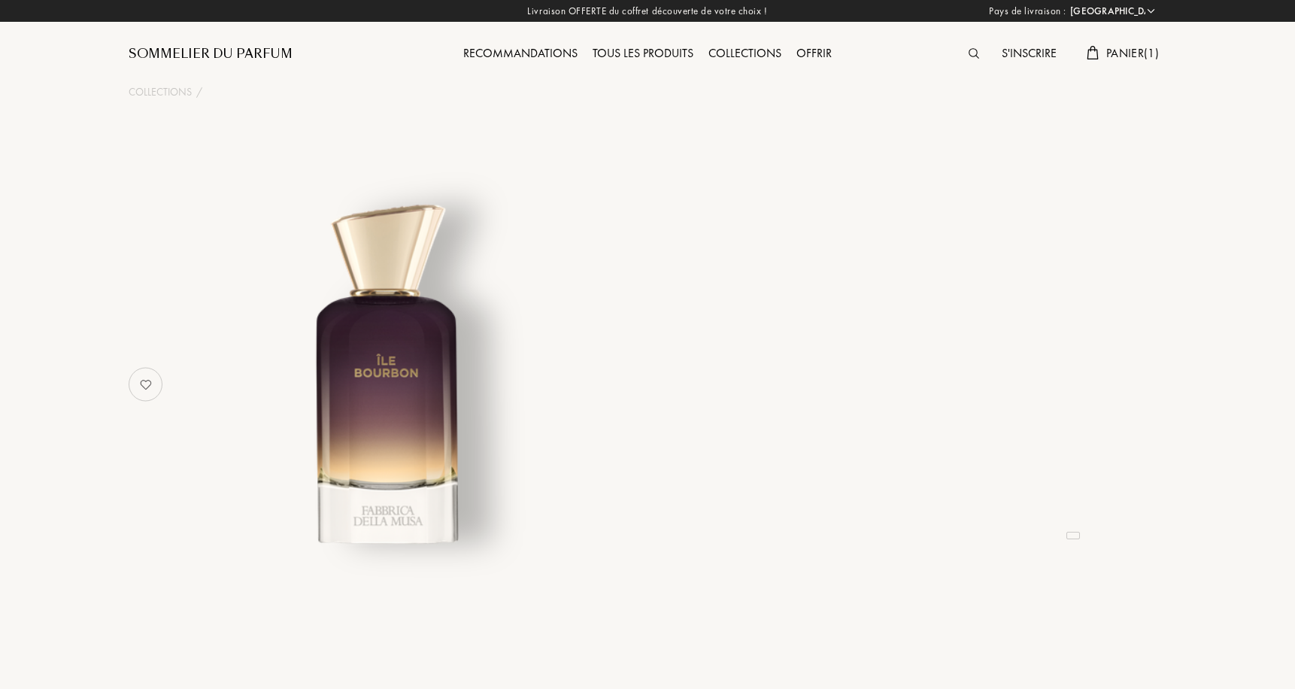
select select "FR"
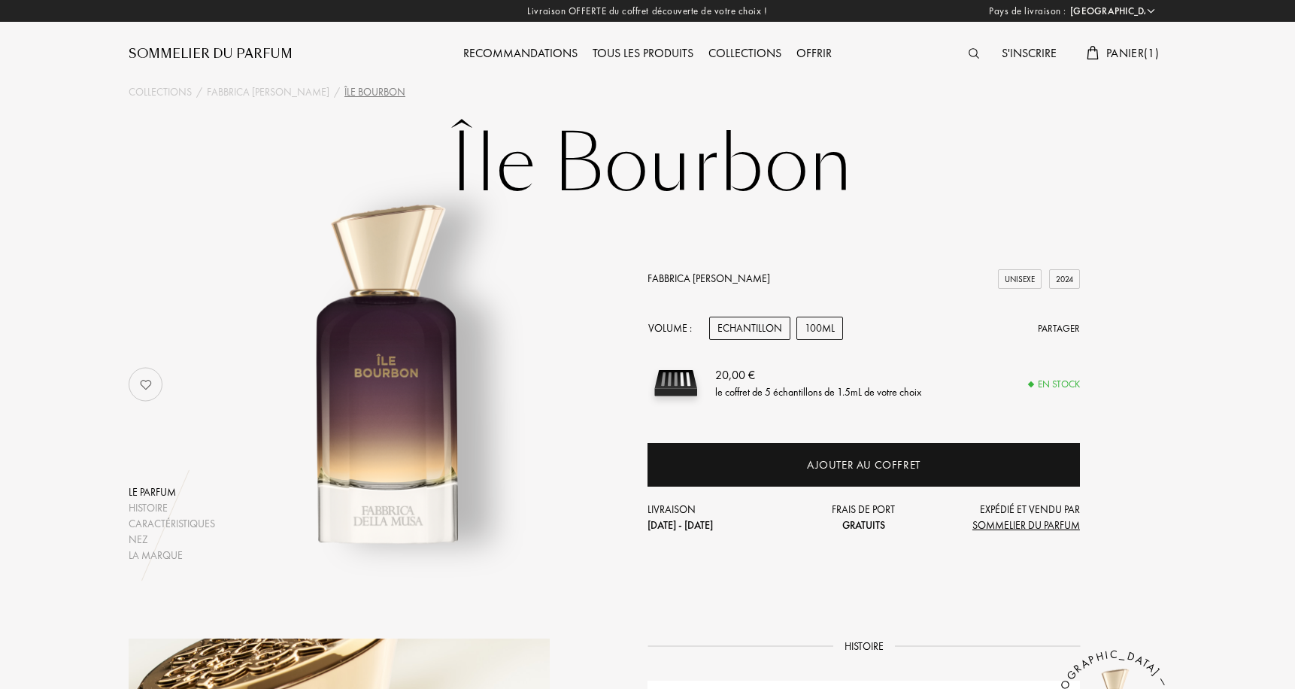
click at [831, 326] on div "100mL" at bounding box center [819, 328] width 47 height 23
click at [732, 335] on div "Echantillon" at bounding box center [749, 328] width 81 height 23
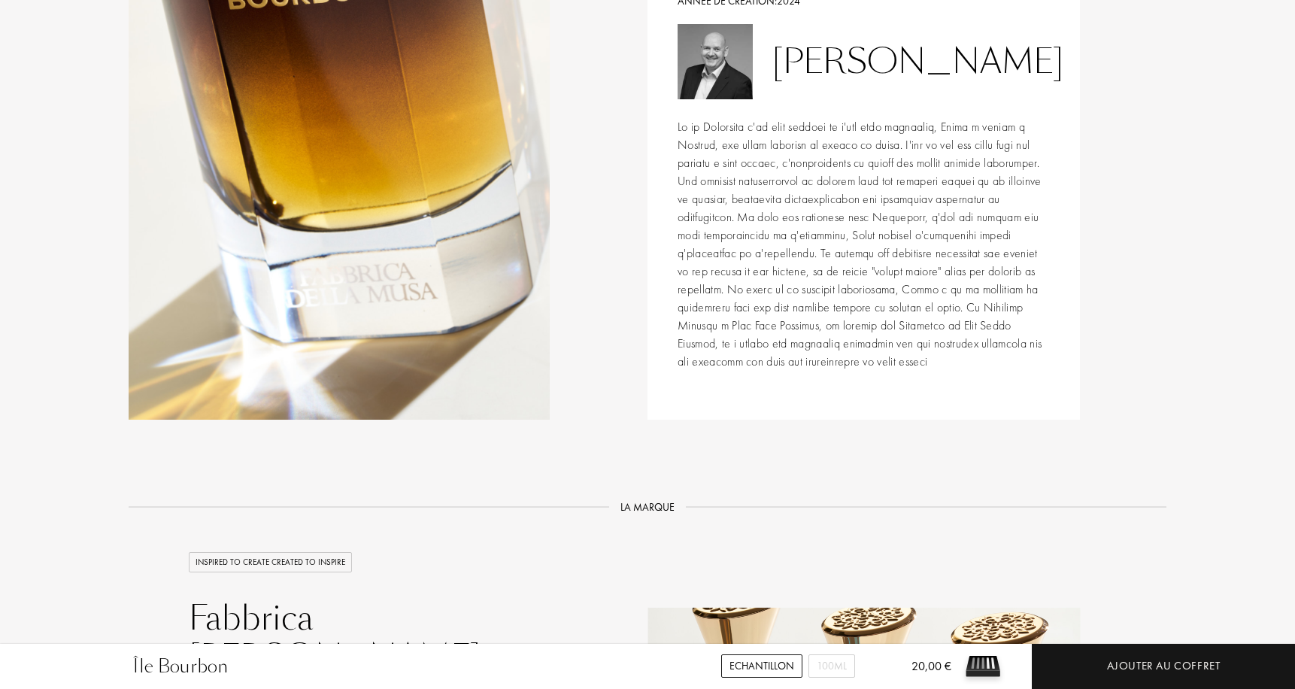
scroll to position [1513, 0]
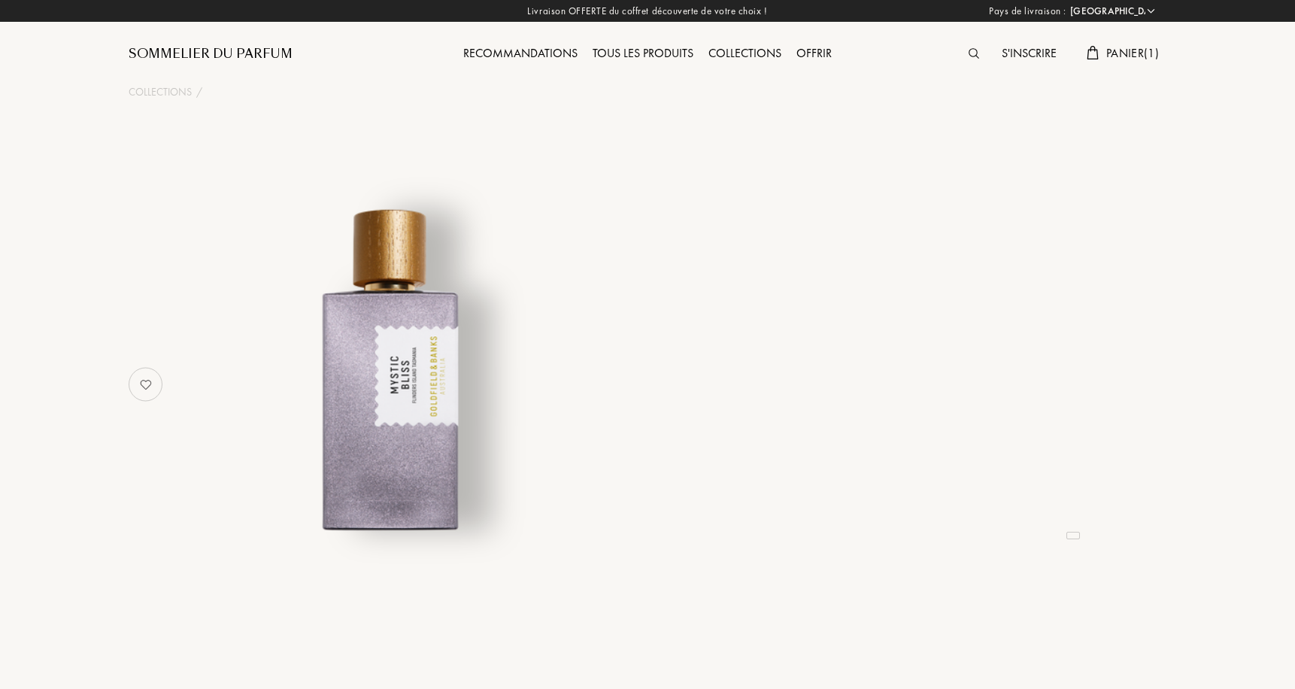
select select "FR"
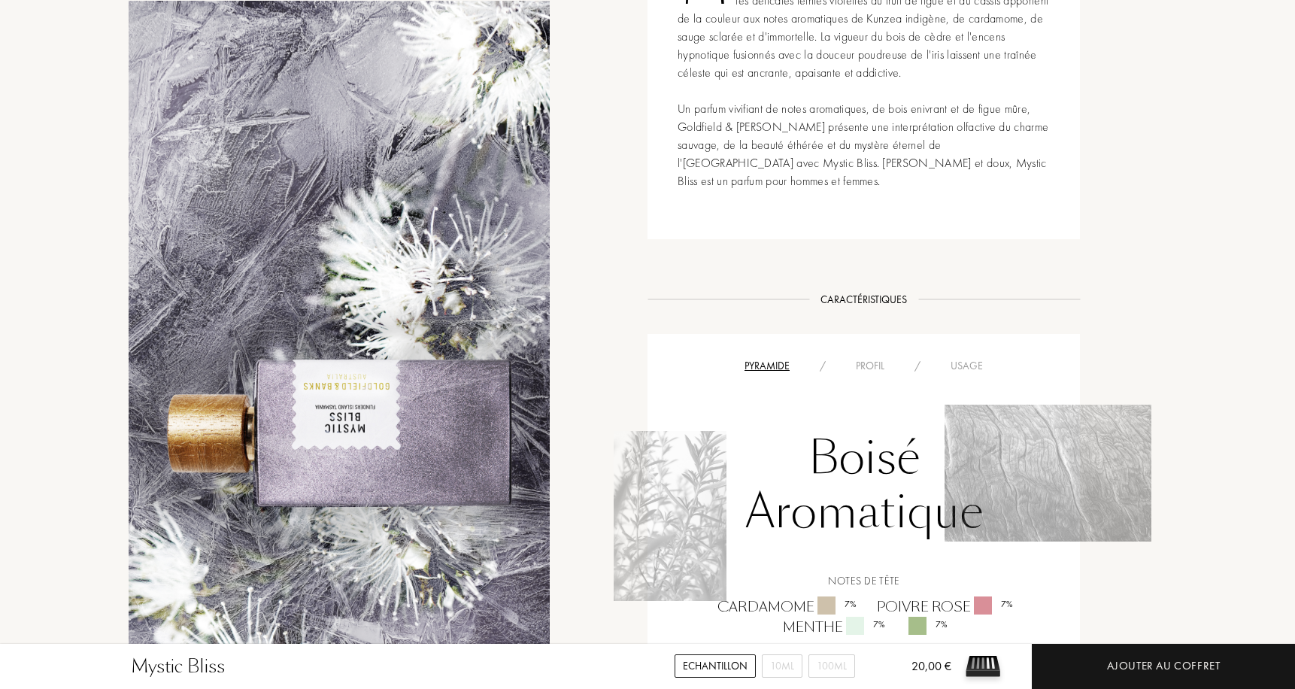
scroll to position [1061, 0]
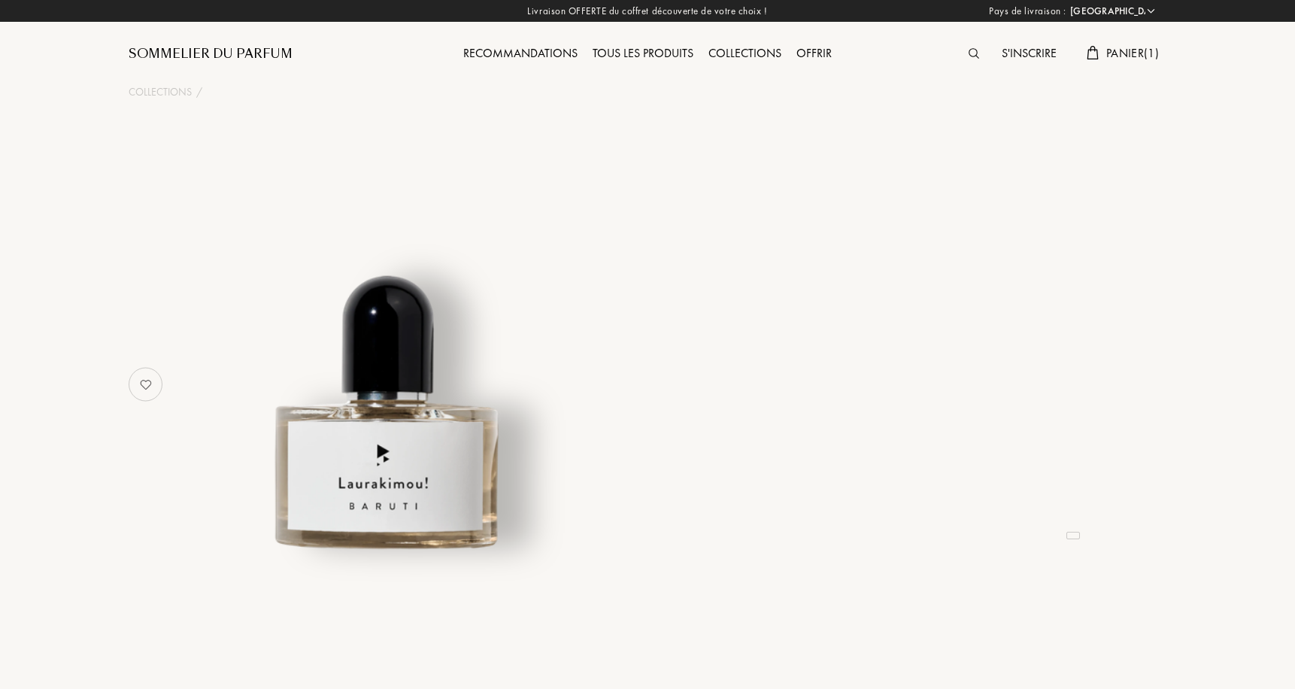
select select "FR"
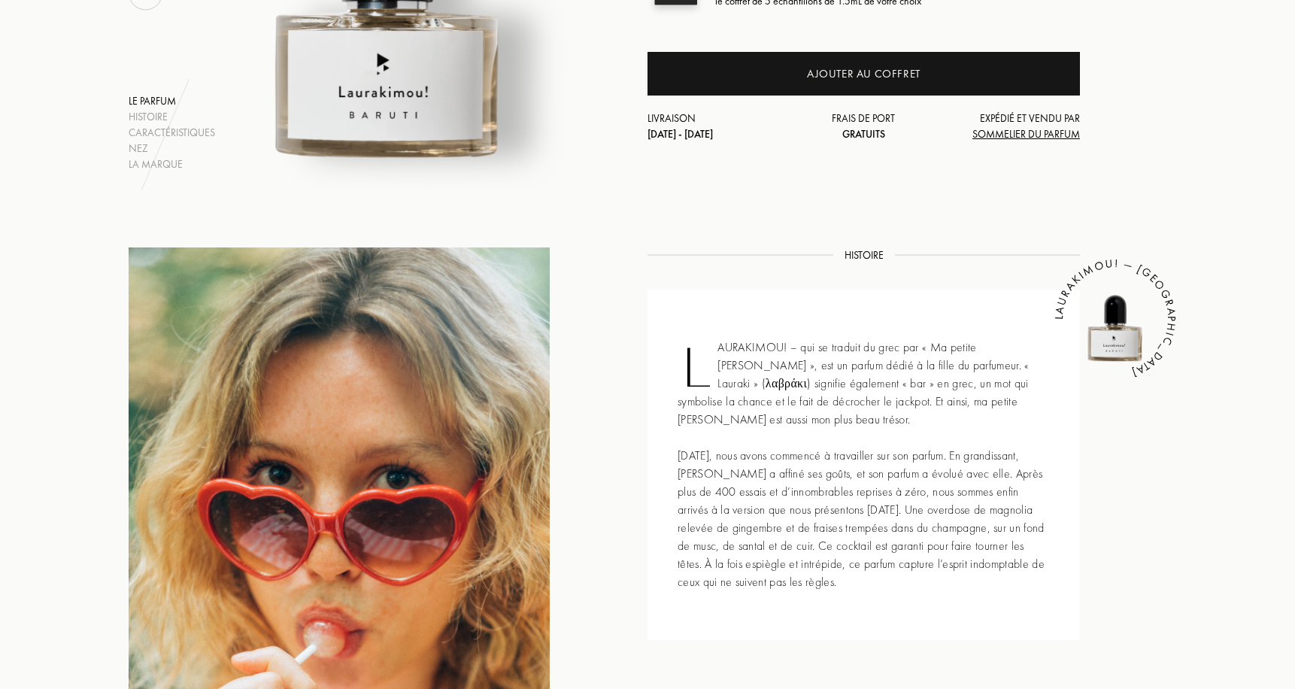
scroll to position [220, 0]
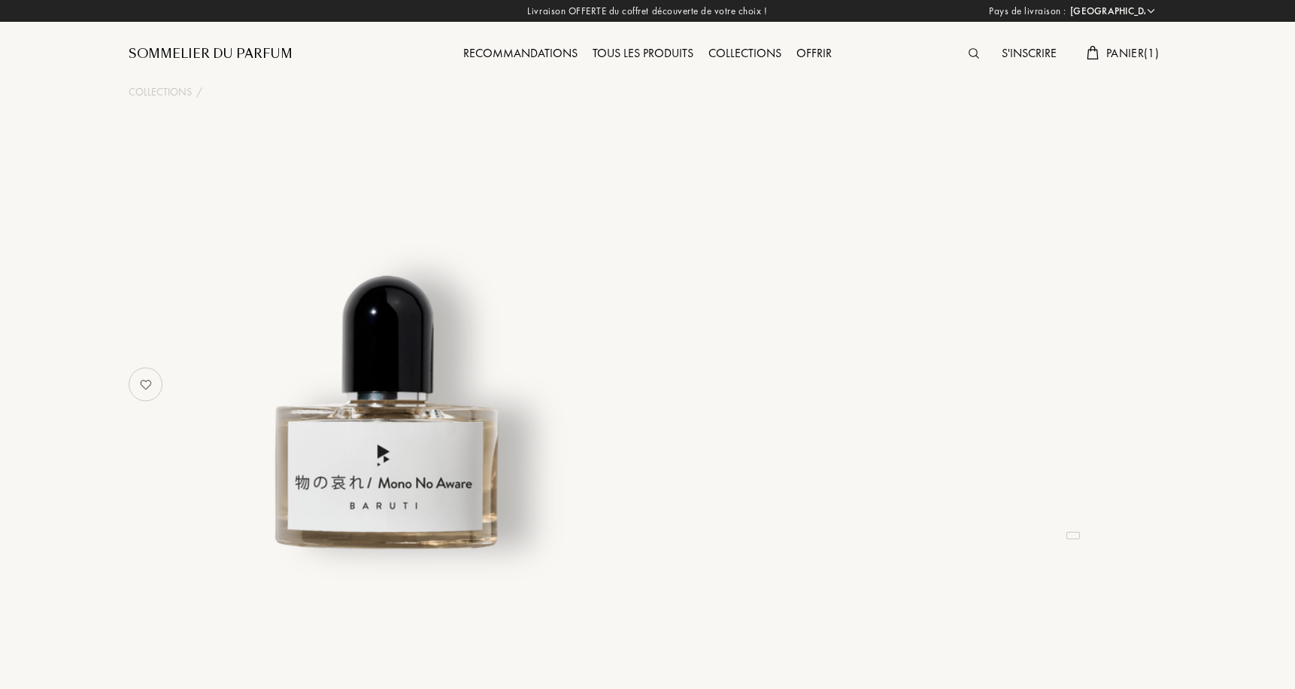
select select "FR"
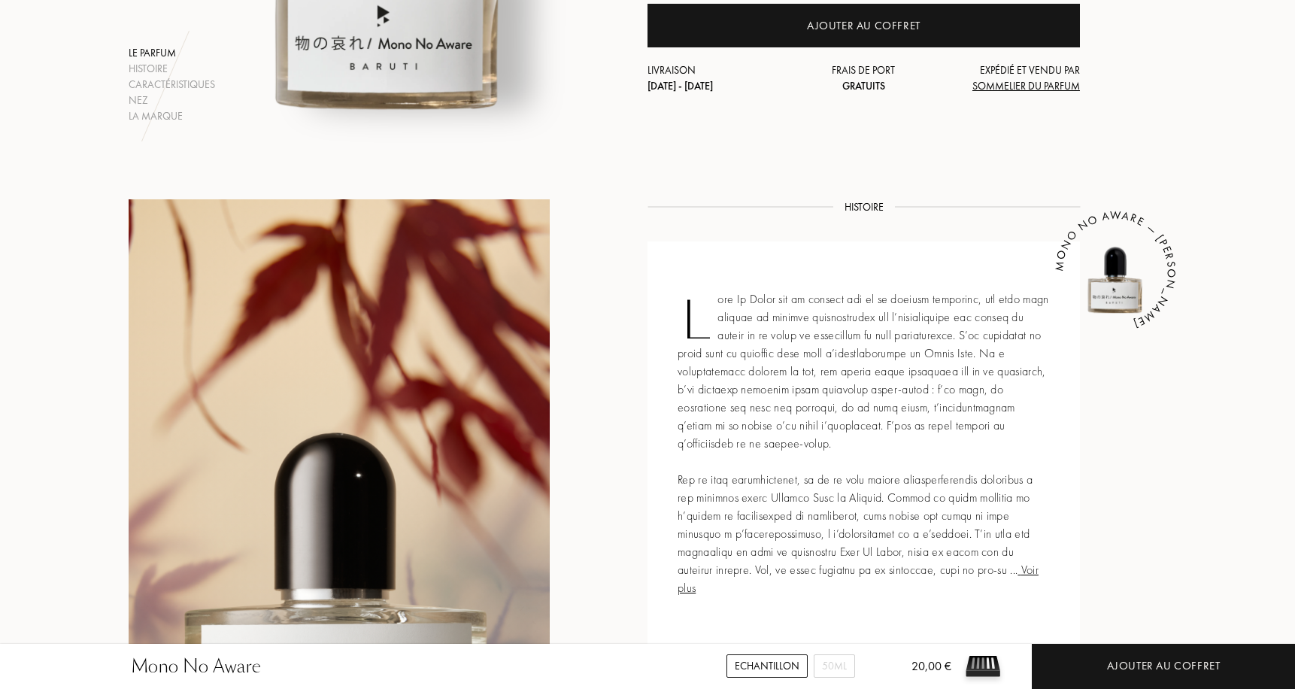
scroll to position [841, 0]
